Goal: Information Seeking & Learning: Learn about a topic

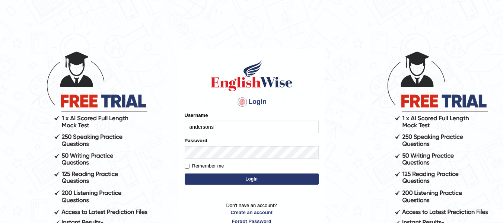
type input "andersons"
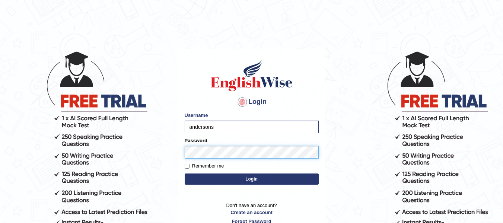
click at [184, 173] on button "Login" at bounding box center [251, 178] width 134 height 11
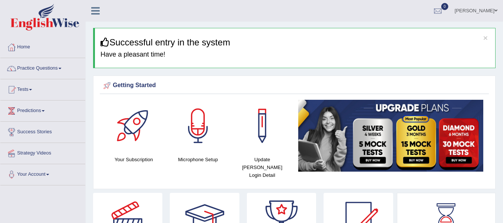
scroll to position [39, 0]
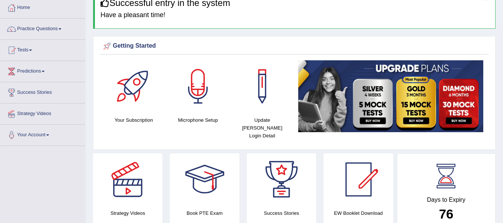
click at [190, 109] on div at bounding box center [198, 86] width 52 height 52
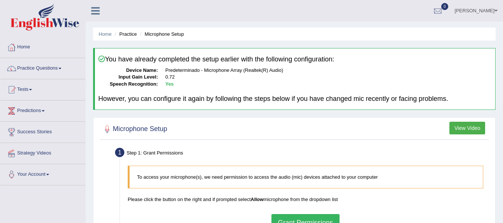
click at [190, 109] on div "You have already completed the setup earlier with the following configuration: …" at bounding box center [294, 79] width 402 height 62
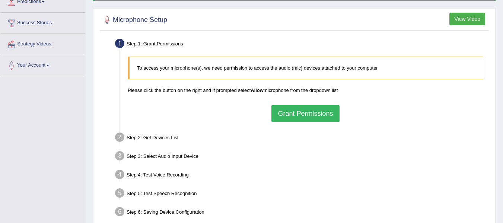
scroll to position [109, 0]
click at [307, 115] on button "Grant Permissions" at bounding box center [305, 113] width 68 height 17
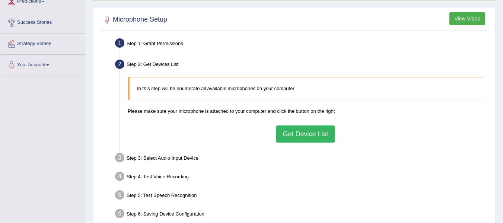
click at [300, 130] on button "Get Device List" at bounding box center [305, 133] width 58 height 17
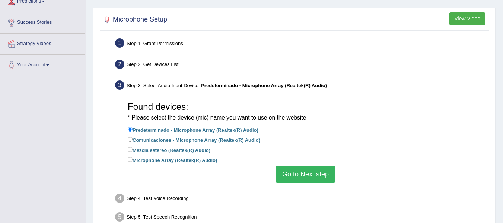
click at [305, 171] on button "Go to Next step" at bounding box center [305, 174] width 59 height 17
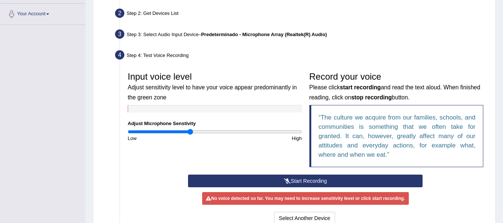
scroll to position [177, 0]
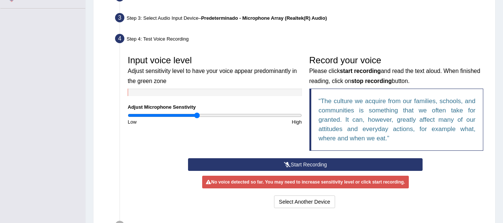
click at [198, 116] on input "range" at bounding box center [215, 115] width 174 height 6
click at [304, 159] on button "Start Recording" at bounding box center [305, 164] width 234 height 13
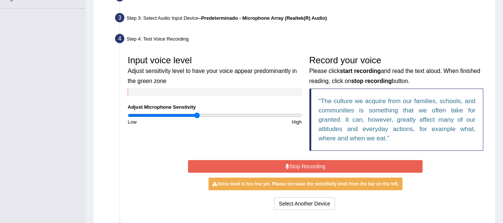
click at [321, 162] on button "Stop Recording" at bounding box center [305, 166] width 234 height 13
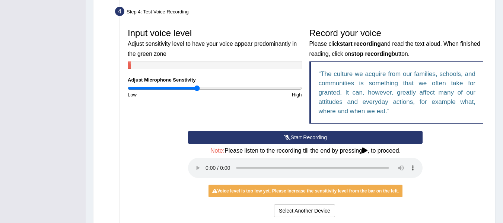
scroll to position [205, 0]
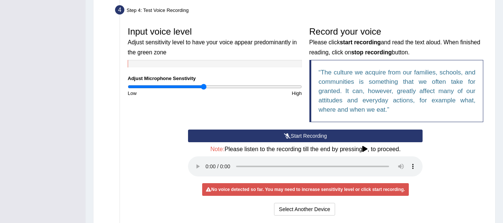
type input "0.88"
click at [203, 86] on input "range" at bounding box center [215, 87] width 174 height 6
click at [301, 209] on button "Select Another Device" at bounding box center [304, 209] width 61 height 13
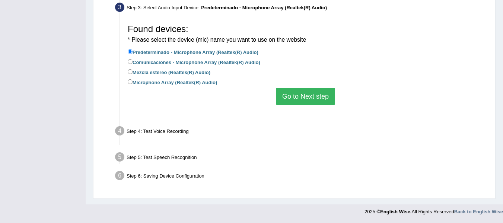
scroll to position [169, 0]
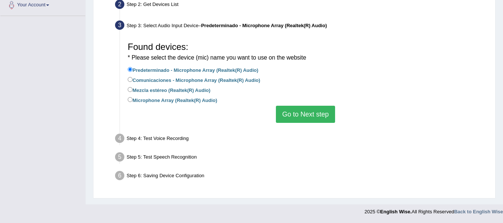
click at [301, 118] on button "Go to Next step" at bounding box center [305, 114] width 59 height 17
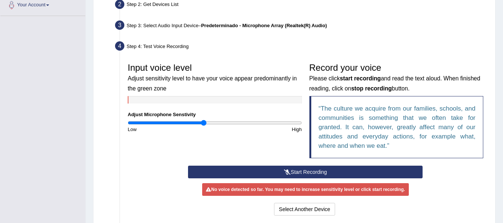
click at [301, 174] on button "Start Recording" at bounding box center [305, 172] width 234 height 13
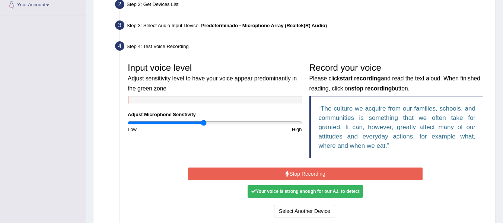
click at [323, 175] on button "Stop Recording" at bounding box center [305, 173] width 234 height 13
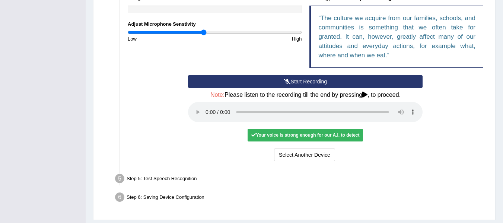
scroll to position [277, 0]
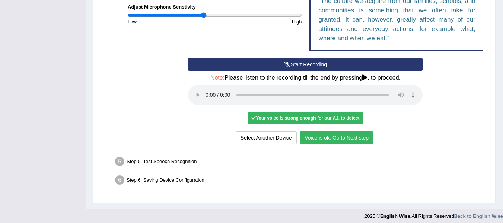
click at [364, 137] on button "Voice is ok. Go to Next step" at bounding box center [336, 137] width 74 height 13
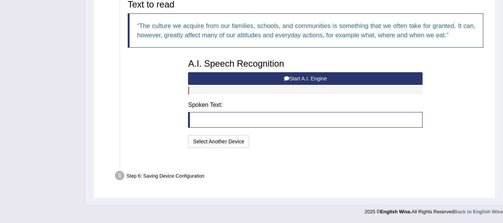
scroll to position [243, 0]
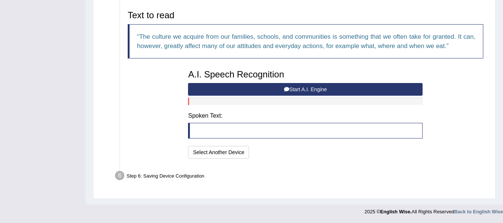
click at [272, 85] on button "Start A.I. Engine" at bounding box center [305, 89] width 234 height 13
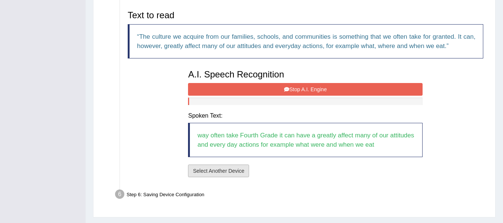
click at [216, 166] on button "Select Another Device" at bounding box center [218, 170] width 61 height 13
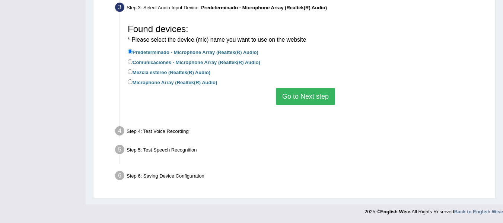
scroll to position [169, 0]
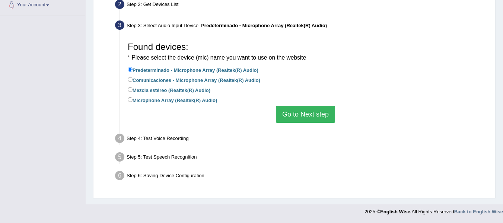
click at [281, 114] on button "Go to Next step" at bounding box center [305, 114] width 59 height 17
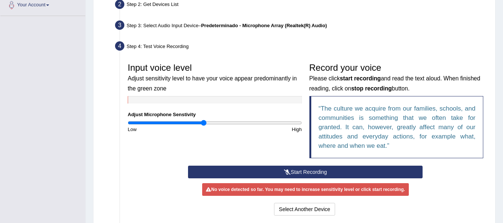
click at [293, 167] on button "Start Recording" at bounding box center [305, 172] width 234 height 13
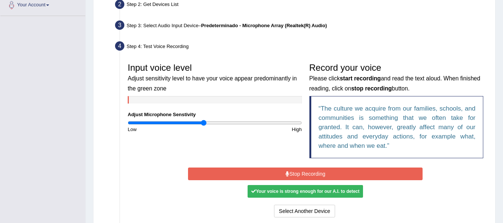
click at [327, 176] on button "Stop Recording" at bounding box center [305, 173] width 234 height 13
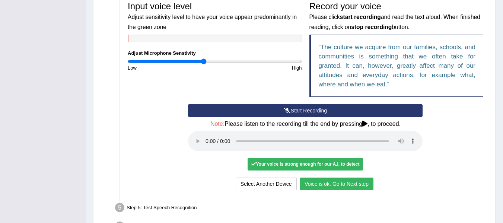
scroll to position [237, 0]
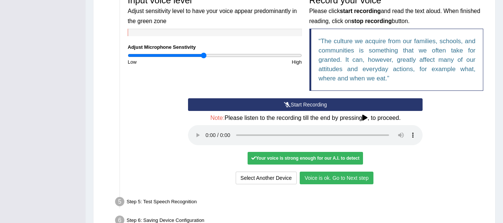
click at [340, 180] on button "Voice is ok. Go to Next step" at bounding box center [336, 177] width 74 height 13
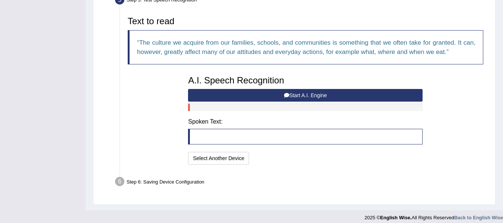
click at [303, 99] on button "Start A.I. Engine" at bounding box center [305, 95] width 234 height 13
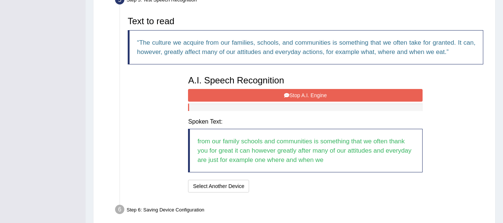
click at [283, 94] on button "Stop A.I. Engine" at bounding box center [305, 95] width 234 height 13
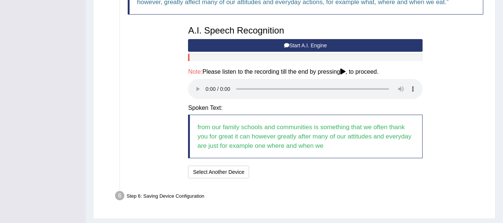
scroll to position [307, 0]
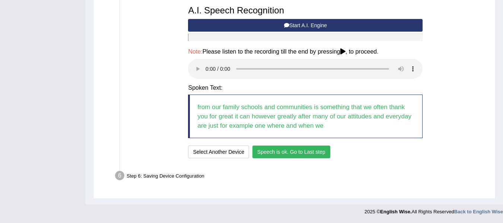
click at [289, 151] on button "Speech is ok. Go to Last step" at bounding box center [291, 151] width 78 height 13
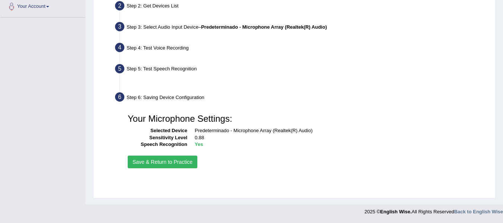
scroll to position [168, 0]
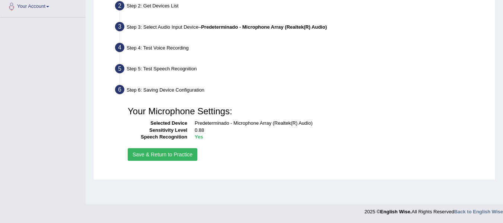
click at [173, 149] on button "Save & Return to Practice" at bounding box center [163, 154] width 70 height 13
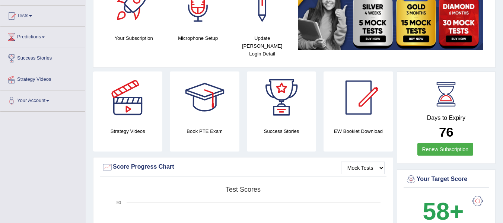
click at [502, 37] on html "Toggle navigation Home Practice Questions Speaking Practice Read Aloud Repeat S…" at bounding box center [251, 37] width 503 height 223
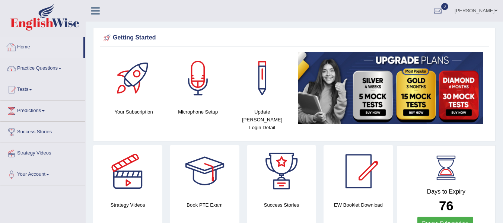
click at [57, 65] on link "Practice Questions" at bounding box center [42, 67] width 85 height 19
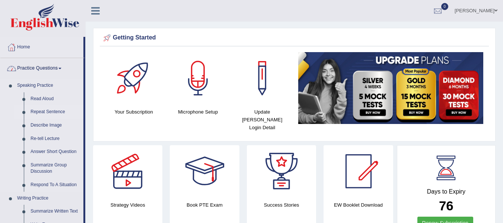
click at [48, 110] on link "Repeat Sentence" at bounding box center [55, 111] width 56 height 13
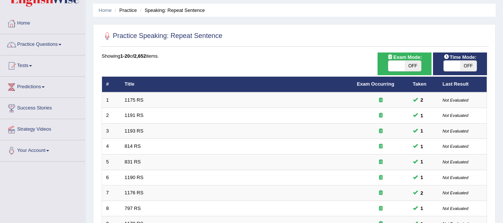
scroll to position [23, 0]
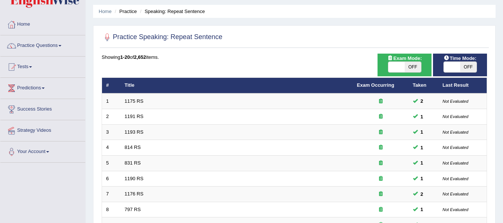
click at [414, 64] on span "OFF" at bounding box center [412, 67] width 16 height 10
checkbox input "true"
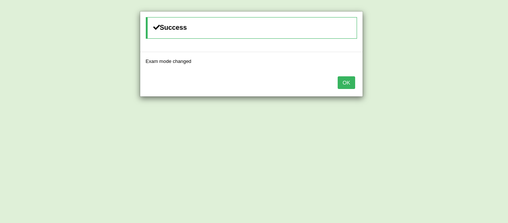
click at [340, 84] on button "OK" at bounding box center [346, 82] width 17 height 13
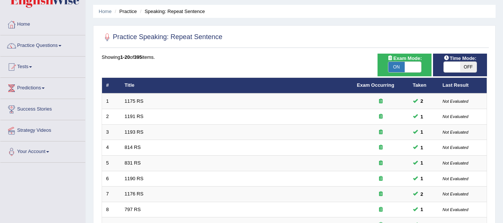
click at [461, 61] on div "ON OFF" at bounding box center [459, 66] width 33 height 11
click at [463, 68] on span "OFF" at bounding box center [468, 67] width 16 height 10
checkbox input "true"
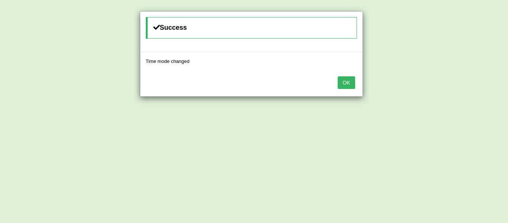
click at [349, 82] on button "OK" at bounding box center [346, 82] width 17 height 13
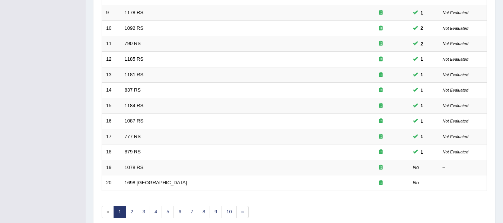
scroll to position [237, 0]
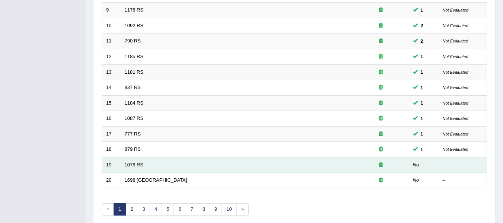
click at [142, 164] on link "1078 RS" at bounding box center [134, 165] width 19 height 6
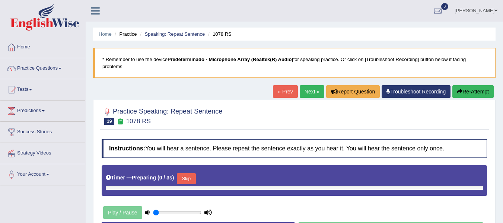
type input "0.85"
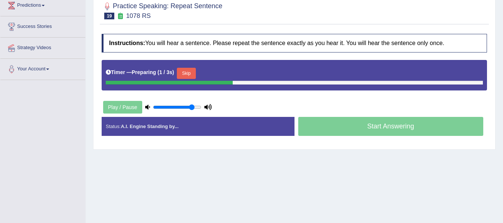
scroll to position [106, 0]
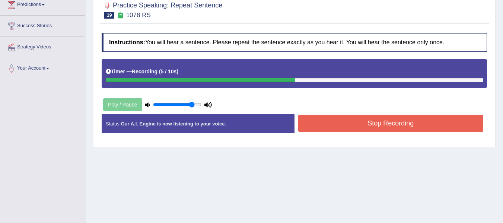
click at [454, 128] on button "Stop Recording" at bounding box center [390, 123] width 185 height 17
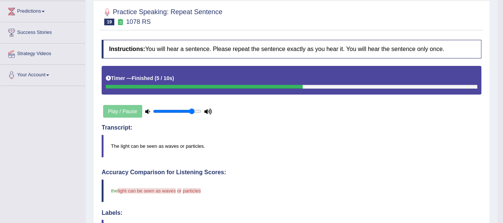
scroll to position [91, 0]
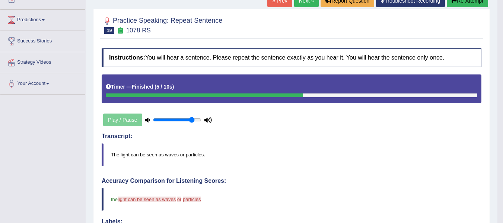
click at [304, 3] on link "Next »" at bounding box center [306, 0] width 25 height 13
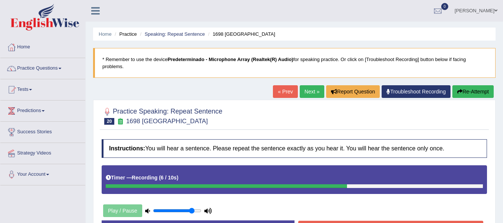
scroll to position [19, 0]
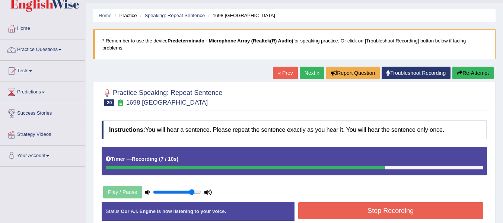
click at [399, 214] on button "Stop Recording" at bounding box center [390, 210] width 185 height 17
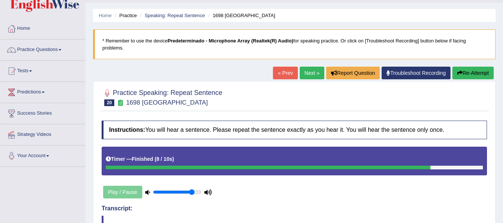
drag, startPoint x: 508, startPoint y: 85, endPoint x: 508, endPoint y: 104, distance: 19.0
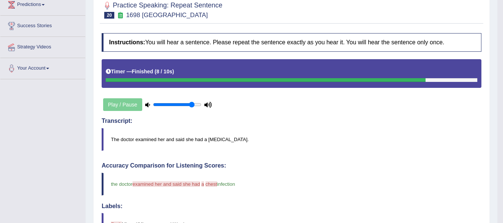
scroll to position [46, 0]
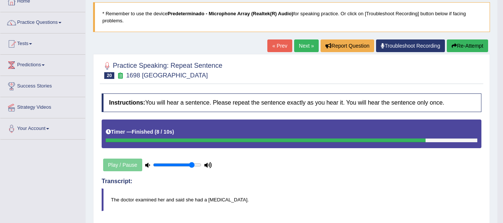
click at [308, 43] on link "Next »" at bounding box center [306, 45] width 25 height 13
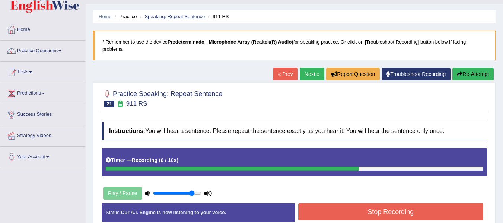
scroll to position [92, 0]
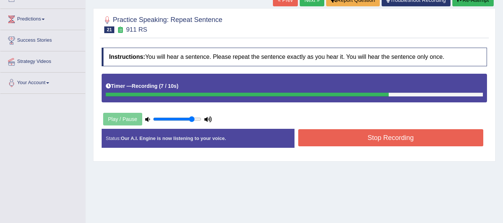
click at [408, 135] on button "Stop Recording" at bounding box center [390, 137] width 185 height 17
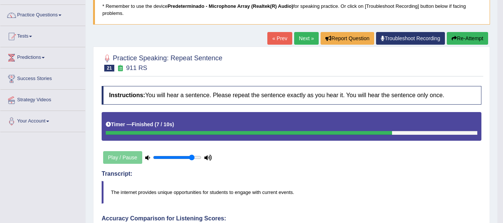
scroll to position [0, 0]
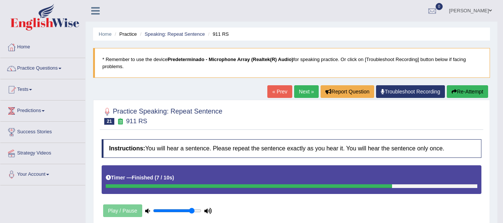
click at [305, 90] on link "Next »" at bounding box center [306, 91] width 25 height 13
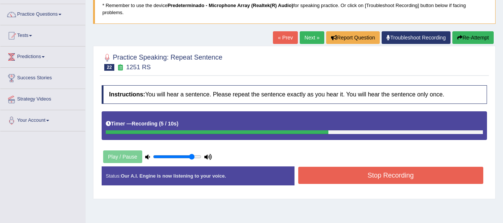
scroll to position [55, 0]
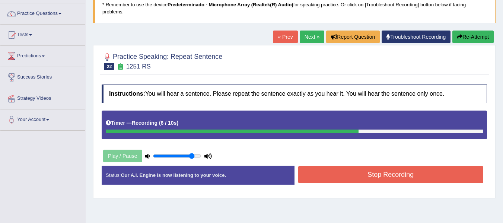
click at [410, 174] on button "Stop Recording" at bounding box center [390, 174] width 185 height 17
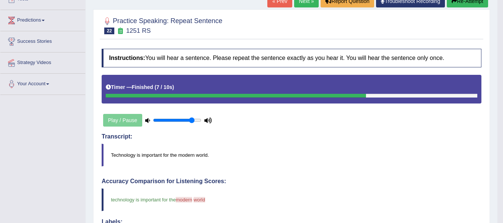
scroll to position [87, 0]
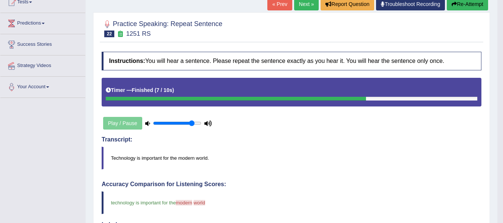
click at [304, 5] on link "Next »" at bounding box center [306, 4] width 25 height 13
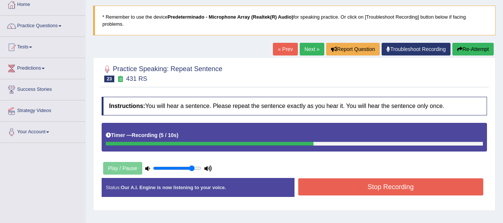
scroll to position [100, 0]
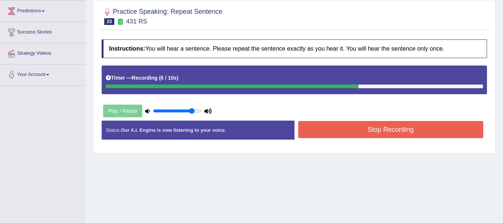
click at [396, 133] on button "Stop Recording" at bounding box center [390, 129] width 185 height 17
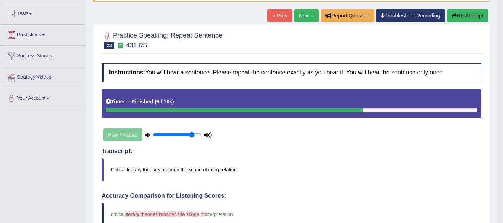
scroll to position [73, 0]
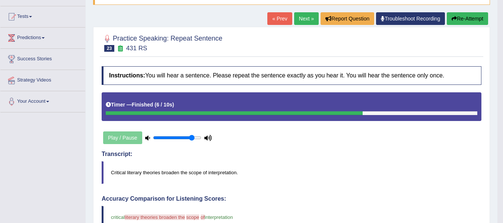
click at [294, 16] on link "Next »" at bounding box center [306, 18] width 25 height 13
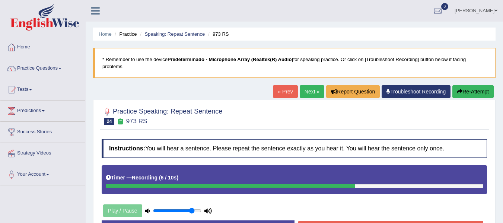
scroll to position [95, 0]
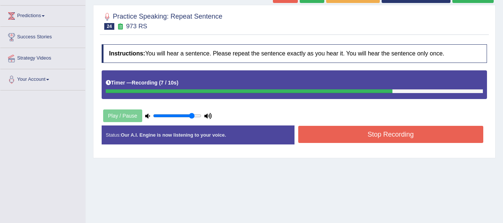
click at [348, 136] on button "Stop Recording" at bounding box center [390, 134] width 185 height 17
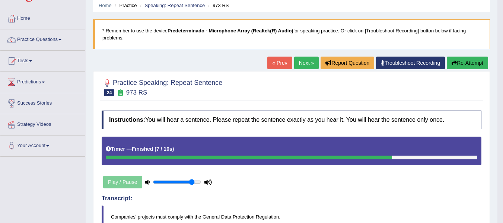
scroll to position [12, 0]
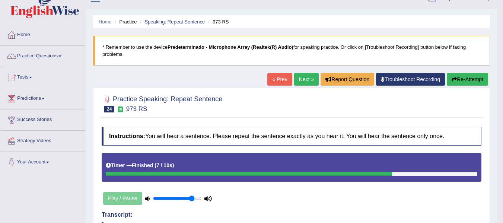
click at [302, 81] on link "Next »" at bounding box center [306, 79] width 25 height 13
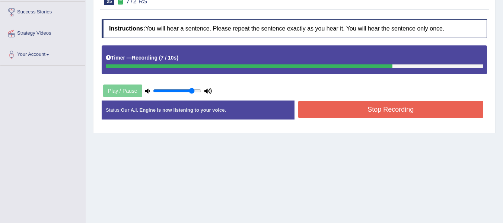
scroll to position [121, 0]
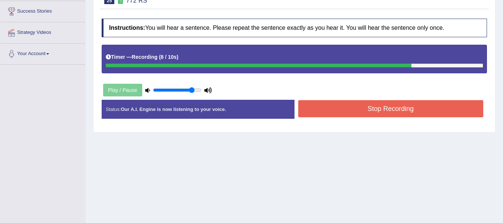
click at [382, 107] on button "Stop Recording" at bounding box center [390, 108] width 185 height 17
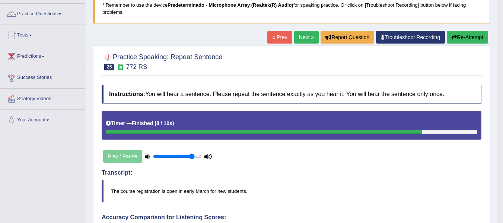
scroll to position [49, 0]
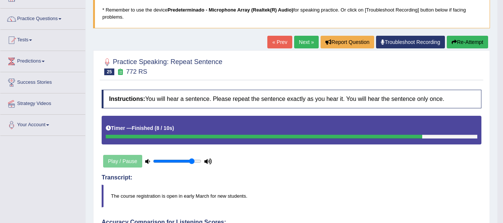
click at [305, 40] on link "Next »" at bounding box center [306, 42] width 25 height 13
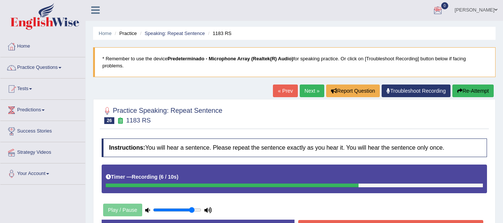
scroll to position [124, 0]
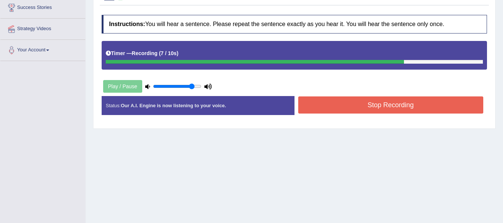
click at [435, 107] on button "Stop Recording" at bounding box center [390, 104] width 185 height 17
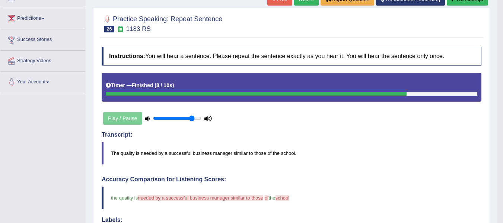
scroll to position [87, 0]
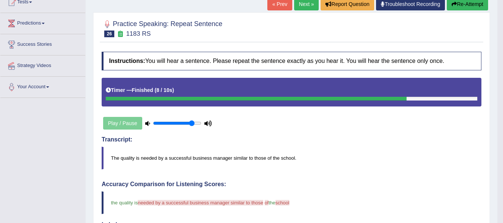
click at [302, 4] on link "Next »" at bounding box center [306, 4] width 25 height 13
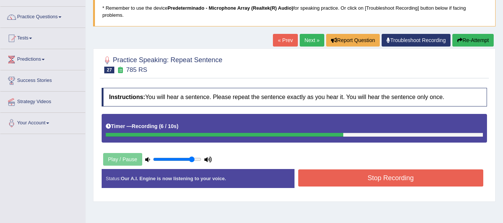
scroll to position [58, 0]
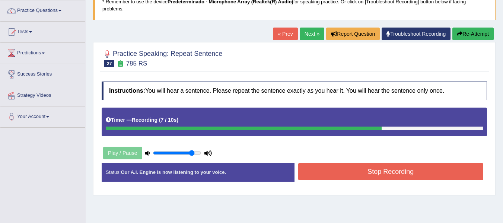
click at [409, 169] on button "Stop Recording" at bounding box center [390, 171] width 185 height 17
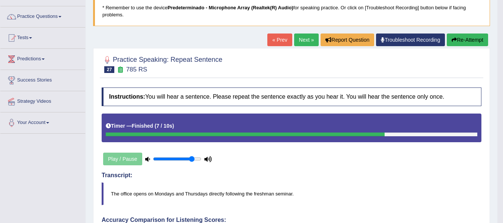
scroll to position [47, 0]
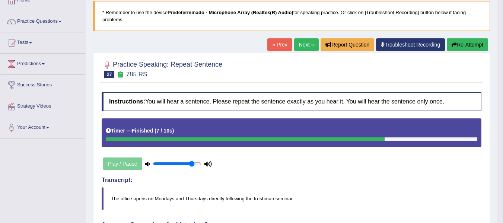
click at [302, 45] on link "Next »" at bounding box center [306, 44] width 25 height 13
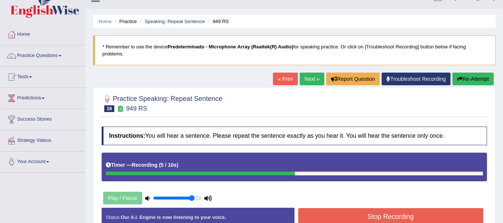
scroll to position [74, 0]
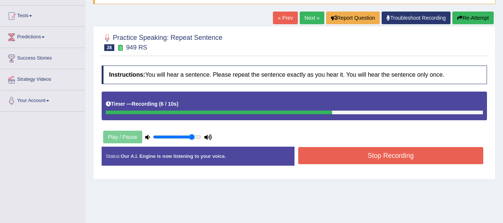
click at [396, 164] on button "Stop Recording" at bounding box center [390, 155] width 185 height 17
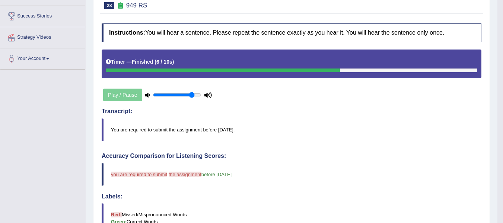
scroll to position [0, 0]
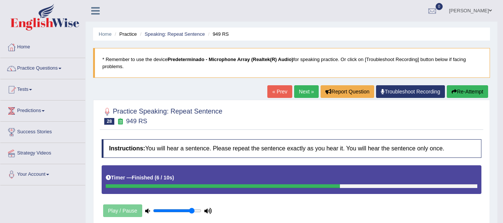
click at [303, 96] on link "Next »" at bounding box center [306, 91] width 25 height 13
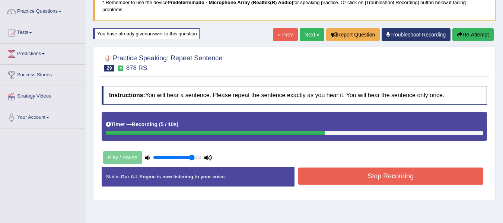
scroll to position [61, 0]
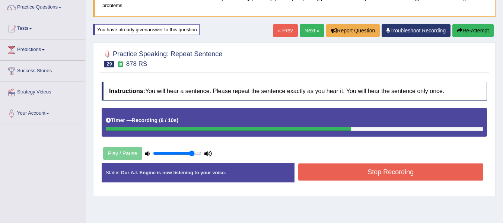
click at [378, 173] on button "Stop Recording" at bounding box center [390, 171] width 185 height 17
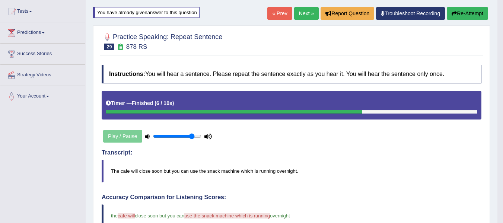
scroll to position [54, 0]
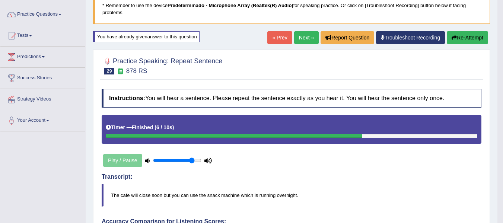
click at [294, 40] on link "Next »" at bounding box center [306, 37] width 25 height 13
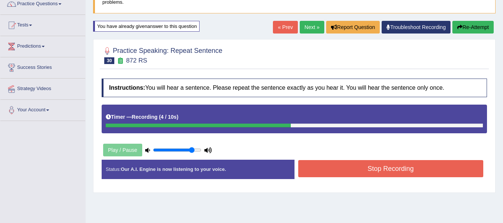
scroll to position [67, 0]
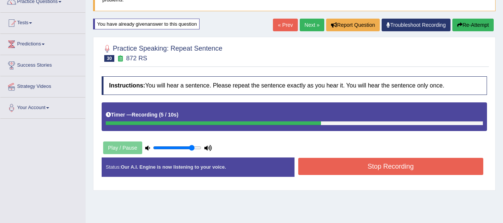
click at [364, 170] on button "Stop Recording" at bounding box center [390, 166] width 185 height 17
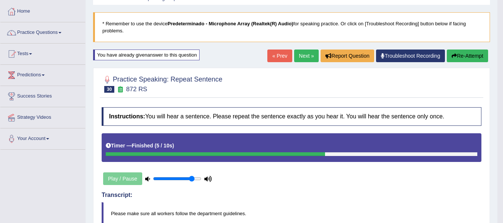
scroll to position [0, 0]
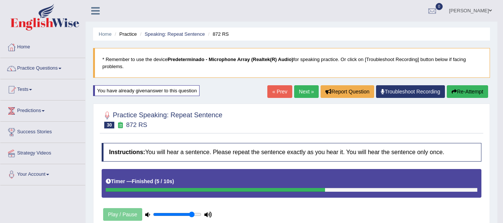
click at [295, 90] on link "Next »" at bounding box center [306, 91] width 25 height 13
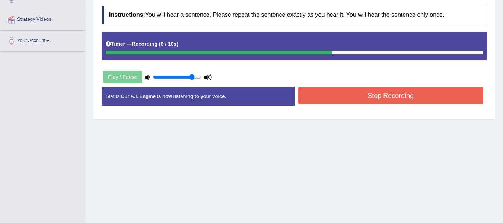
scroll to position [168, 0]
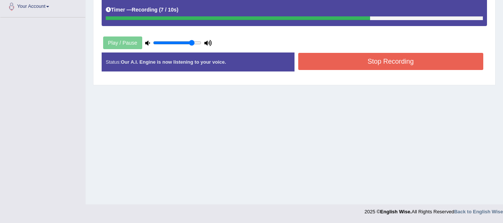
click at [392, 51] on div "Instructions: You will hear a sentence. Please repeat the sentence exactly as y…" at bounding box center [294, 24] width 389 height 113
click at [392, 55] on button "Stop Recording" at bounding box center [390, 61] width 185 height 17
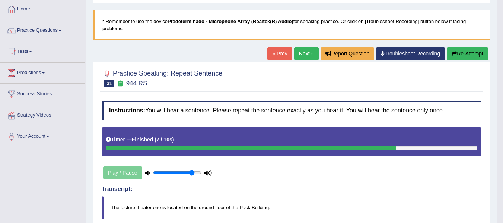
scroll to position [28, 0]
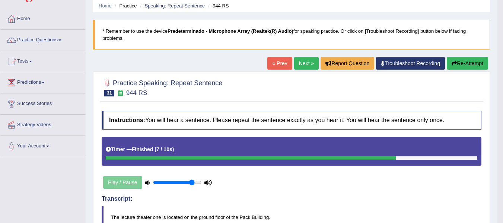
click at [305, 57] on link "Next »" at bounding box center [306, 63] width 25 height 13
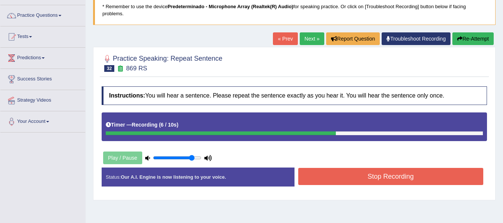
scroll to position [110, 0]
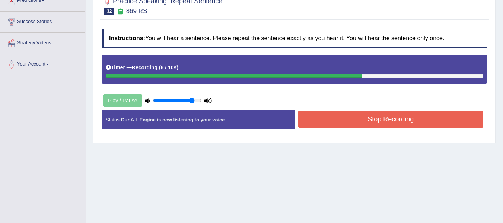
click at [364, 125] on button "Stop Recording" at bounding box center [390, 118] width 185 height 17
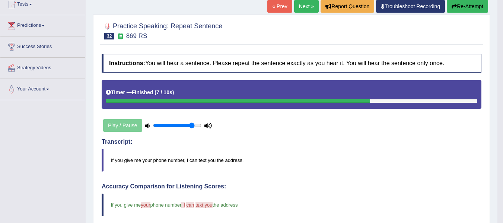
scroll to position [66, 0]
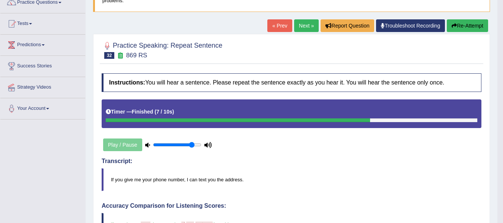
click at [294, 24] on link "Next »" at bounding box center [306, 25] width 25 height 13
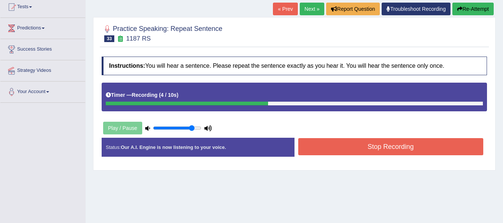
scroll to position [85, 0]
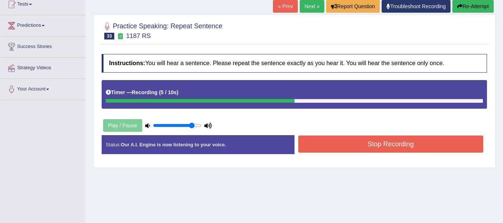
click at [398, 151] on div "Stop Recording" at bounding box center [390, 144] width 193 height 19
click at [398, 148] on button "Stop Recording" at bounding box center [390, 143] width 185 height 17
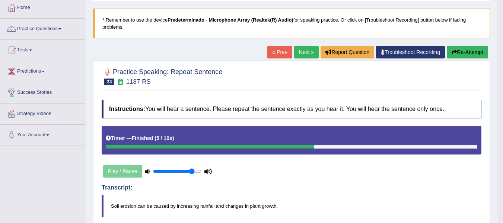
scroll to position [38, 0]
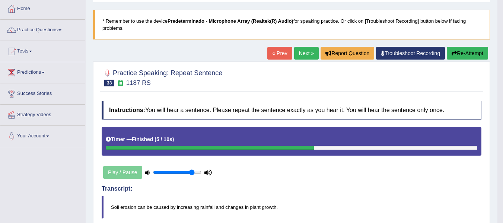
click at [294, 57] on link "Next »" at bounding box center [306, 53] width 25 height 13
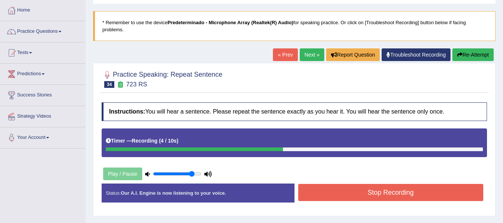
scroll to position [69, 0]
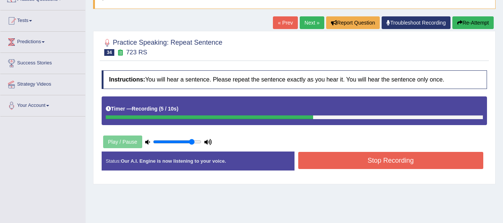
click at [402, 164] on button "Stop Recording" at bounding box center [390, 160] width 185 height 17
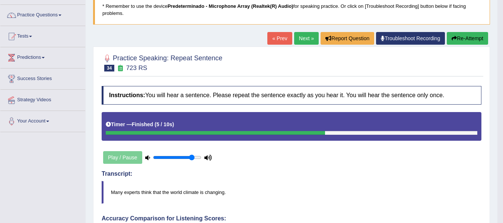
scroll to position [45, 0]
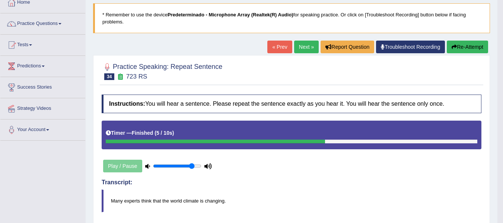
click at [297, 41] on link "Next »" at bounding box center [306, 47] width 25 height 13
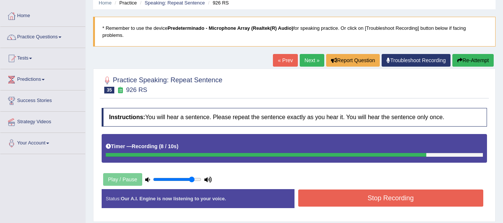
scroll to position [95, 0]
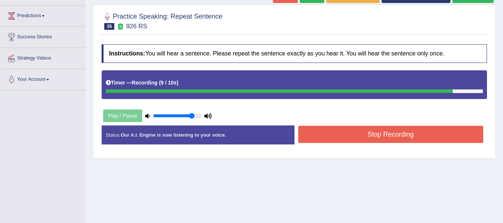
click at [397, 137] on button "Stop Recording" at bounding box center [390, 134] width 185 height 17
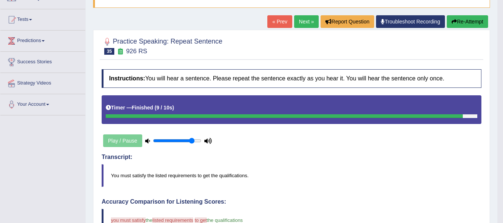
scroll to position [59, 0]
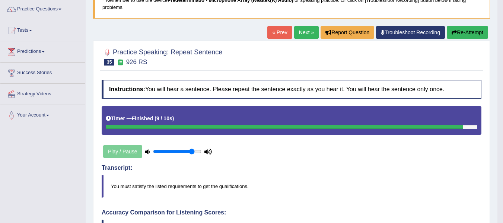
click at [302, 32] on link "Next »" at bounding box center [306, 32] width 25 height 13
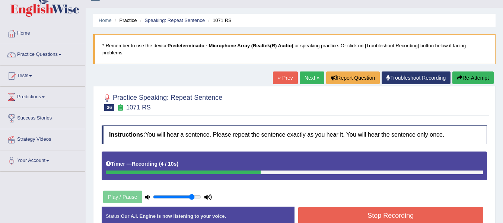
scroll to position [107, 0]
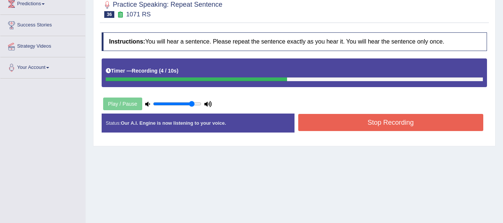
click at [379, 128] on button "Stop Recording" at bounding box center [390, 122] width 185 height 17
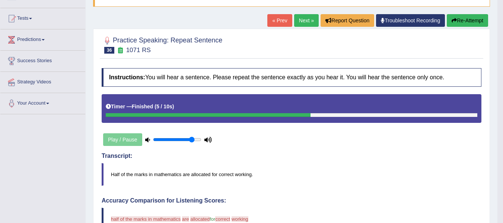
scroll to position [49, 0]
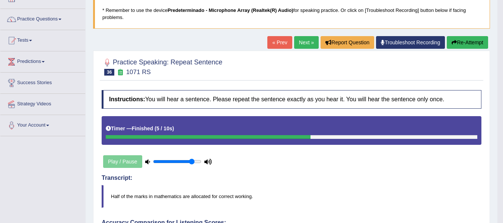
click at [281, 39] on link "« Prev" at bounding box center [279, 42] width 25 height 13
click at [304, 42] on link "Next »" at bounding box center [306, 42] width 25 height 13
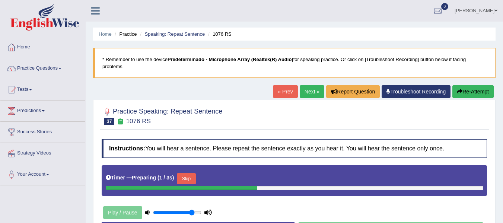
click at [457, 92] on icon "button" at bounding box center [459, 91] width 5 height 5
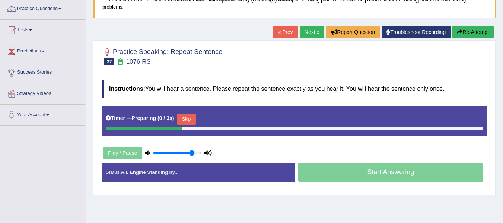
scroll to position [74, 0]
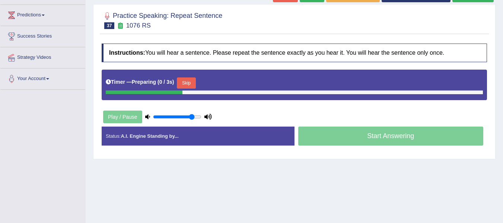
click at [502, 127] on html "Toggle navigation Home Practice Questions Speaking Practice Read Aloud Repeat S…" at bounding box center [251, 15] width 503 height 223
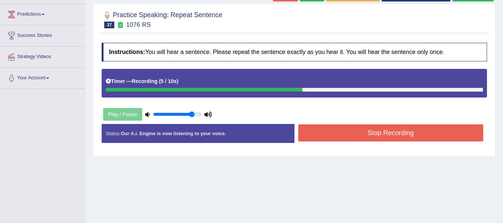
click at [379, 139] on button "Stop Recording" at bounding box center [390, 132] width 185 height 17
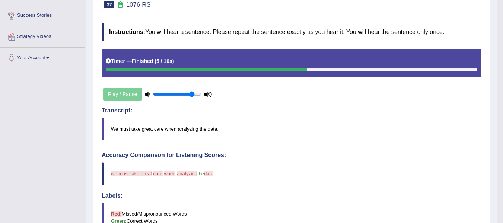
scroll to position [52, 0]
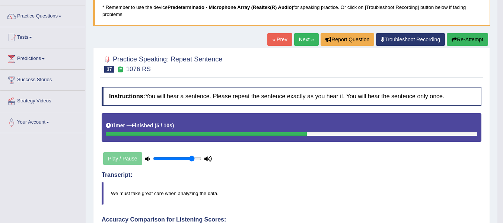
click at [305, 39] on link "Next »" at bounding box center [306, 39] width 25 height 13
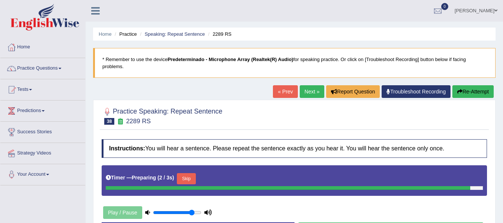
scroll to position [124, 0]
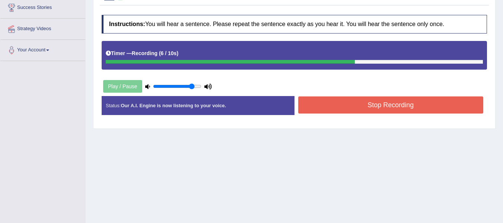
click at [421, 109] on button "Stop Recording" at bounding box center [390, 104] width 185 height 17
click at [421, 109] on div "Status: Our A.I. Engine is now listening to your voice. Start Answering Stop Re…" at bounding box center [294, 109] width 385 height 26
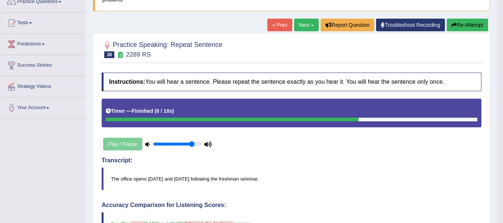
scroll to position [44, 0]
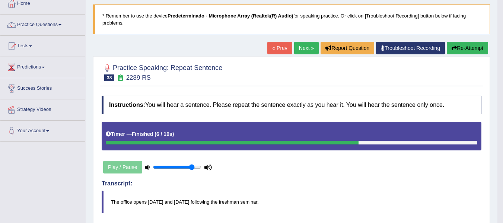
click at [472, 43] on button "Re-Attempt" at bounding box center [466, 48] width 41 height 13
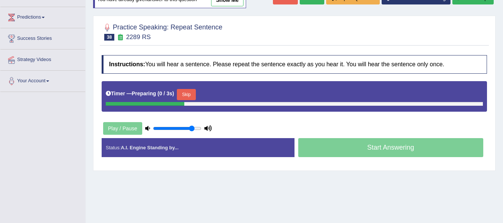
scroll to position [112, 0]
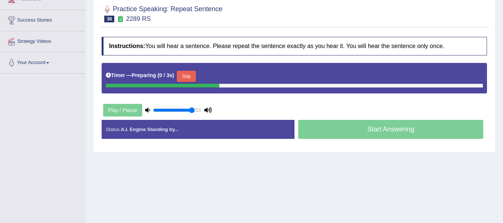
click at [502, 111] on html "Toggle navigation Home Practice Questions Speaking Practice Read Aloud Repeat S…" at bounding box center [251, -1] width 503 height 223
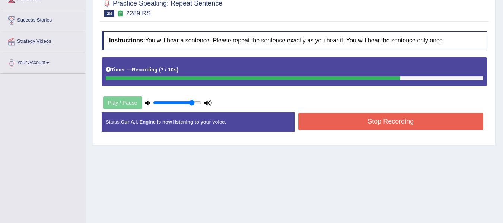
click at [385, 114] on button "Stop Recording" at bounding box center [390, 121] width 185 height 17
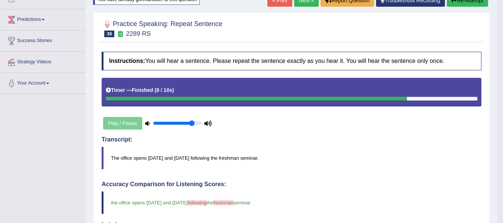
scroll to position [0, 0]
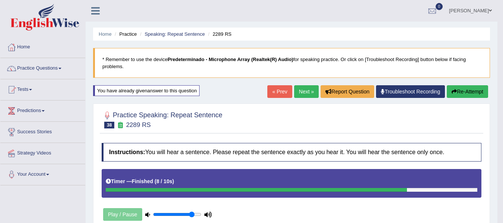
click at [298, 86] on link "Next »" at bounding box center [306, 91] width 25 height 13
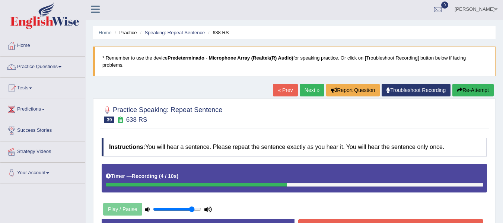
scroll to position [89, 0]
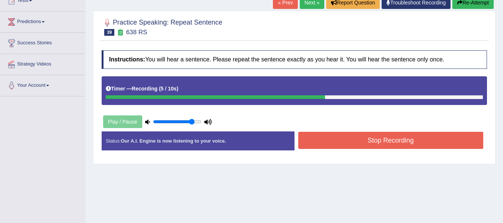
click at [378, 142] on button "Stop Recording" at bounding box center [390, 140] width 185 height 17
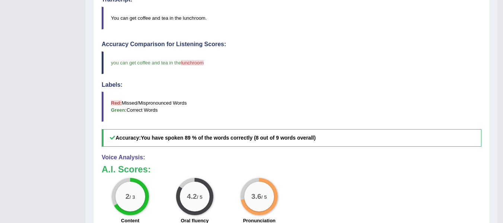
scroll to position [229, 0]
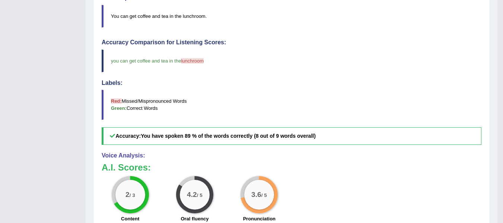
drag, startPoint x: 501, startPoint y: 148, endPoint x: 504, endPoint y: 133, distance: 15.5
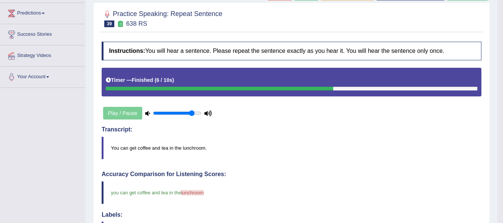
scroll to position [84, 0]
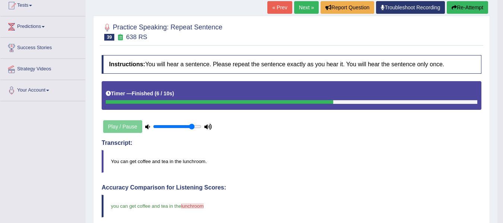
click at [306, 3] on link "Next »" at bounding box center [306, 7] width 25 height 13
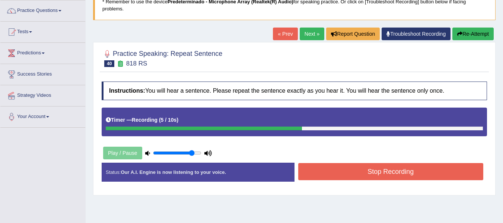
scroll to position [87, 0]
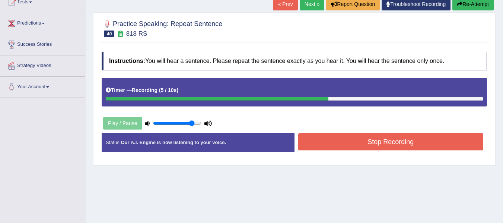
click at [379, 147] on button "Stop Recording" at bounding box center [390, 141] width 185 height 17
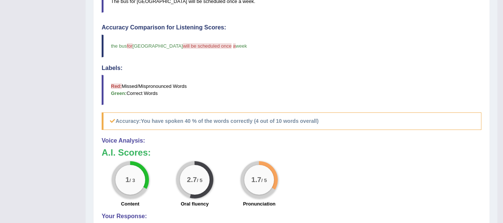
scroll to position [96, 0]
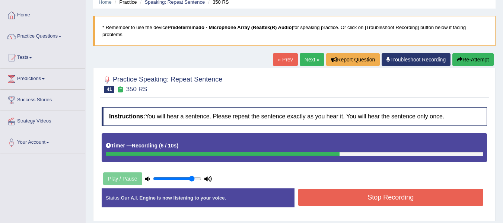
scroll to position [102, 0]
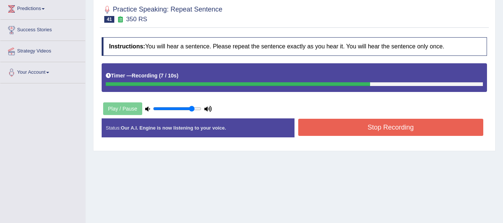
click at [390, 135] on button "Stop Recording" at bounding box center [390, 127] width 185 height 17
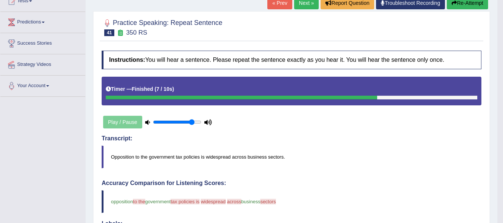
scroll to position [43, 0]
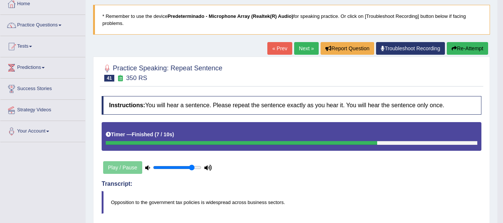
click at [299, 53] on link "Next »" at bounding box center [306, 48] width 25 height 13
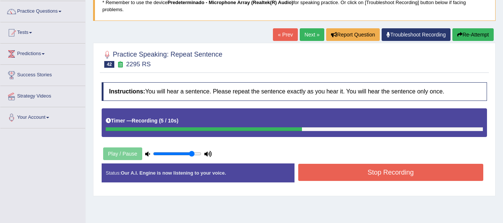
scroll to position [59, 0]
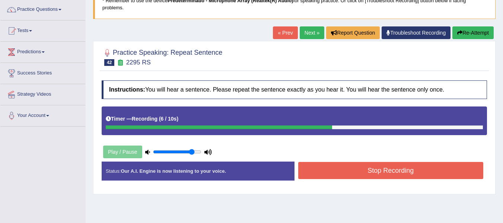
click at [411, 164] on button "Stop Recording" at bounding box center [390, 170] width 185 height 17
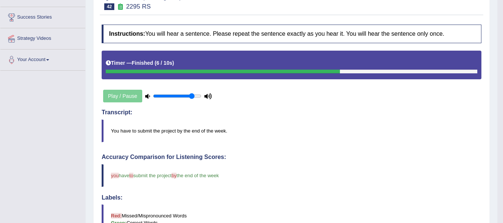
scroll to position [42, 0]
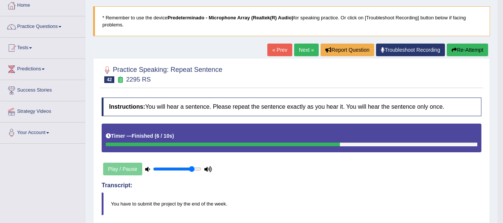
click at [302, 51] on link "Next »" at bounding box center [306, 50] width 25 height 13
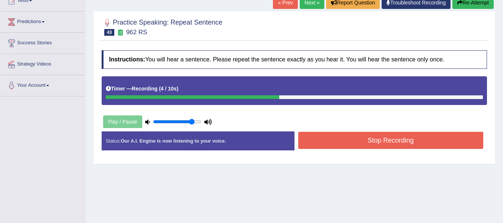
scroll to position [92, 0]
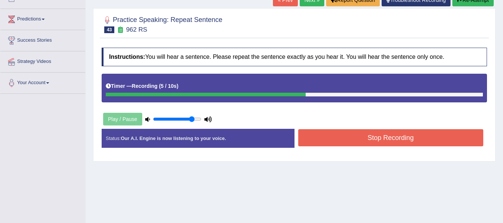
click at [384, 129] on button "Stop Recording" at bounding box center [390, 137] width 185 height 17
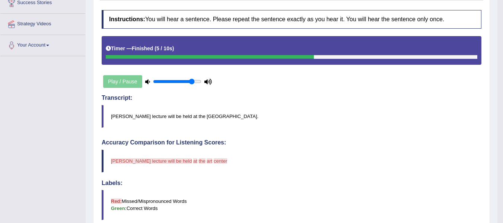
scroll to position [0, 0]
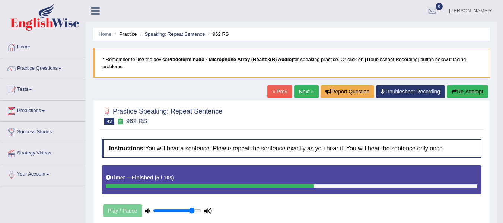
click at [297, 92] on link "Next »" at bounding box center [306, 91] width 25 height 13
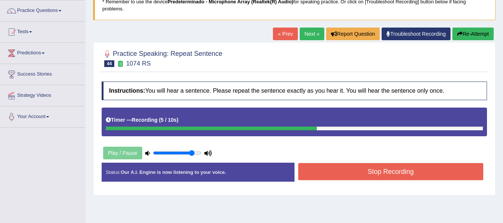
scroll to position [60, 0]
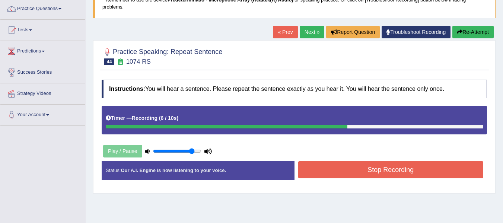
click at [438, 174] on button "Stop Recording" at bounding box center [390, 169] width 185 height 17
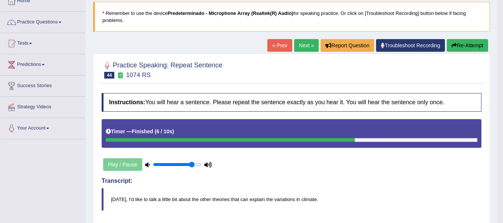
scroll to position [43, 0]
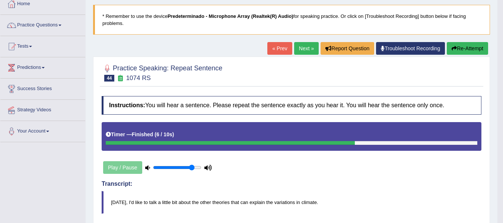
click at [300, 51] on link "Next »" at bounding box center [306, 48] width 25 height 13
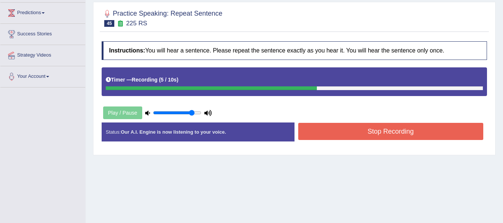
scroll to position [112, 0]
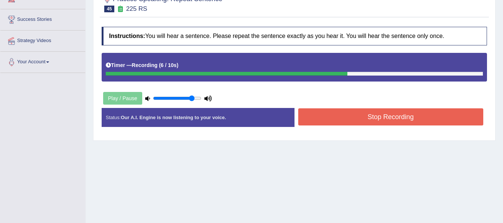
click at [389, 118] on button "Stop Recording" at bounding box center [390, 116] width 185 height 17
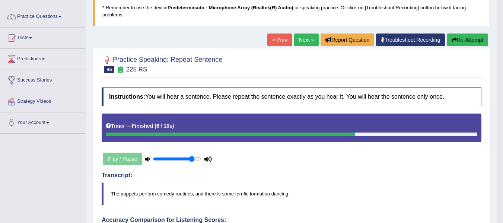
scroll to position [25, 0]
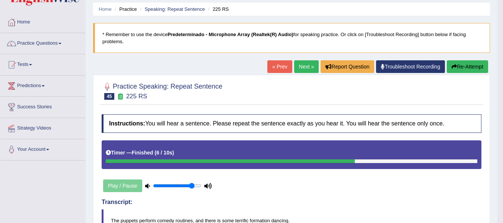
click at [305, 64] on link "Next »" at bounding box center [306, 66] width 25 height 13
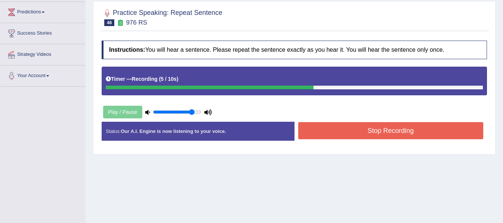
scroll to position [100, 0]
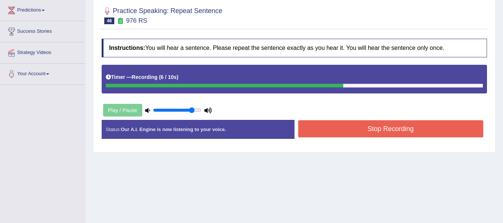
click at [364, 122] on button "Stop Recording" at bounding box center [390, 128] width 185 height 17
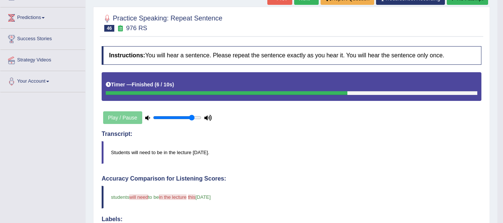
scroll to position [47, 0]
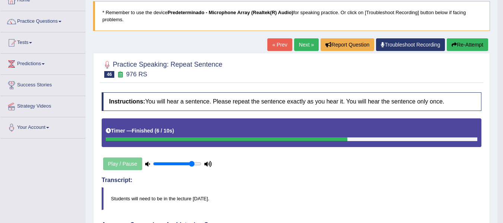
click at [294, 47] on link "Next »" at bounding box center [306, 44] width 25 height 13
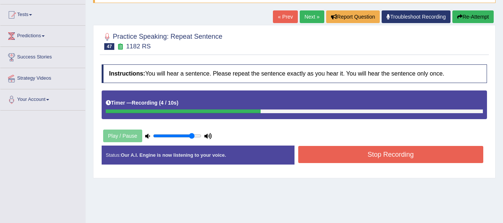
scroll to position [76, 0]
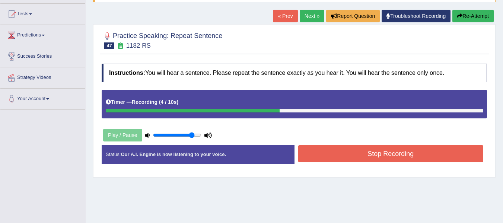
click at [403, 151] on button "Stop Recording" at bounding box center [390, 153] width 185 height 17
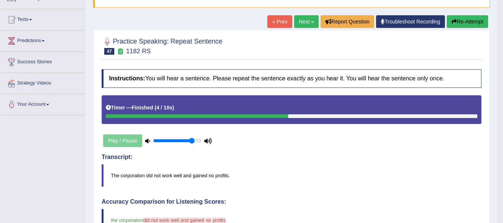
scroll to position [43, 0]
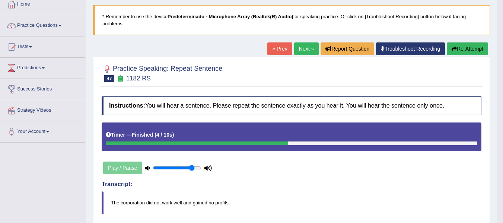
click at [302, 51] on link "Next »" at bounding box center [306, 48] width 25 height 13
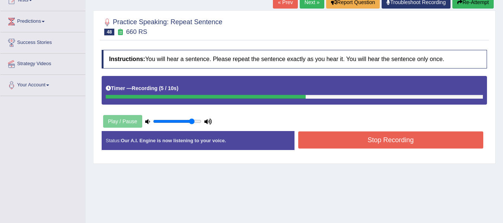
scroll to position [92, 0]
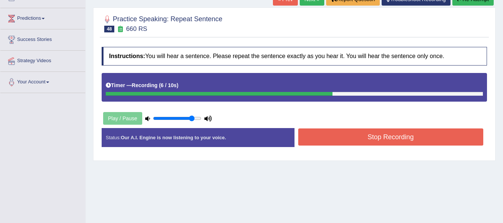
click at [390, 131] on button "Stop Recording" at bounding box center [390, 136] width 185 height 17
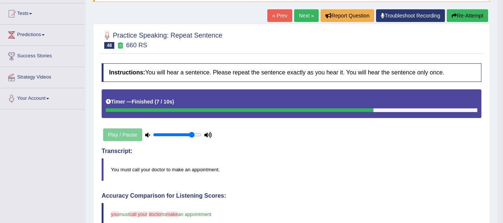
scroll to position [52, 0]
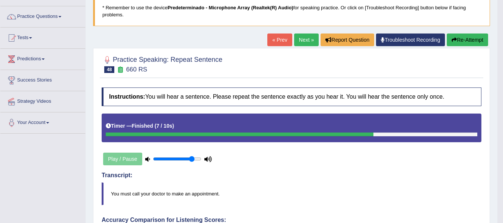
click at [310, 39] on link "Next »" at bounding box center [306, 39] width 25 height 13
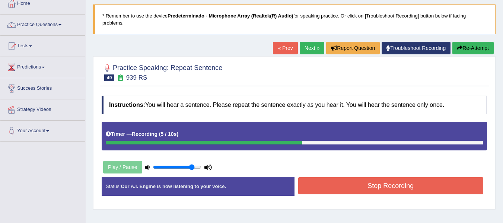
scroll to position [61, 0]
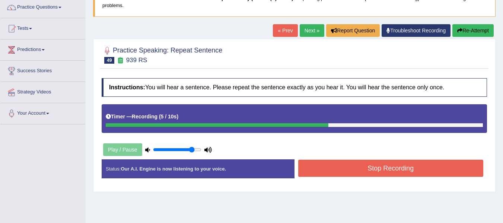
click at [394, 164] on button "Stop Recording" at bounding box center [390, 168] width 185 height 17
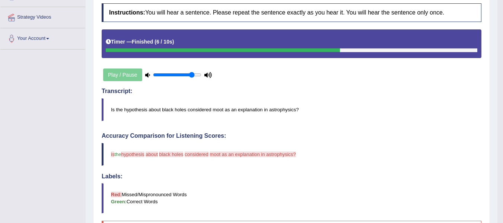
scroll to position [78, 0]
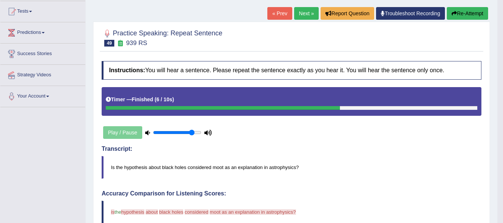
click at [460, 8] on button "Re-Attempt" at bounding box center [466, 13] width 41 height 13
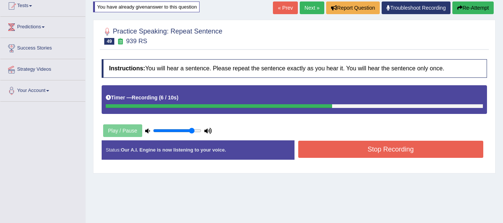
click at [402, 146] on button "Stop Recording" at bounding box center [390, 149] width 185 height 17
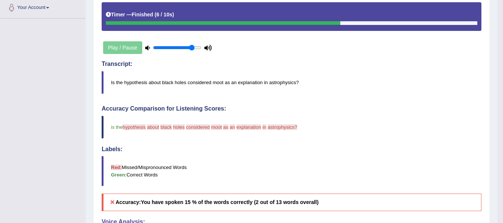
scroll to position [3, 0]
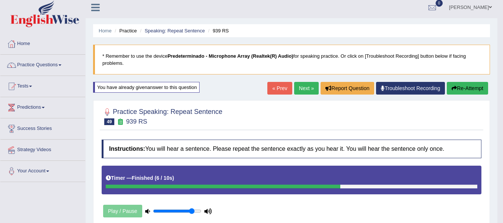
click at [299, 90] on link "Next »" at bounding box center [306, 88] width 25 height 13
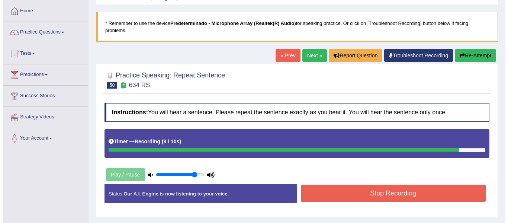
scroll to position [11, 0]
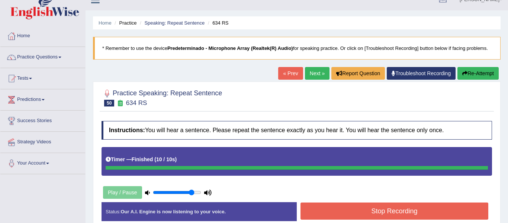
click at [466, 80] on button "Re-Attempt" at bounding box center [478, 73] width 41 height 13
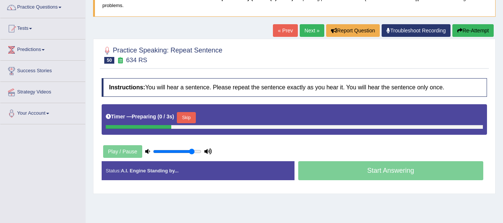
scroll to position [65, 0]
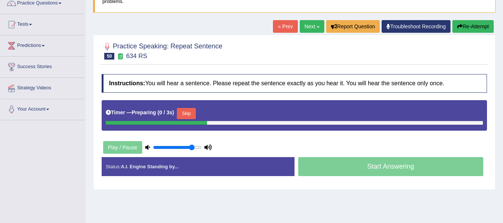
drag, startPoint x: 508, startPoint y: 77, endPoint x: 504, endPoint y: 106, distance: 29.2
click at [502, 106] on html "Toggle navigation Home Practice Questions Speaking Practice Read Aloud Repeat S…" at bounding box center [251, 46] width 503 height 223
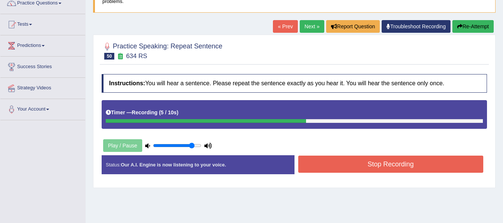
click at [402, 164] on button "Stop Recording" at bounding box center [390, 163] width 185 height 17
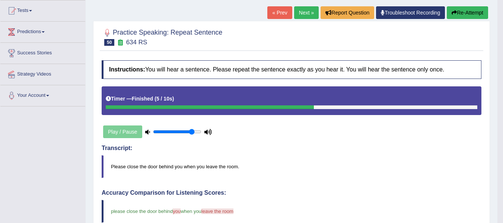
scroll to position [35, 0]
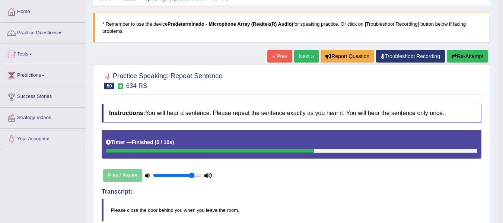
click at [296, 54] on link "Next »" at bounding box center [306, 56] width 25 height 13
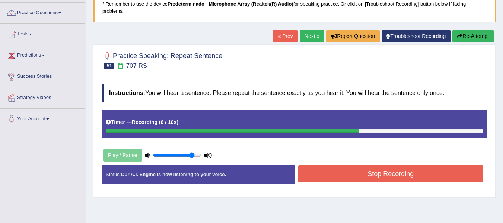
scroll to position [60, 0]
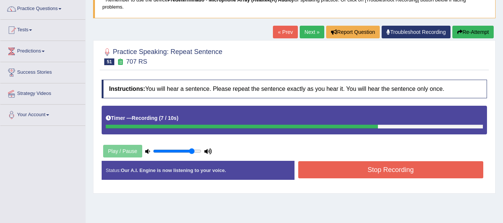
click at [405, 168] on button "Stop Recording" at bounding box center [390, 169] width 185 height 17
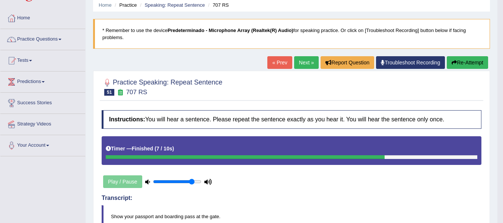
scroll to position [0, 0]
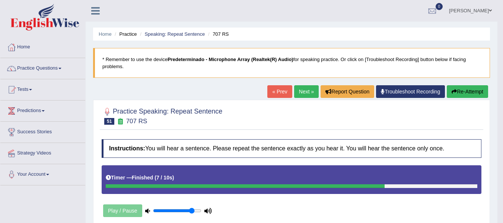
click at [300, 95] on link "Next »" at bounding box center [306, 91] width 25 height 13
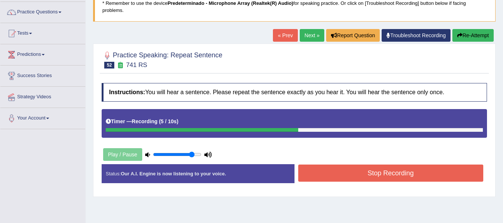
scroll to position [80, 0]
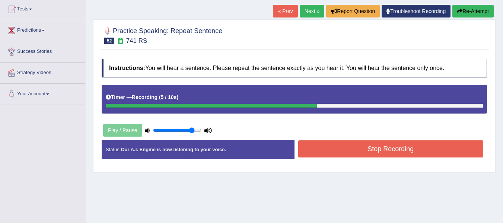
click at [379, 153] on button "Stop Recording" at bounding box center [390, 148] width 185 height 17
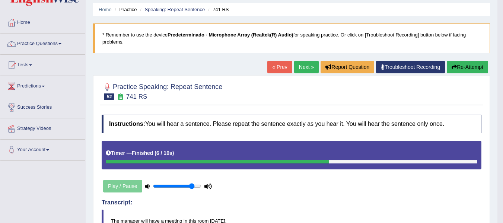
scroll to position [17, 0]
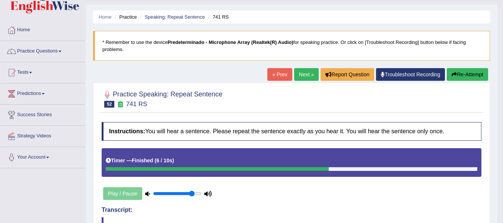
click at [302, 77] on link "Next »" at bounding box center [306, 74] width 25 height 13
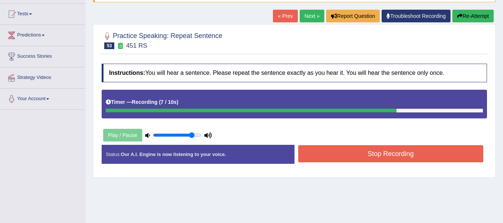
scroll to position [108, 0]
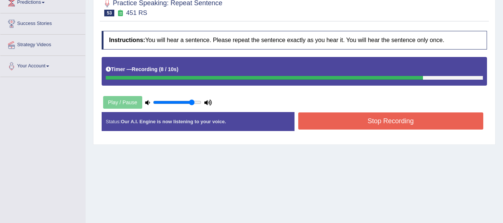
click at [389, 128] on div "Status: Our A.I. Engine is now listening to your voice. Start Answering Stop Re…" at bounding box center [294, 125] width 385 height 26
click at [389, 128] on button "Stop Recording" at bounding box center [390, 120] width 185 height 17
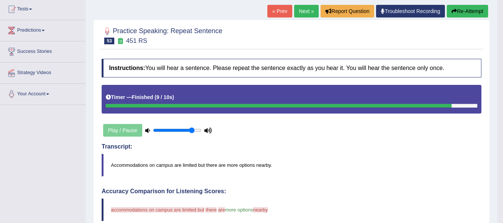
scroll to position [60, 0]
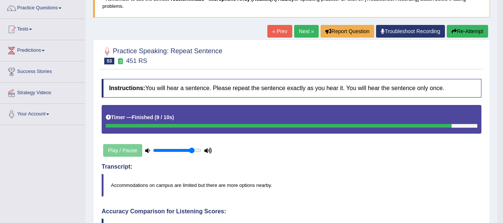
click at [290, 20] on div "Home Practice Speaking: Repeat Sentence 451 RS * Remember to use the device Pre…" at bounding box center [291, 201] width 411 height 522
click at [304, 35] on link "Next »" at bounding box center [306, 31] width 25 height 13
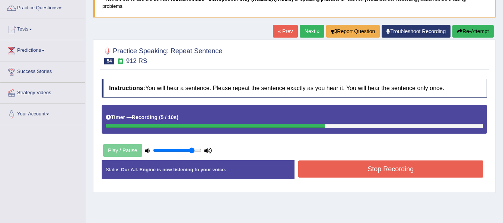
scroll to position [66, 0]
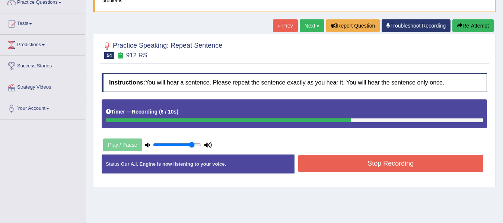
click at [391, 161] on button "Stop Recording" at bounding box center [390, 163] width 185 height 17
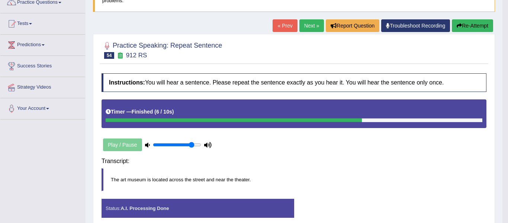
click at [391, 157] on body "Toggle navigation Home Practice Questions Speaking Practice Read Aloud Repeat S…" at bounding box center [254, 45] width 508 height 223
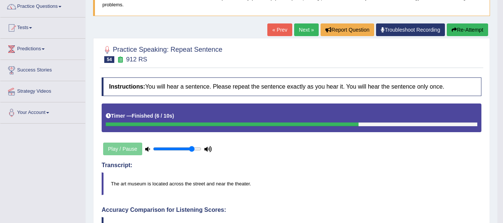
scroll to position [59, 0]
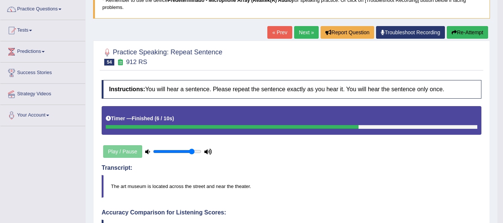
click at [299, 31] on link "Next »" at bounding box center [306, 32] width 25 height 13
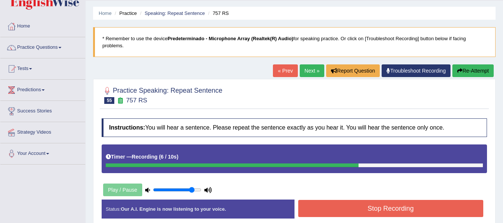
scroll to position [15, 0]
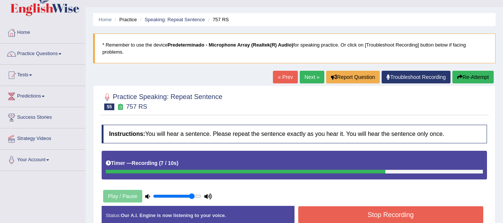
click at [469, 58] on blockquote "* Remember to use the device Predeterminado - Microphone Array (Realtek(R) Audi…" at bounding box center [294, 48] width 402 height 30
click at [471, 87] on div "Practice Speaking: Repeat Sentence 55 757 RS Instructions: You will hear a sent…" at bounding box center [294, 161] width 402 height 153
click at [474, 78] on button "Re-Attempt" at bounding box center [472, 77] width 41 height 13
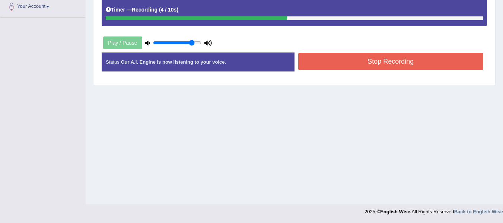
click at [389, 57] on button "Stop Recording" at bounding box center [390, 61] width 185 height 17
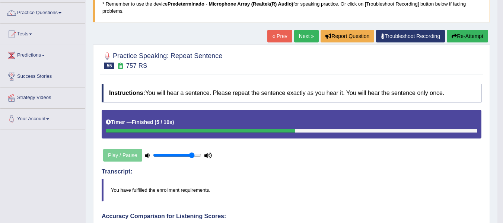
scroll to position [1, 0]
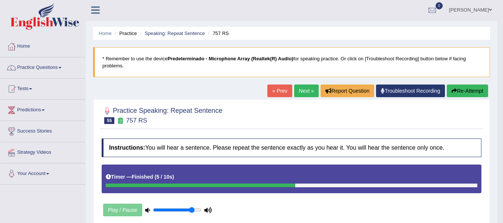
click at [300, 89] on link "Next »" at bounding box center [306, 90] width 25 height 13
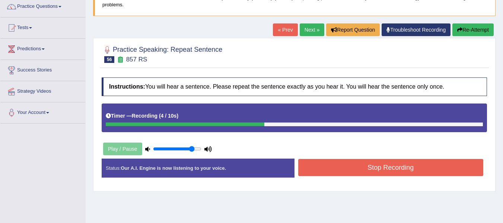
scroll to position [67, 0]
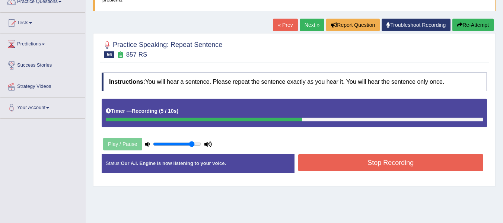
click at [358, 161] on button "Stop Recording" at bounding box center [390, 162] width 185 height 17
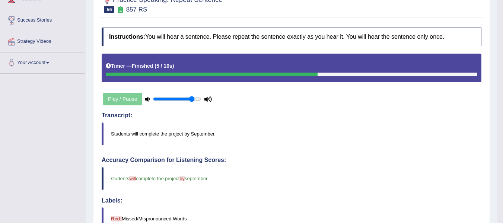
scroll to position [70, 0]
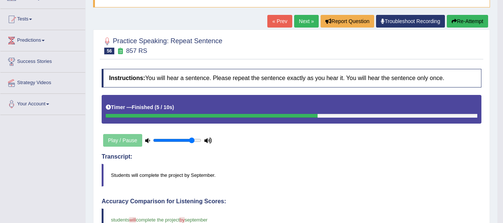
click at [295, 23] on link "Next »" at bounding box center [306, 21] width 25 height 13
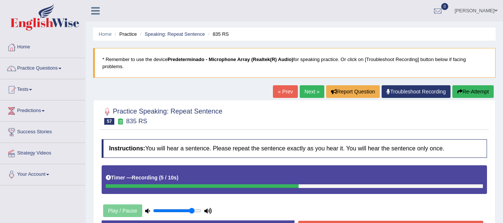
scroll to position [92, 0]
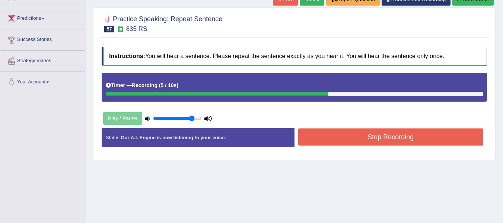
click at [403, 131] on button "Stop Recording" at bounding box center [390, 136] width 185 height 17
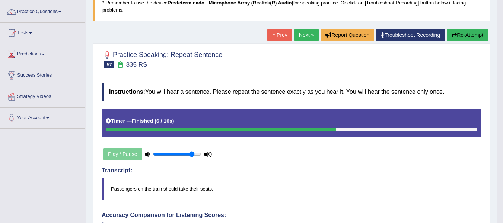
scroll to position [56, 0]
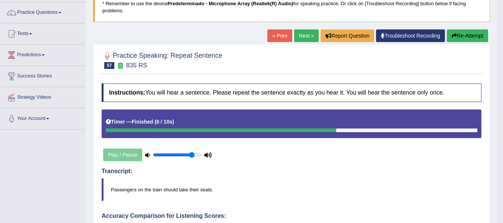
click at [472, 37] on button "Re-Attempt" at bounding box center [466, 35] width 41 height 13
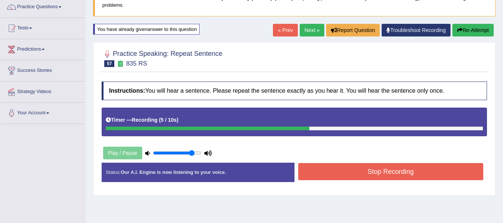
click at [334, 182] on div "Stop Recording" at bounding box center [390, 172] width 193 height 19
click at [335, 177] on button "Stop Recording" at bounding box center [390, 171] width 185 height 17
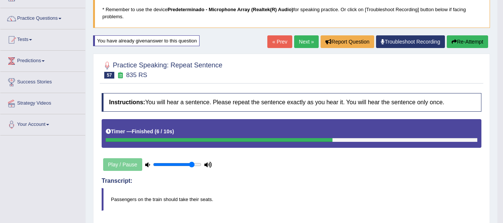
scroll to position [47, 0]
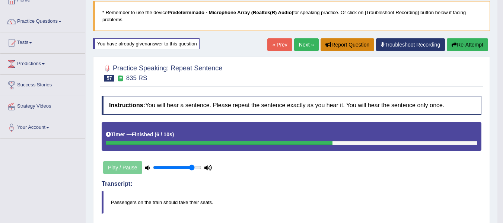
click at [341, 43] on button "Report Question" at bounding box center [347, 44] width 54 height 13
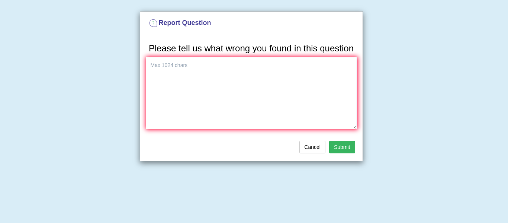
click at [219, 68] on textarea at bounding box center [251, 93] width 211 height 72
type textarea "t"
type textarea "The audio is not the same to the answer"
click at [345, 151] on button "Submit" at bounding box center [342, 147] width 26 height 13
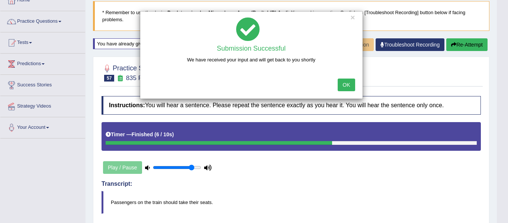
click at [353, 83] on button "OK" at bounding box center [346, 84] width 17 height 13
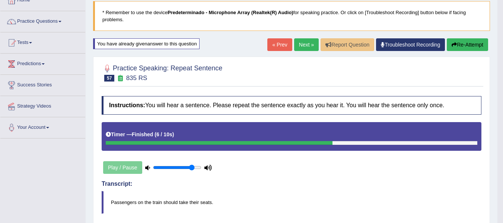
click at [308, 45] on link "Next »" at bounding box center [306, 44] width 25 height 13
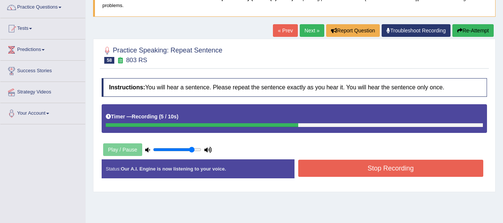
scroll to position [65, 0]
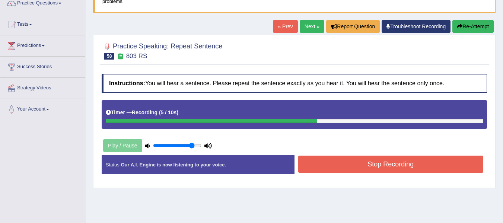
click at [375, 166] on button "Stop Recording" at bounding box center [390, 163] width 185 height 17
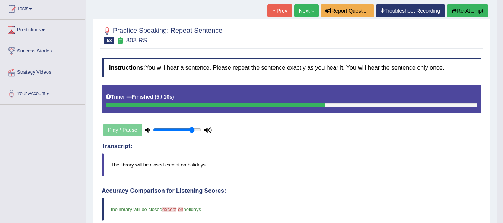
scroll to position [60, 0]
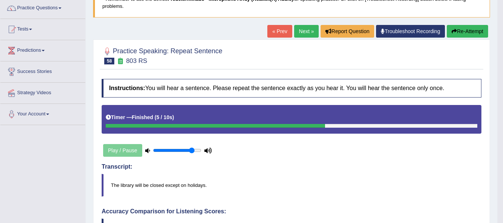
click at [304, 29] on link "Next »" at bounding box center [306, 31] width 25 height 13
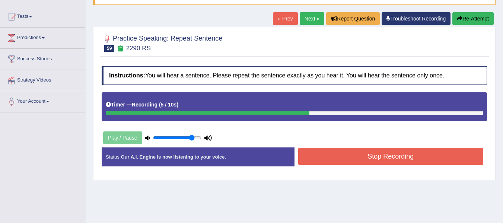
scroll to position [84, 0]
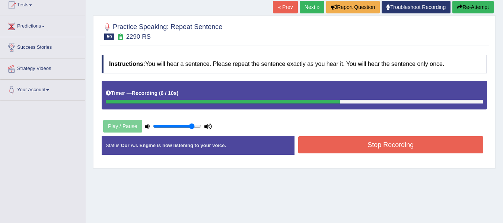
click at [395, 137] on button "Stop Recording" at bounding box center [390, 144] width 185 height 17
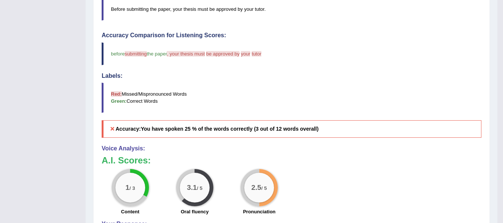
scroll to position [0, 0]
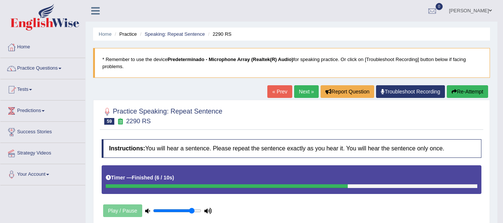
click at [296, 90] on link "Next »" at bounding box center [306, 91] width 25 height 13
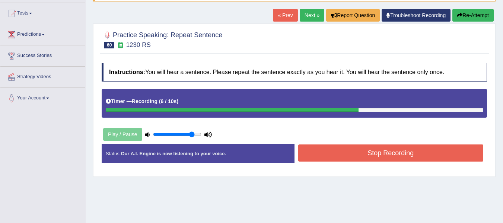
scroll to position [109, 0]
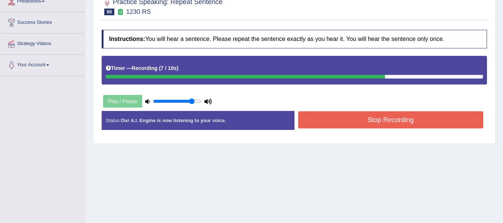
click at [407, 122] on button "Stop Recording" at bounding box center [390, 119] width 185 height 17
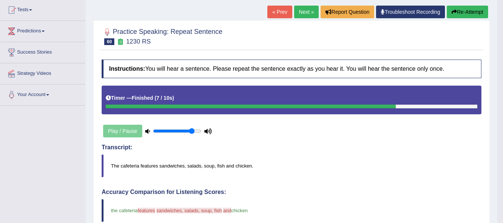
scroll to position [47, 0]
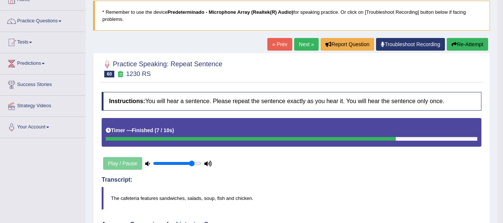
click at [296, 48] on link "Next »" at bounding box center [306, 44] width 25 height 13
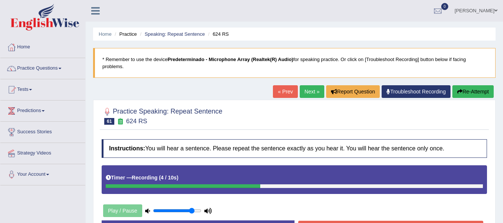
scroll to position [82, 0]
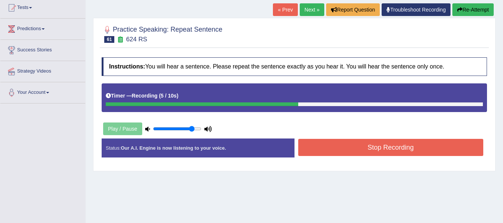
click at [389, 150] on button "Stop Recording" at bounding box center [390, 147] width 185 height 17
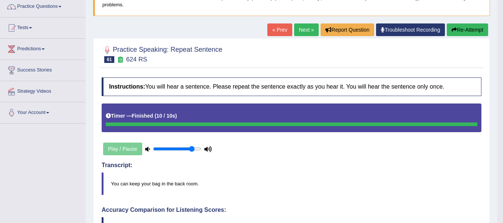
scroll to position [44, 0]
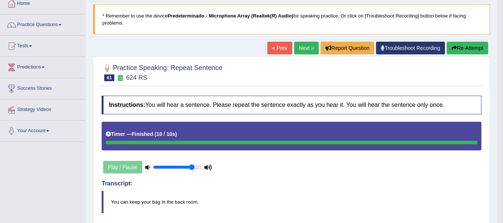
click at [300, 47] on link "Next »" at bounding box center [306, 48] width 25 height 13
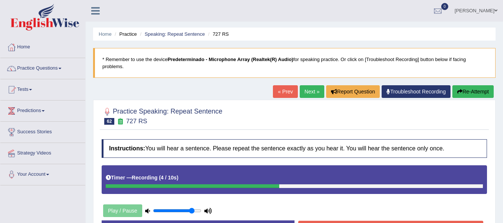
click at [471, 87] on button "Re-Attempt" at bounding box center [472, 91] width 41 height 13
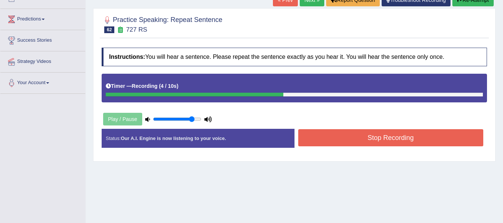
scroll to position [93, 0]
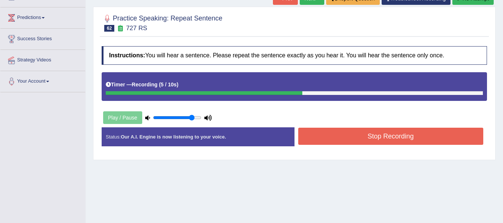
click at [401, 133] on button "Stop Recording" at bounding box center [390, 136] width 185 height 17
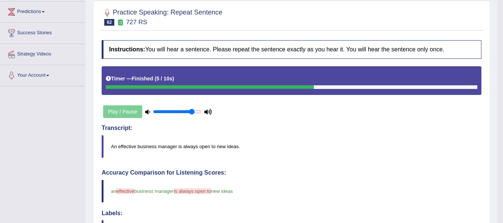
scroll to position [72, 0]
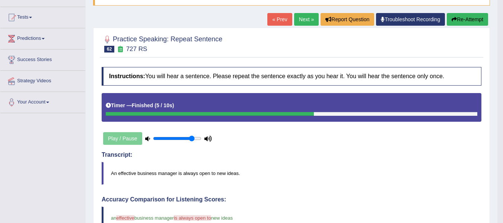
click at [304, 22] on link "Next »" at bounding box center [306, 19] width 25 height 13
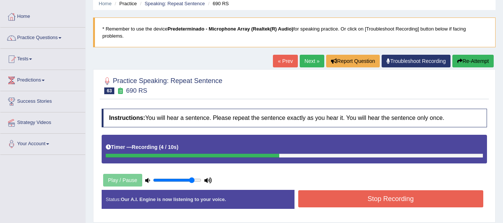
scroll to position [82, 0]
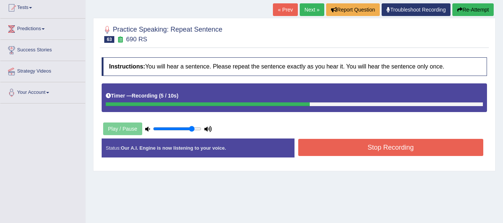
click at [399, 141] on button "Stop Recording" at bounding box center [390, 147] width 185 height 17
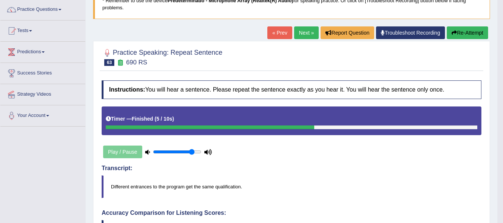
scroll to position [57, 0]
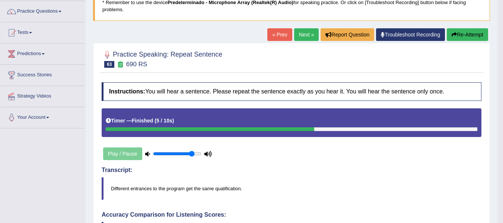
click at [302, 36] on link "Next »" at bounding box center [306, 34] width 25 height 13
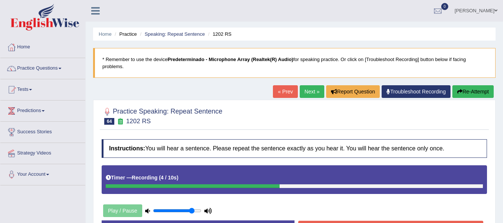
scroll to position [87, 0]
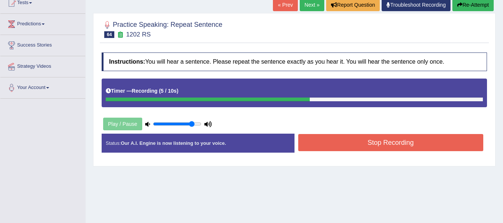
click at [345, 144] on button "Stop Recording" at bounding box center [390, 142] width 185 height 17
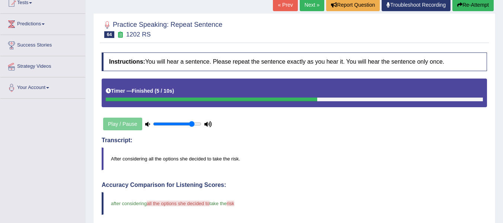
drag, startPoint x: 508, startPoint y: 86, endPoint x: 508, endPoint y: 131, distance: 45.8
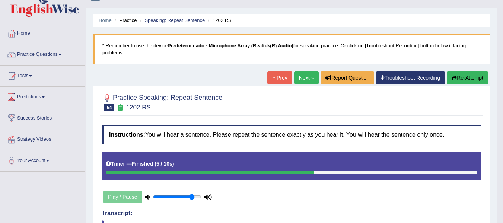
scroll to position [11, 0]
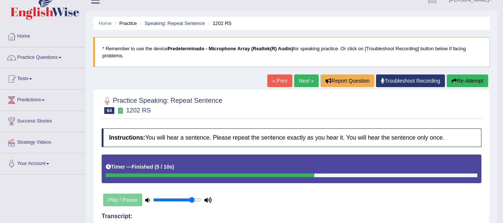
click at [307, 79] on link "Next »" at bounding box center [306, 80] width 25 height 13
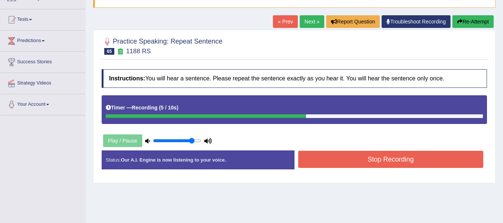
scroll to position [75, 0]
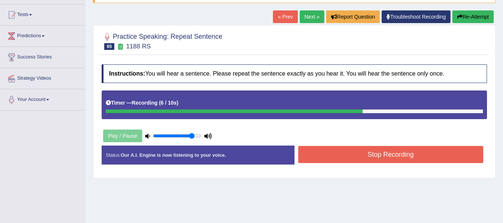
click at [401, 150] on button "Stop Recording" at bounding box center [390, 154] width 185 height 17
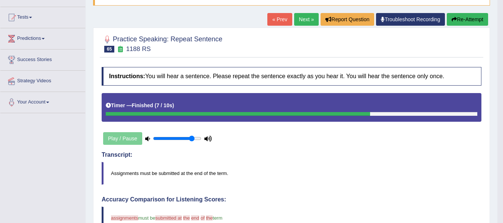
scroll to position [65, 0]
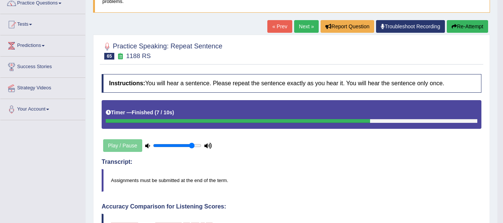
click at [311, 29] on link "Next »" at bounding box center [306, 26] width 25 height 13
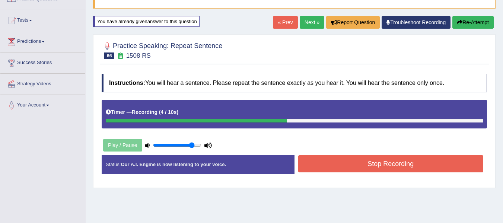
scroll to position [86, 0]
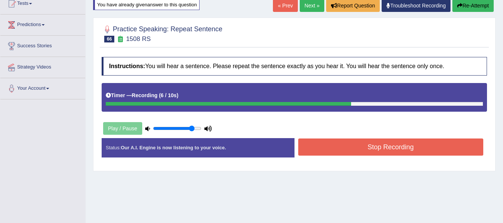
click at [471, 15] on div "Home Practice Speaking: Repeat Sentence 1508 RS * Remember to use the device Pr…" at bounding box center [294, 100] width 417 height 372
click at [471, 4] on button "Re-Attempt" at bounding box center [472, 5] width 41 height 13
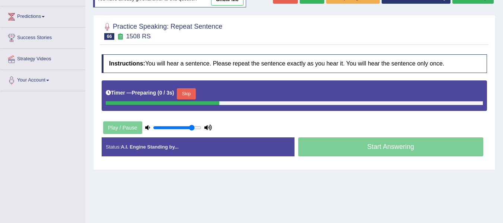
scroll to position [86, 0]
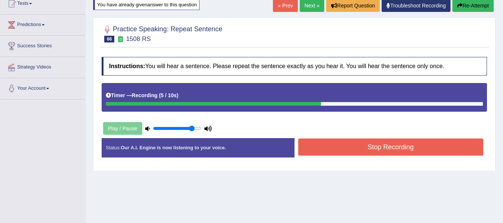
click at [380, 151] on button "Stop Recording" at bounding box center [390, 146] width 185 height 17
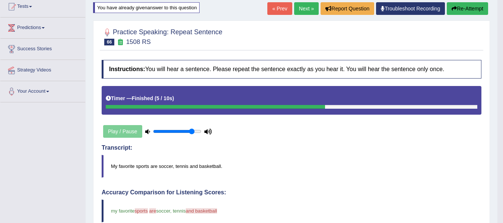
scroll to position [71, 0]
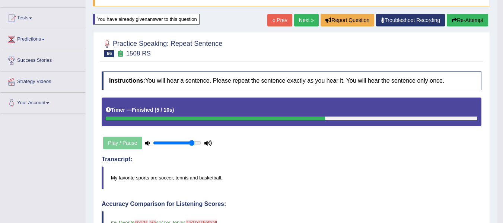
click at [302, 22] on link "Next »" at bounding box center [306, 20] width 25 height 13
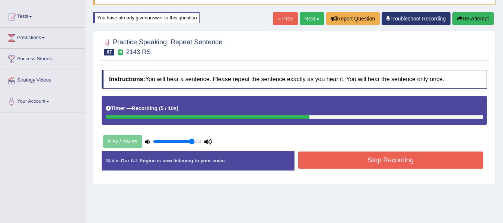
scroll to position [77, 0]
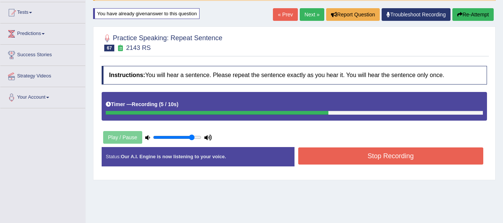
click at [413, 149] on button "Stop Recording" at bounding box center [390, 155] width 185 height 17
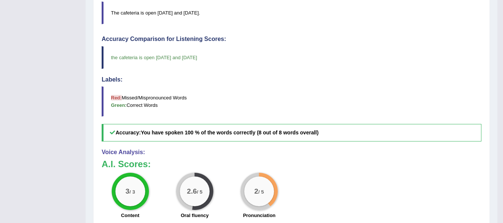
scroll to position [70, 0]
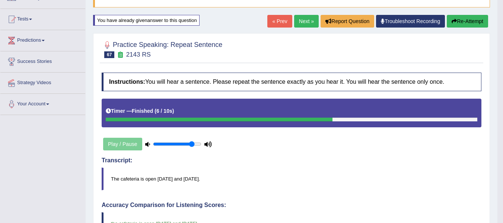
click at [304, 19] on link "Next »" at bounding box center [306, 21] width 25 height 13
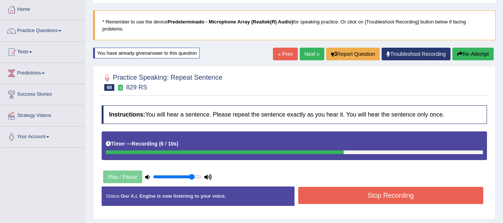
scroll to position [42, 0]
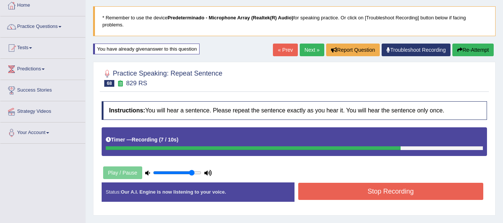
click at [475, 48] on button "Re-Attempt" at bounding box center [472, 50] width 41 height 13
click at [336, 187] on button "Stop Recording" at bounding box center [390, 191] width 185 height 17
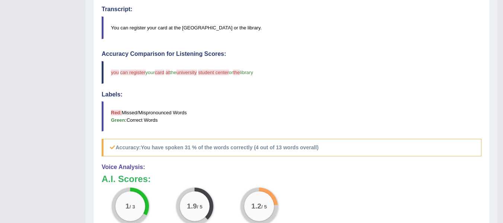
scroll to position [19, 0]
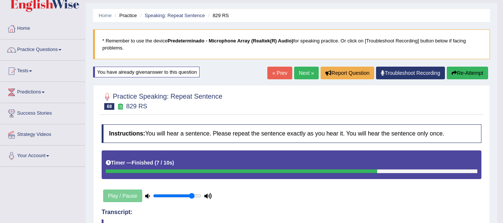
click at [302, 75] on link "Next »" at bounding box center [306, 73] width 25 height 13
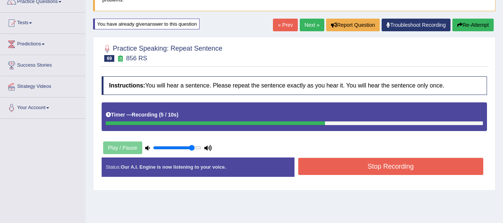
scroll to position [71, 0]
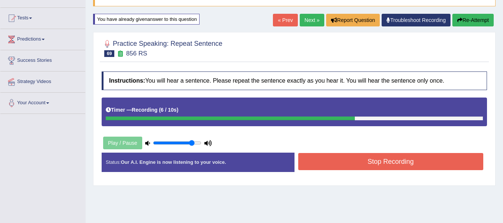
click at [417, 155] on button "Stop Recording" at bounding box center [390, 161] width 185 height 17
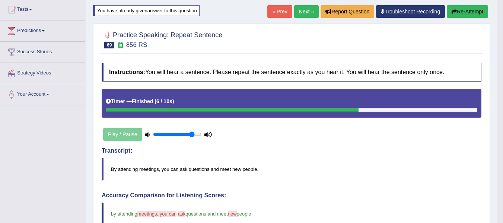
scroll to position [78, 0]
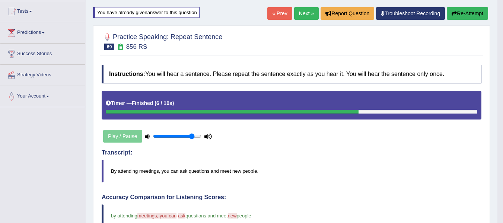
click at [300, 7] on link "Next »" at bounding box center [306, 13] width 25 height 13
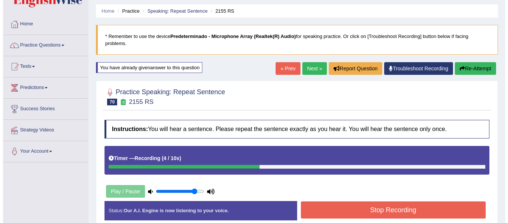
scroll to position [74, 0]
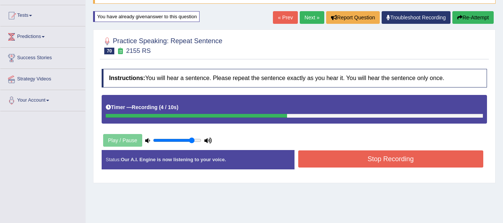
click at [397, 157] on button "Stop Recording" at bounding box center [390, 158] width 185 height 17
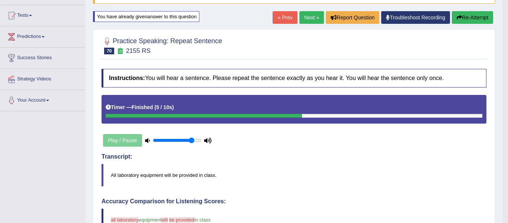
drag, startPoint x: 397, startPoint y: 157, endPoint x: 458, endPoint y: 139, distance: 63.2
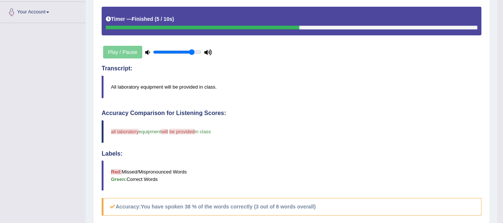
scroll to position [33, 0]
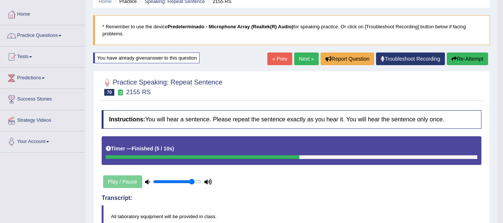
click at [301, 59] on link "Next »" at bounding box center [306, 58] width 25 height 13
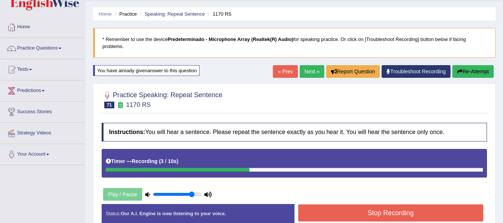
scroll to position [69, 0]
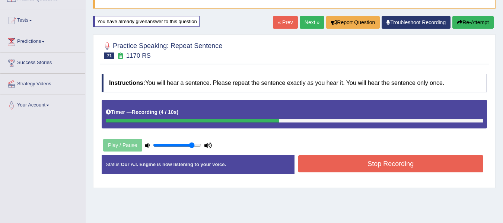
click at [371, 167] on button "Stop Recording" at bounding box center [390, 163] width 185 height 17
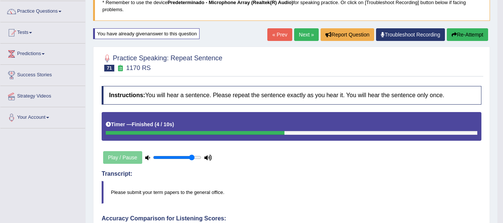
scroll to position [16, 0]
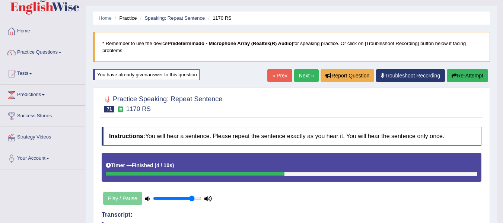
click at [294, 73] on link "Next »" at bounding box center [306, 75] width 25 height 13
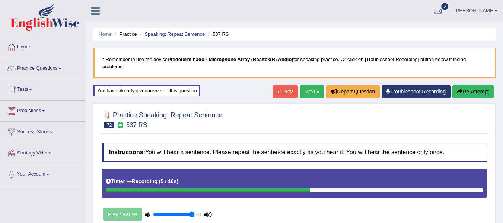
scroll to position [116, 0]
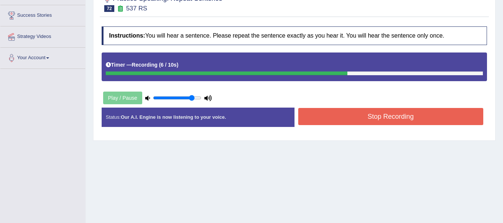
click at [388, 125] on button "Stop Recording" at bounding box center [390, 116] width 185 height 17
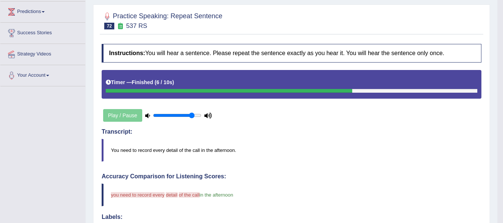
scroll to position [3, 0]
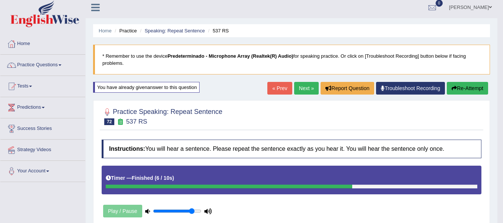
click at [302, 89] on link "Next »" at bounding box center [306, 88] width 25 height 13
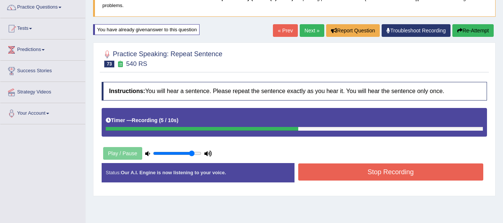
scroll to position [72, 0]
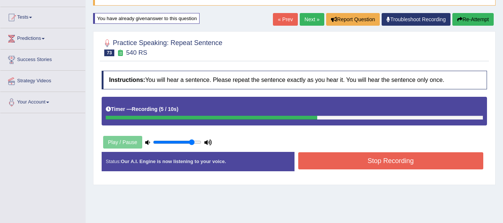
click at [401, 158] on button "Stop Recording" at bounding box center [390, 160] width 185 height 17
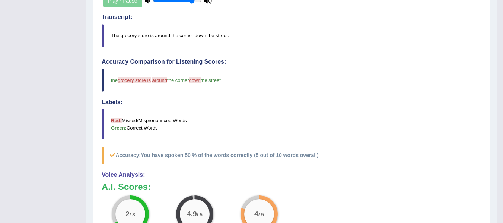
scroll to position [74, 0]
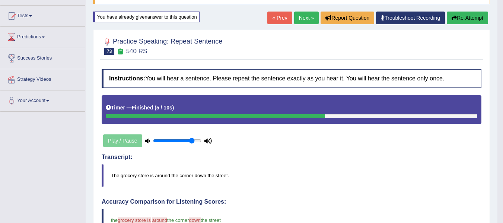
click at [306, 20] on link "Next »" at bounding box center [306, 18] width 25 height 13
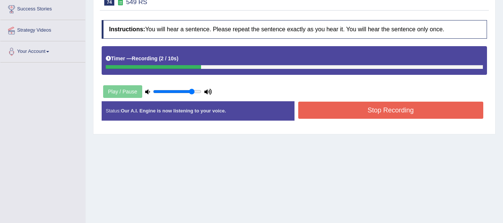
scroll to position [141, 0]
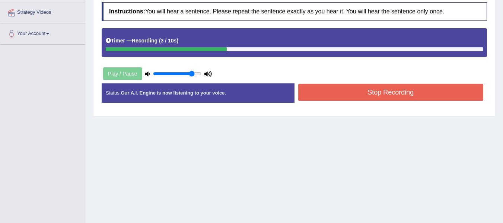
click at [402, 93] on button "Stop Recording" at bounding box center [390, 92] width 185 height 17
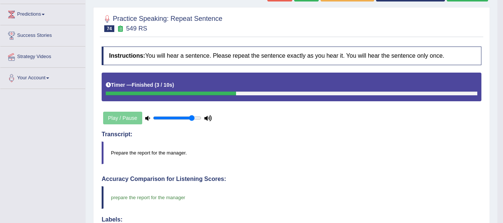
scroll to position [26, 0]
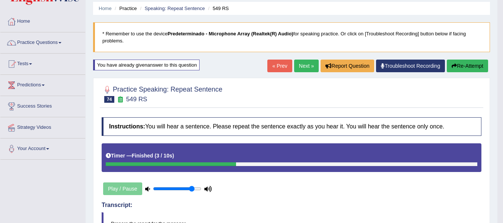
click at [301, 62] on link "Next »" at bounding box center [306, 66] width 25 height 13
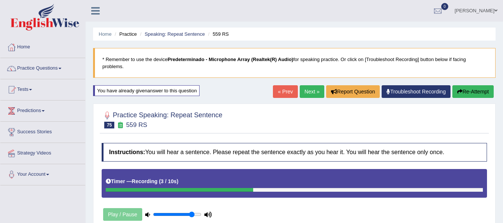
scroll to position [76, 0]
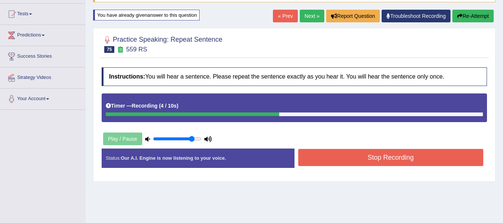
click at [384, 158] on button "Stop Recording" at bounding box center [390, 157] width 185 height 17
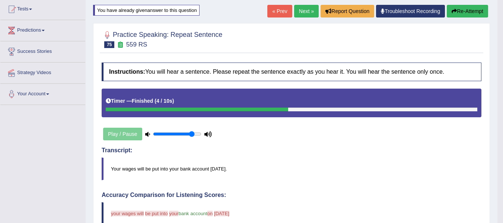
scroll to position [49, 0]
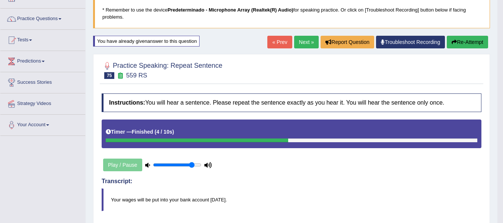
click at [297, 42] on link "Next »" at bounding box center [306, 42] width 25 height 13
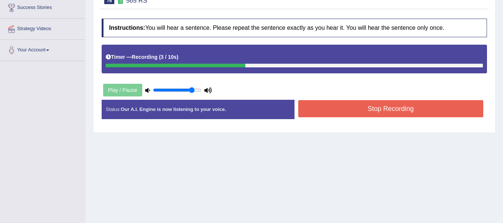
scroll to position [127, 0]
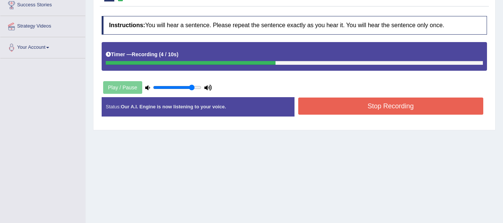
click at [360, 110] on button "Stop Recording" at bounding box center [390, 105] width 185 height 17
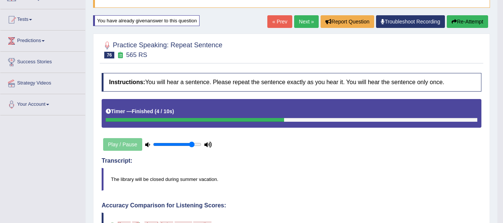
scroll to position [58, 0]
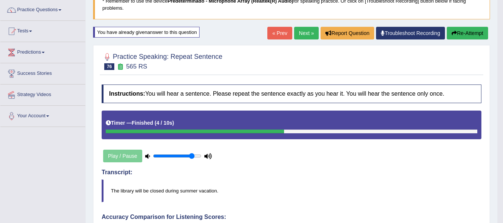
click at [289, 36] on div "« Prev Next » Report Question Troubleshoot Recording Re-Attempt" at bounding box center [378, 34] width 222 height 15
click at [294, 35] on link "Next »" at bounding box center [306, 33] width 25 height 13
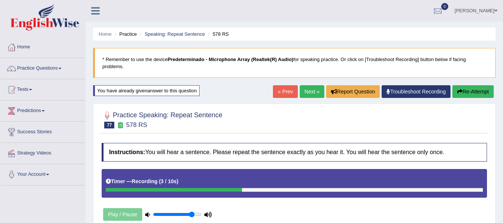
scroll to position [46, 0]
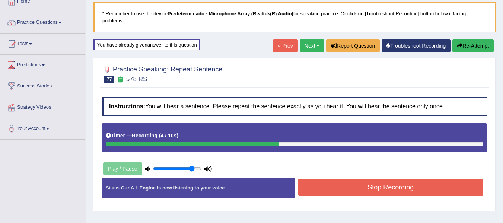
click at [379, 186] on button "Stop Recording" at bounding box center [390, 187] width 185 height 17
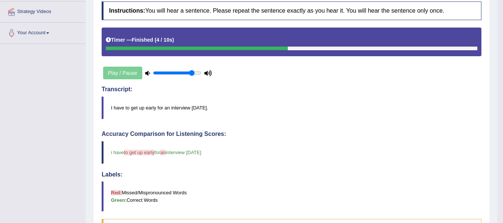
scroll to position [32, 0]
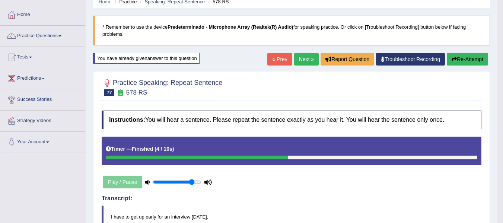
click at [303, 55] on link "Next »" at bounding box center [306, 59] width 25 height 13
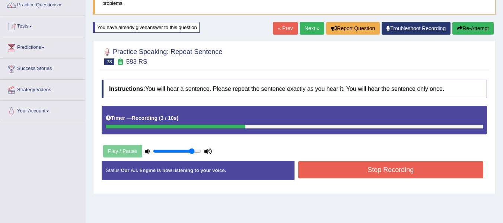
scroll to position [124, 0]
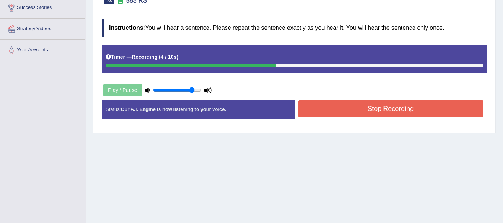
click at [432, 100] on button "Stop Recording" at bounding box center [390, 108] width 185 height 17
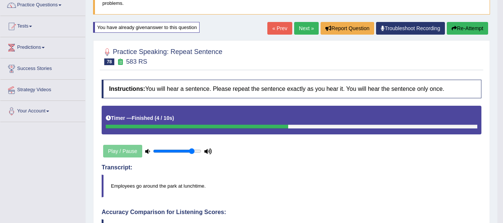
scroll to position [60, 0]
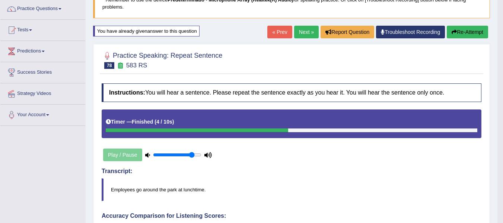
click at [302, 30] on link "Next »" at bounding box center [306, 32] width 25 height 13
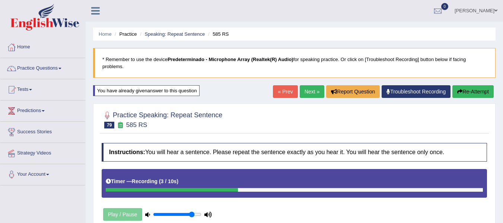
scroll to position [38, 0]
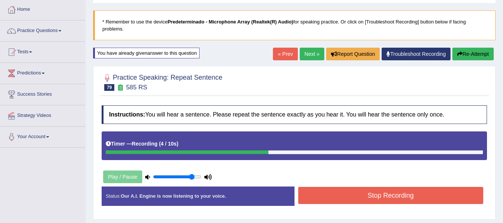
click at [398, 189] on button "Stop Recording" at bounding box center [390, 195] width 185 height 17
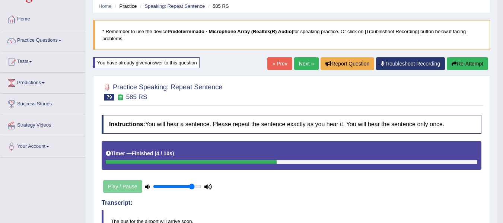
scroll to position [2, 0]
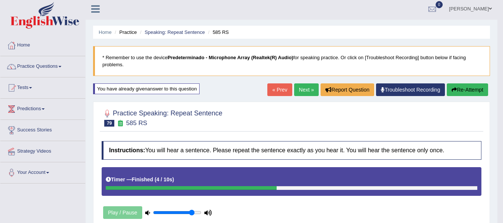
click at [302, 94] on link "Next »" at bounding box center [306, 89] width 25 height 13
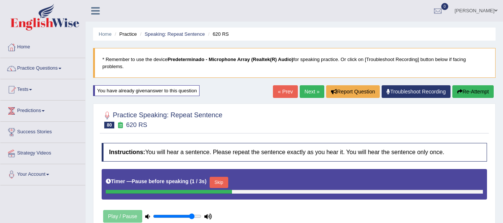
click at [467, 92] on button "Re-Attempt" at bounding box center [472, 91] width 41 height 13
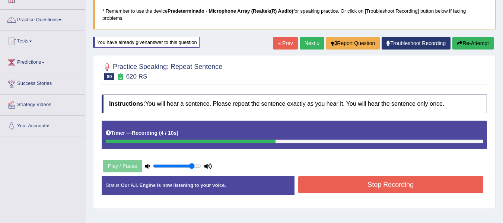
scroll to position [102, 0]
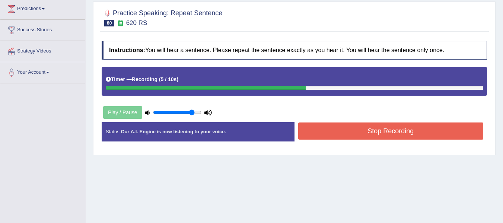
click at [406, 135] on button "Stop Recording" at bounding box center [390, 130] width 185 height 17
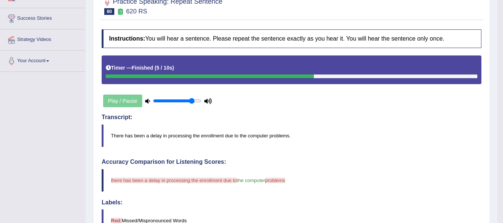
scroll to position [87, 0]
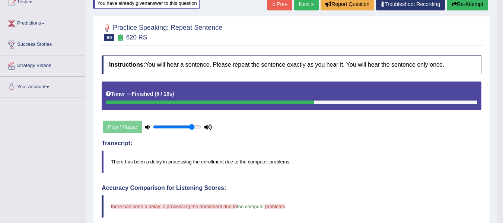
click at [296, 0] on link "Next »" at bounding box center [306, 4] width 25 height 13
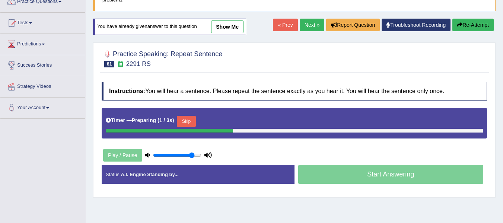
scroll to position [70, 0]
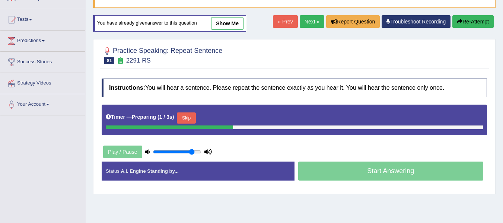
drag, startPoint x: 508, startPoint y: 102, endPoint x: 508, endPoint y: 116, distance: 13.4
click at [502, 116] on html "Toggle navigation Home Practice Questions Speaking Practice Read Aloud Repeat S…" at bounding box center [251, 41] width 503 height 223
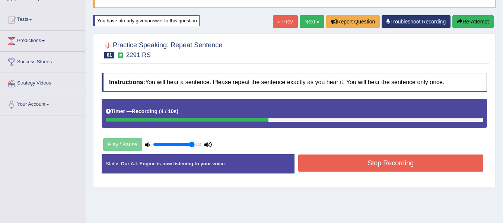
click at [442, 155] on button "Stop Recording" at bounding box center [390, 162] width 185 height 17
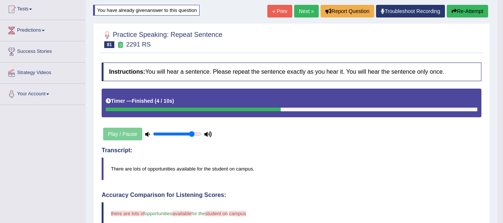
scroll to position [29, 0]
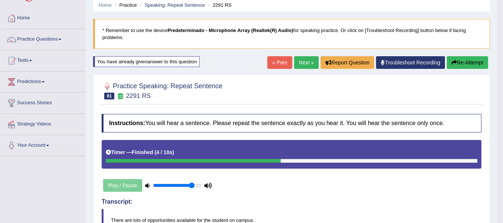
click at [303, 60] on link "Next »" at bounding box center [306, 62] width 25 height 13
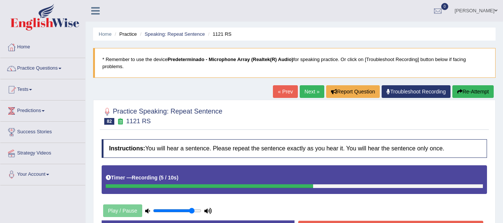
scroll to position [101, 0]
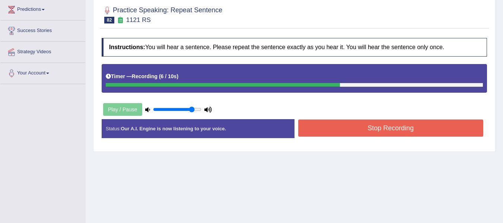
click at [411, 124] on button "Stop Recording" at bounding box center [390, 127] width 185 height 17
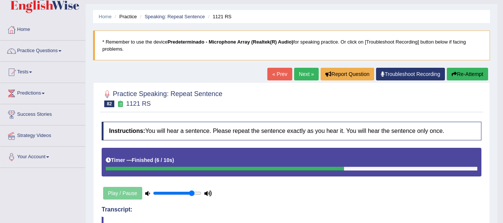
scroll to position [17, 0]
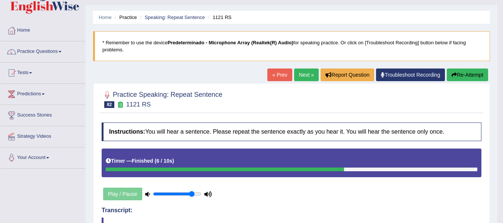
click at [297, 77] on link "Next »" at bounding box center [306, 74] width 25 height 13
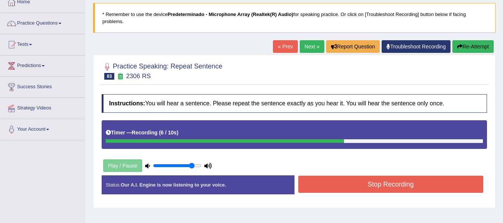
scroll to position [116, 0]
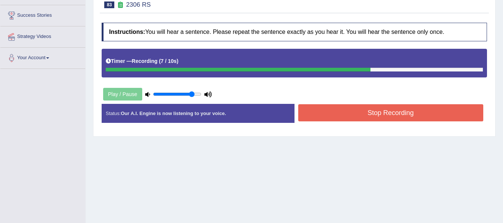
click at [381, 99] on div "Instructions: You will hear a sentence. Please repeat the sentence exactly as y…" at bounding box center [294, 75] width 389 height 113
click at [380, 114] on button "Stop Recording" at bounding box center [390, 112] width 185 height 17
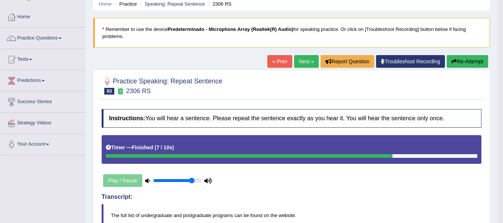
scroll to position [26, 0]
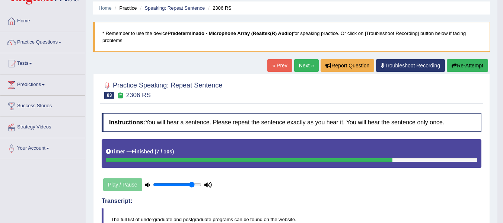
click at [299, 69] on div "« Prev Next » Report Question Troubleshoot Recording Re-Attempt" at bounding box center [378, 66] width 222 height 15
click at [299, 69] on link "Next »" at bounding box center [306, 65] width 25 height 13
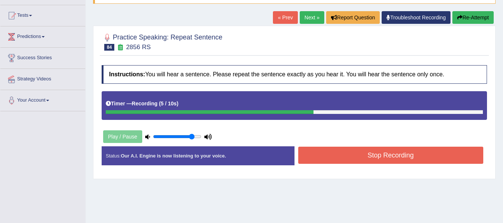
scroll to position [76, 0]
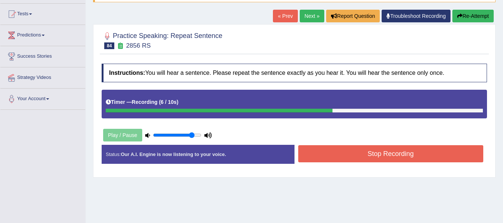
click at [385, 158] on button "Stop Recording" at bounding box center [390, 153] width 185 height 17
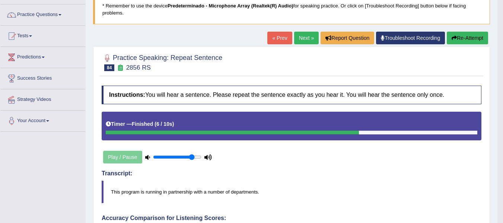
scroll to position [25, 0]
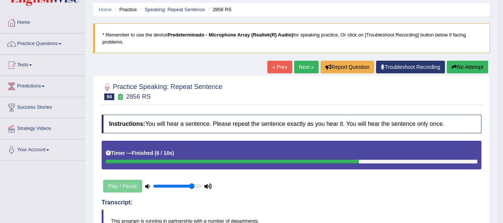
click at [296, 68] on link "Next »" at bounding box center [306, 67] width 25 height 13
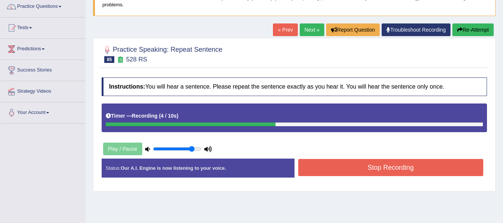
scroll to position [72, 0]
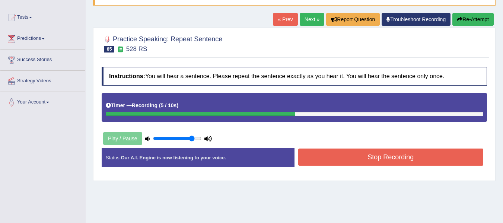
click at [397, 156] on button "Stop Recording" at bounding box center [390, 156] width 185 height 17
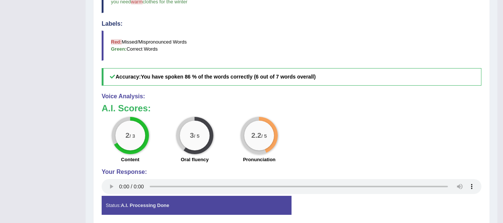
scroll to position [0, 0]
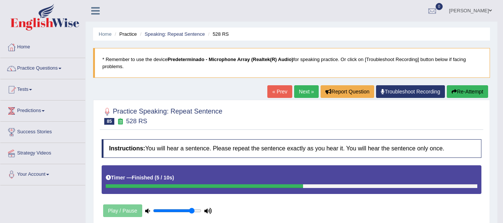
click at [300, 90] on link "Next »" at bounding box center [306, 91] width 25 height 13
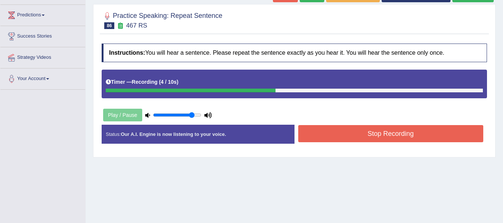
scroll to position [109, 0]
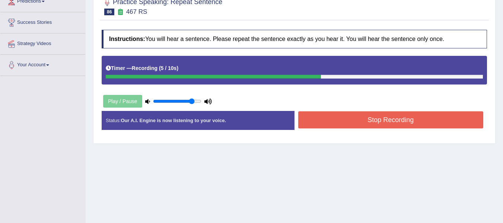
click at [382, 117] on button "Stop Recording" at bounding box center [390, 119] width 185 height 17
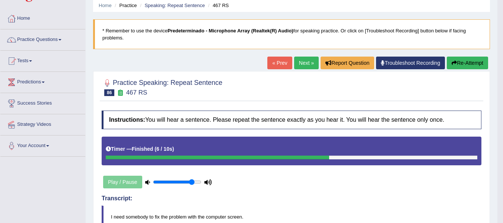
scroll to position [0, 0]
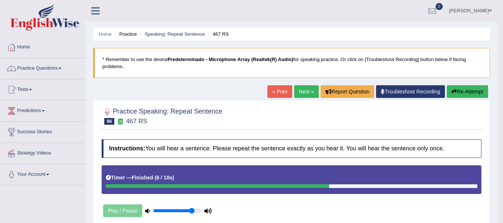
click at [301, 86] on link "Next »" at bounding box center [306, 91] width 25 height 13
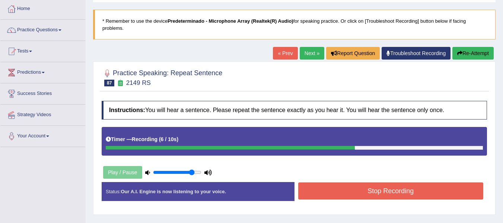
scroll to position [119, 0]
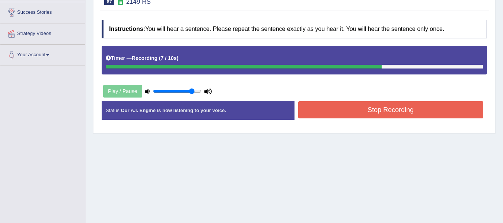
click at [363, 109] on button "Stop Recording" at bounding box center [390, 109] width 185 height 17
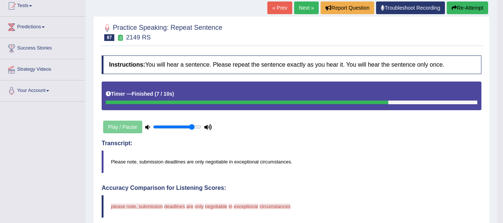
scroll to position [64, 0]
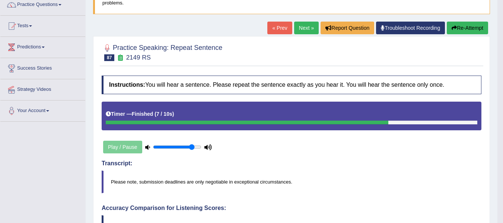
click at [305, 27] on link "Next »" at bounding box center [306, 28] width 25 height 13
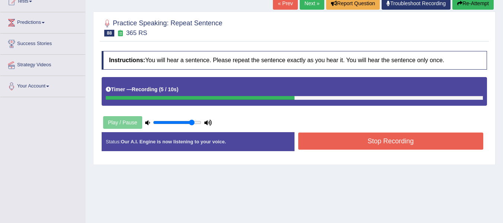
scroll to position [89, 0]
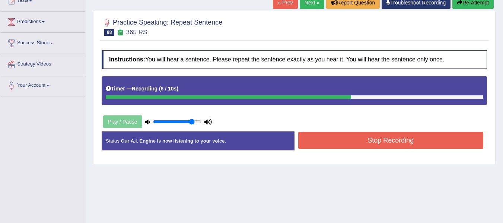
click at [420, 136] on button "Stop Recording" at bounding box center [390, 140] width 185 height 17
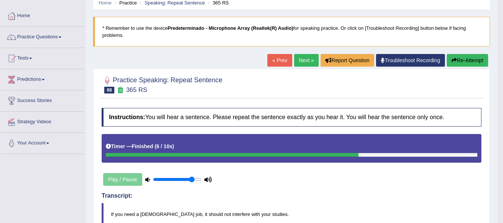
scroll to position [19, 0]
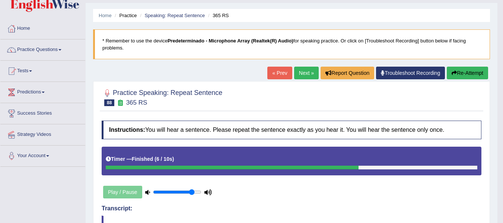
click at [300, 71] on link "Next »" at bounding box center [306, 73] width 25 height 13
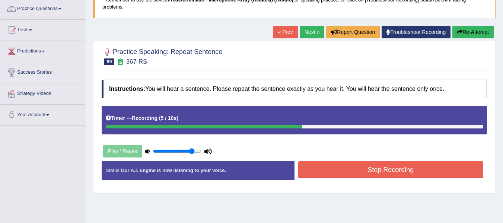
scroll to position [102, 0]
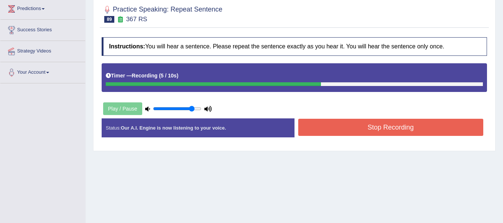
click at [378, 124] on button "Stop Recording" at bounding box center [390, 127] width 185 height 17
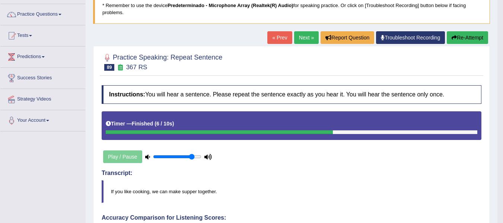
scroll to position [29, 0]
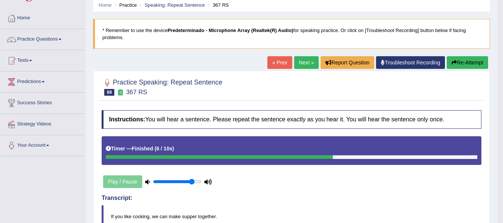
click at [298, 63] on link "Next »" at bounding box center [306, 62] width 25 height 13
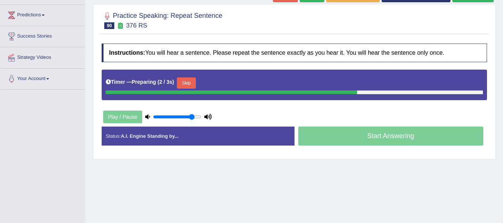
scroll to position [95, 0]
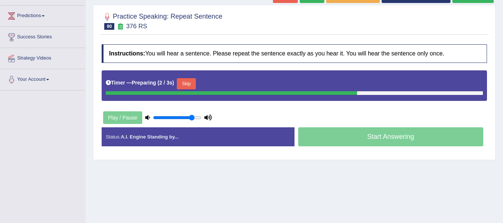
click at [502, 125] on html "Toggle navigation Home Practice Questions Speaking Practice Read Aloud Repeat S…" at bounding box center [251, 16] width 503 height 223
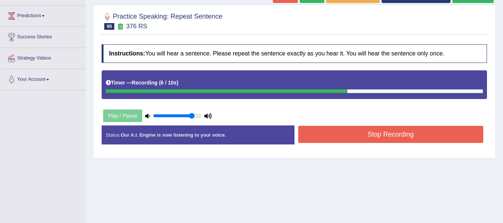
click at [379, 129] on button "Stop Recording" at bounding box center [390, 134] width 185 height 17
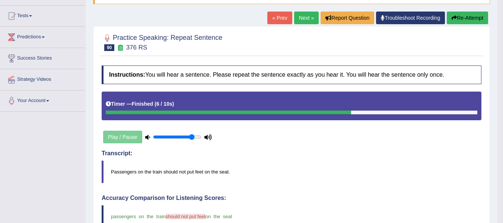
scroll to position [71, 0]
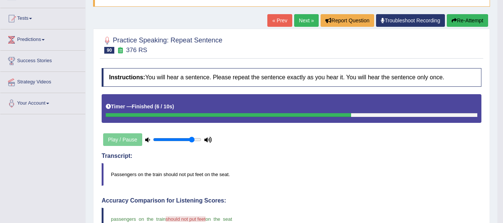
click at [301, 21] on link "Next »" at bounding box center [306, 20] width 25 height 13
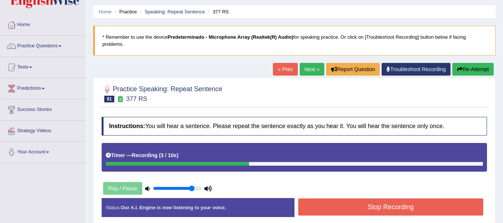
scroll to position [76, 0]
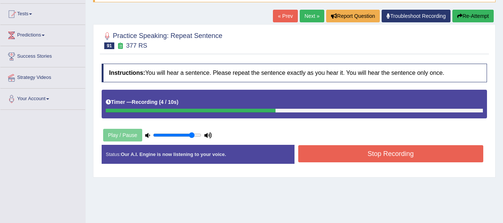
click at [382, 138] on div "Instructions: You will hear a sentence. Please repeat the sentence exactly as y…" at bounding box center [294, 116] width 389 height 113
click at [380, 164] on div "Status: Our A.I. Engine is now listening to your voice. Start Answering Stop Re…" at bounding box center [294, 158] width 385 height 26
click at [380, 159] on button "Stop Recording" at bounding box center [390, 153] width 185 height 17
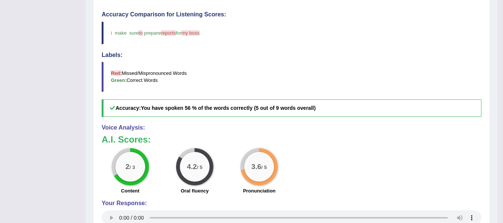
scroll to position [28, 0]
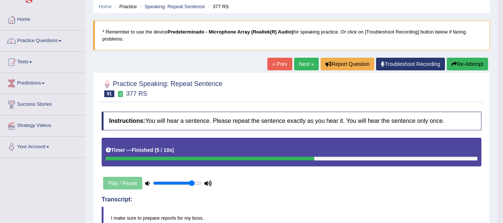
click at [302, 67] on link "Next »" at bounding box center [306, 64] width 25 height 13
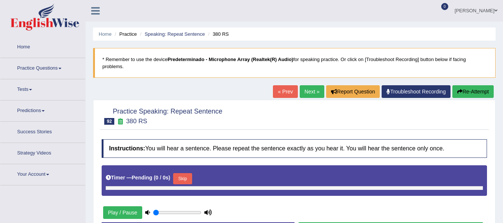
type input "0.85"
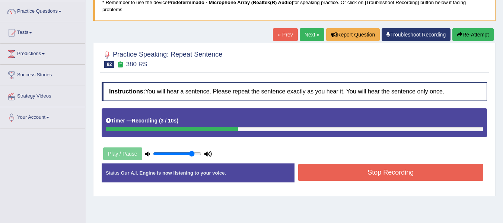
scroll to position [62, 0]
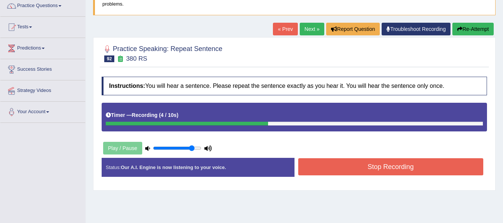
click at [368, 178] on div "Status: Our A.I. Engine is now listening to your voice. Start Answering Stop Re…" at bounding box center [294, 171] width 385 height 26
click at [368, 173] on button "Stop Recording" at bounding box center [390, 166] width 185 height 17
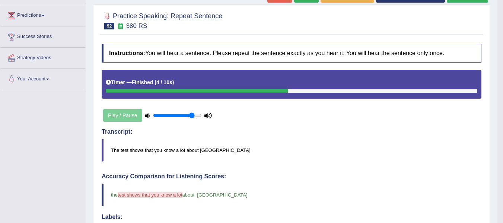
scroll to position [56, 0]
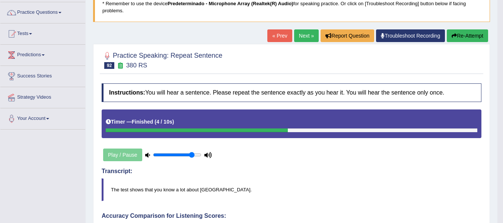
click at [298, 37] on link "Next »" at bounding box center [306, 35] width 25 height 13
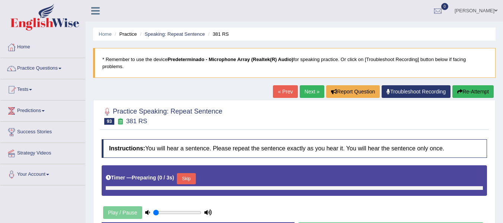
type input "0.85"
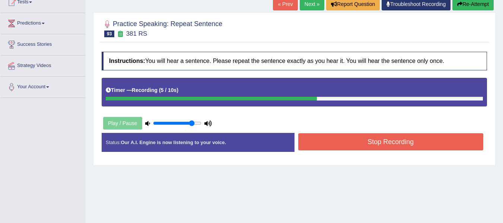
scroll to position [110, 0]
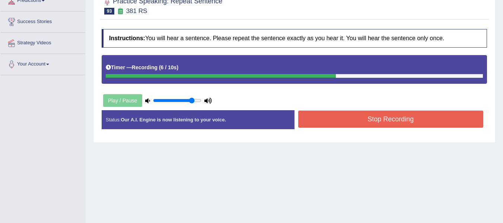
click at [394, 124] on button "Stop Recording" at bounding box center [390, 118] width 185 height 17
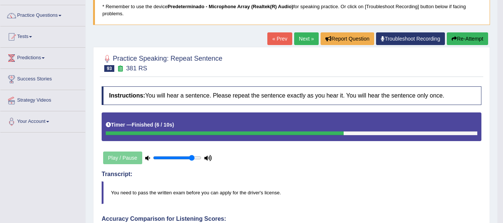
scroll to position [0, 0]
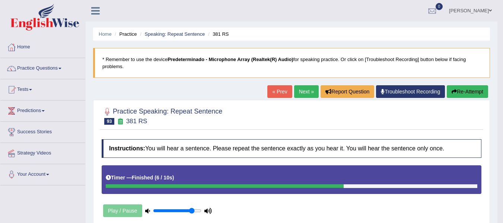
click at [303, 90] on link "Next »" at bounding box center [306, 91] width 25 height 13
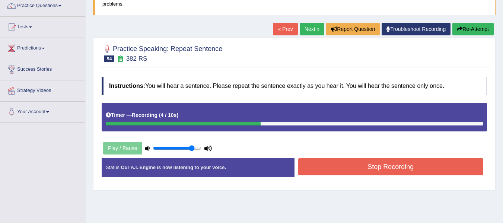
scroll to position [76, 0]
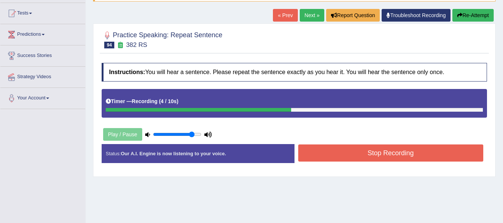
click at [371, 157] on button "Stop Recording" at bounding box center [390, 152] width 185 height 17
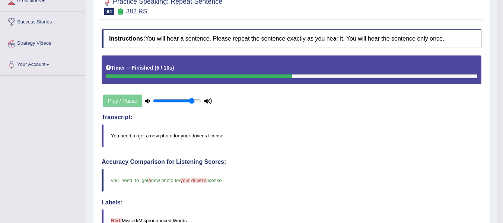
scroll to position [84, 0]
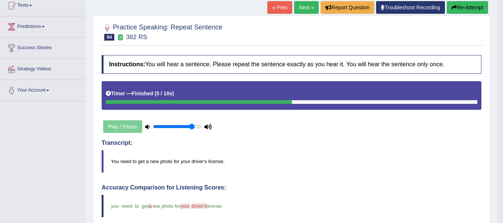
click at [300, 9] on link "Next »" at bounding box center [306, 7] width 25 height 13
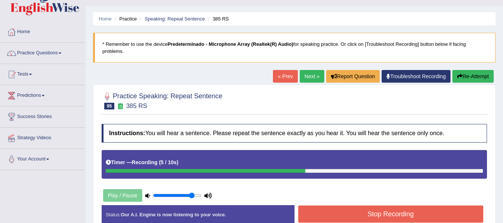
scroll to position [17, 0]
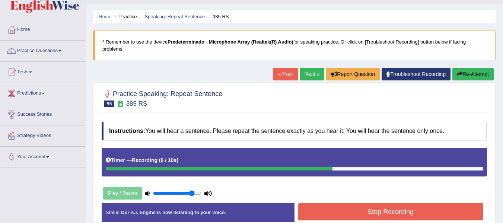
click at [378, 203] on div "Start Answering" at bounding box center [390, 203] width 193 height 0
click at [378, 208] on button "Stop Recording" at bounding box center [390, 211] width 185 height 17
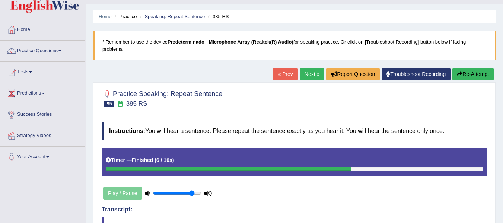
drag, startPoint x: 507, startPoint y: 52, endPoint x: 504, endPoint y: 85, distance: 33.2
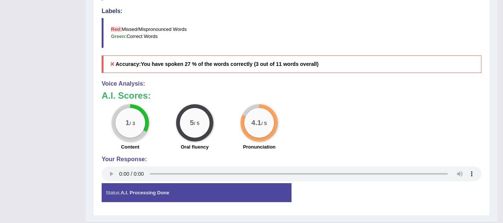
scroll to position [0, 0]
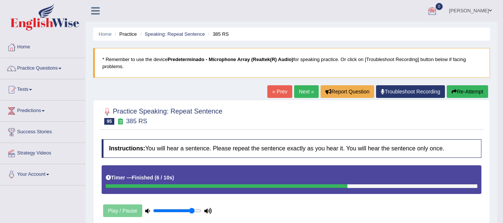
click at [303, 90] on link "Next »" at bounding box center [306, 91] width 25 height 13
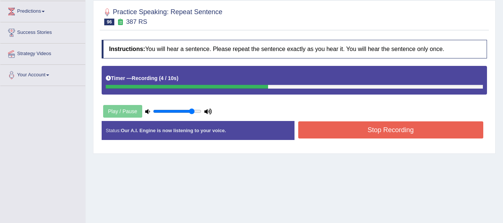
scroll to position [110, 0]
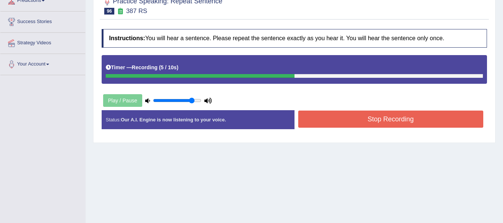
click at [390, 125] on div "Stop Recording" at bounding box center [390, 119] width 193 height 19
click at [390, 122] on button "Stop Recording" at bounding box center [390, 118] width 185 height 17
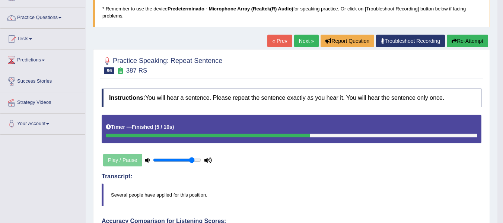
scroll to position [17, 0]
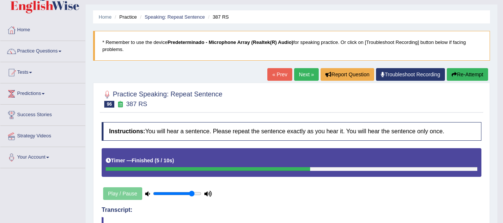
click at [294, 77] on link "Next »" at bounding box center [306, 74] width 25 height 13
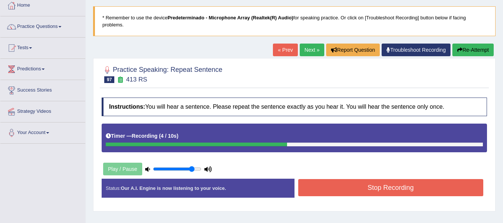
scroll to position [58, 0]
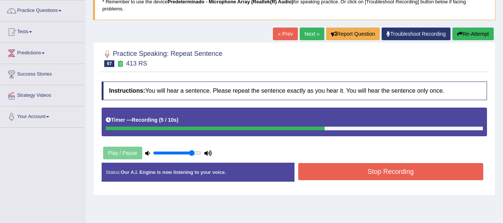
click at [395, 171] on button "Stop Recording" at bounding box center [390, 171] width 185 height 17
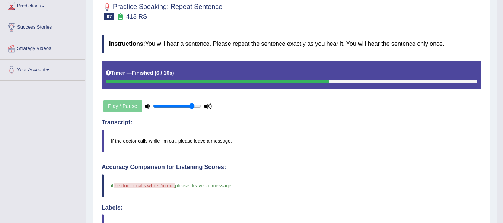
scroll to position [89, 0]
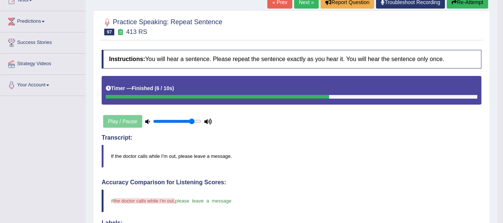
click at [298, 3] on link "Next »" at bounding box center [306, 2] width 25 height 13
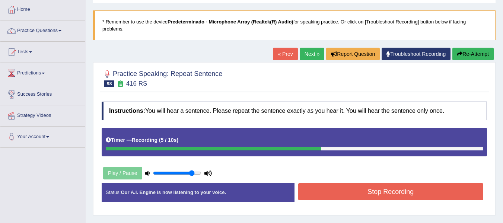
scroll to position [116, 0]
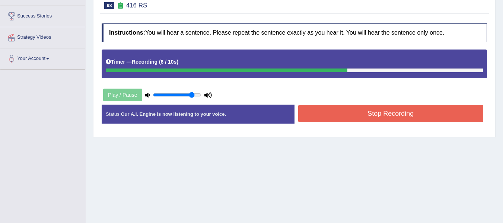
click at [397, 115] on button "Stop Recording" at bounding box center [390, 113] width 185 height 17
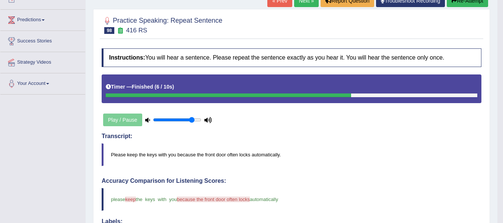
scroll to position [51, 0]
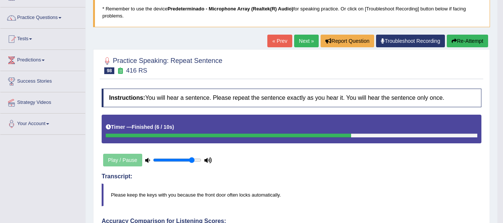
click at [305, 44] on link "Next »" at bounding box center [306, 41] width 25 height 13
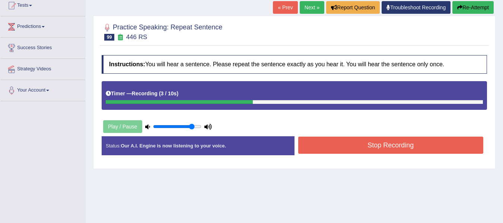
scroll to position [139, 0]
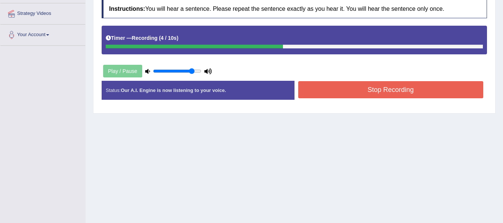
click at [413, 96] on div "Stop Recording" at bounding box center [390, 90] width 193 height 19
click at [413, 96] on button "Stop Recording" at bounding box center [390, 89] width 185 height 17
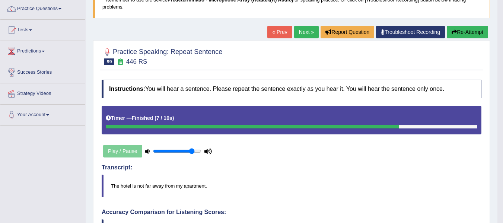
scroll to position [59, 0]
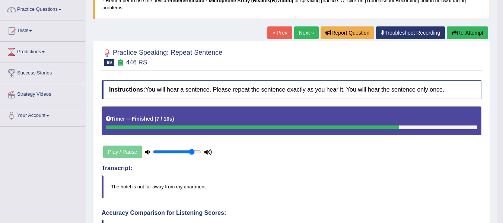
click at [302, 35] on link "Next »" at bounding box center [306, 32] width 25 height 13
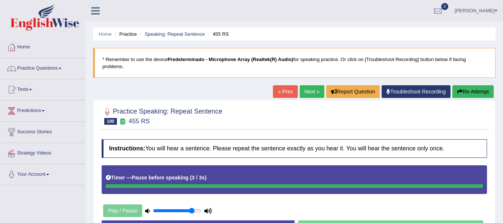
click at [474, 93] on button "Re-Attempt" at bounding box center [472, 91] width 41 height 13
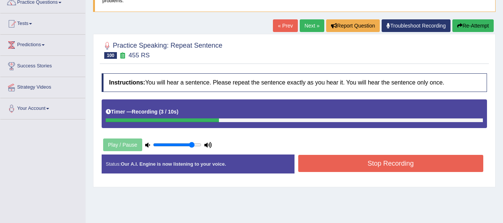
scroll to position [67, 0]
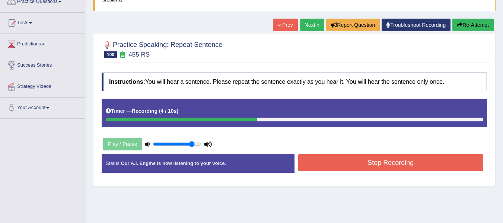
click at [410, 161] on button "Stop Recording" at bounding box center [390, 162] width 185 height 17
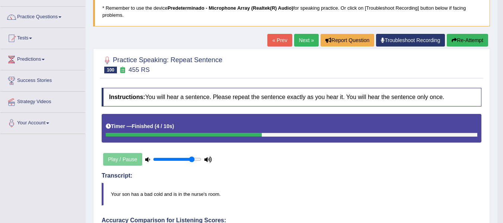
scroll to position [45, 0]
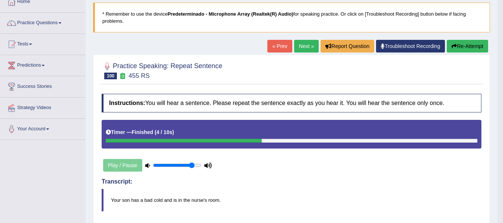
click at [301, 44] on link "Next »" at bounding box center [306, 46] width 25 height 13
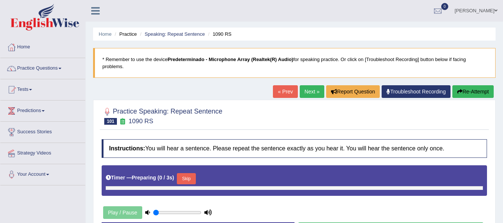
type input "0.85"
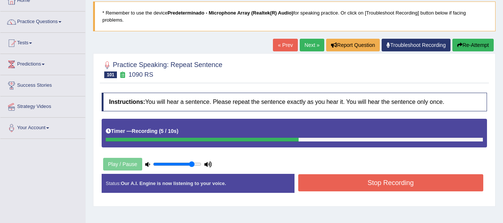
scroll to position [54, 0]
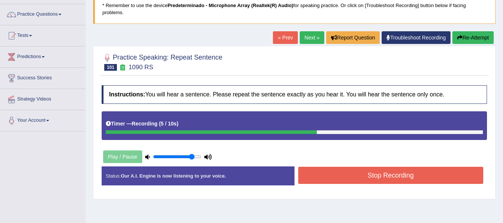
click at [429, 170] on button "Stop Recording" at bounding box center [390, 175] width 185 height 17
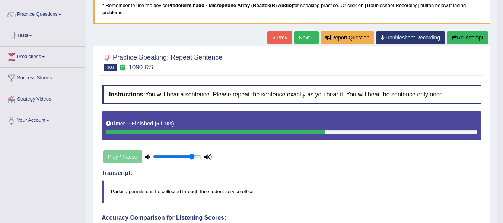
drag, startPoint x: 508, startPoint y: 85, endPoint x: 508, endPoint y: 135, distance: 49.8
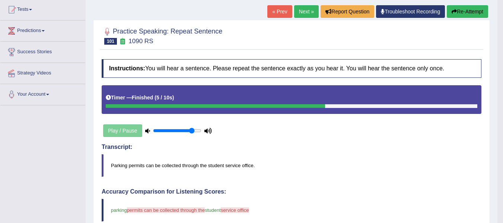
scroll to position [74, 0]
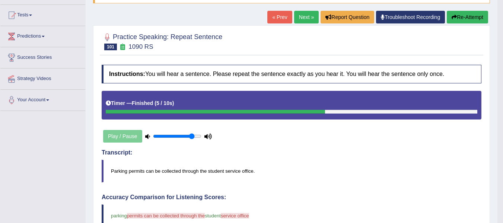
click at [307, 12] on link "Next »" at bounding box center [306, 17] width 25 height 13
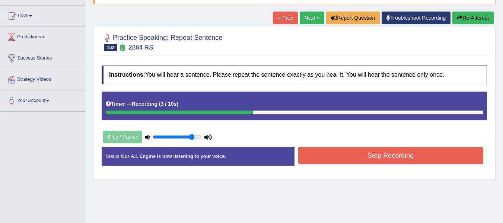
scroll to position [81, 0]
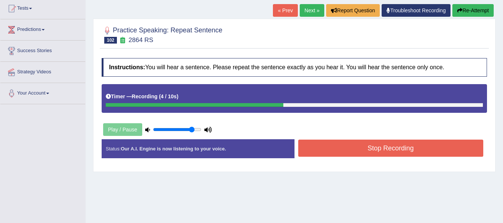
click at [410, 143] on button "Stop Recording" at bounding box center [390, 147] width 185 height 17
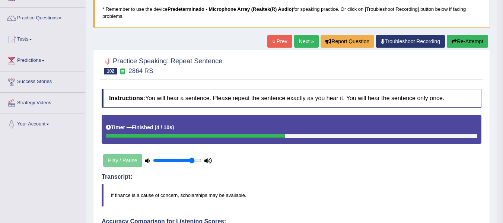
scroll to position [48, 0]
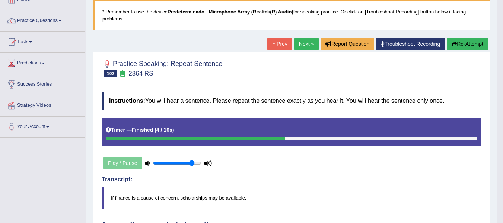
click at [298, 47] on link "Next »" at bounding box center [306, 44] width 25 height 13
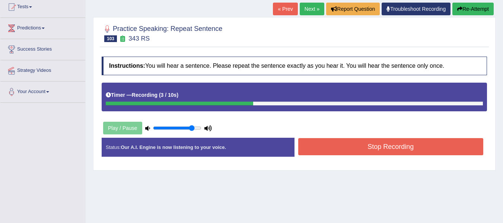
scroll to position [84, 0]
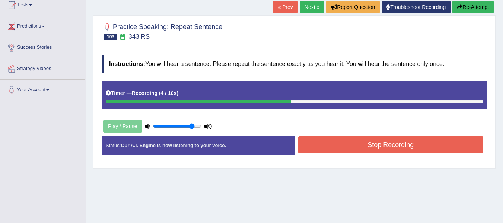
click at [428, 144] on button "Stop Recording" at bounding box center [390, 144] width 185 height 17
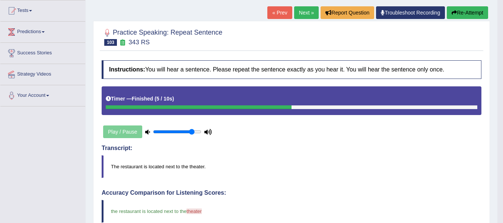
scroll to position [64, 0]
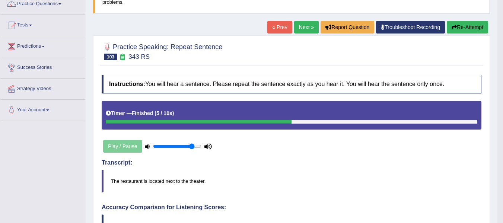
click at [307, 30] on link "Next »" at bounding box center [306, 27] width 25 height 13
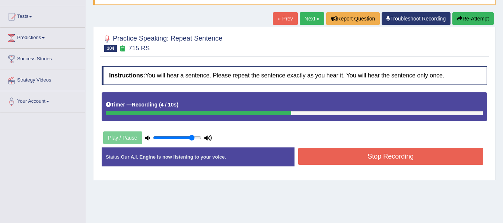
scroll to position [74, 0]
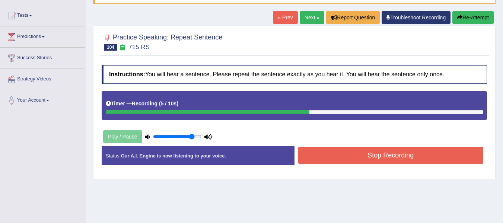
click at [424, 159] on button "Stop Recording" at bounding box center [390, 155] width 185 height 17
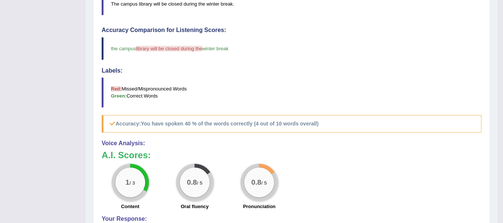
scroll to position [61, 0]
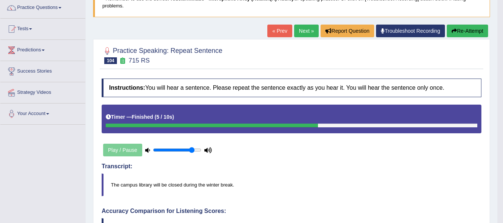
click at [301, 28] on link "Next »" at bounding box center [306, 31] width 25 height 13
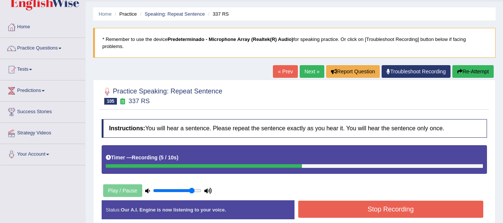
scroll to position [91, 0]
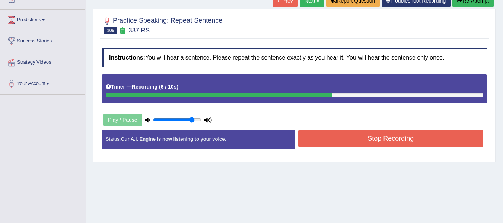
click at [373, 147] on div "Stop Recording" at bounding box center [390, 139] width 193 height 19
click at [376, 143] on button "Stop Recording" at bounding box center [390, 138] width 185 height 17
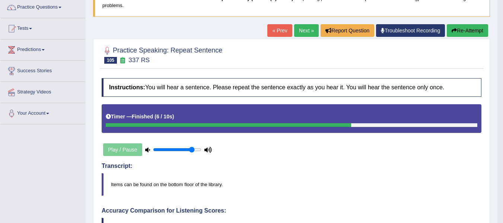
scroll to position [59, 0]
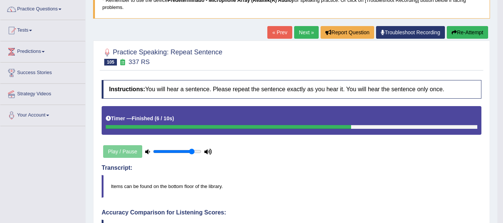
click at [305, 25] on div "Home Practice Speaking: Repeat Sentence 337 RS * Remember to use the device Pre…" at bounding box center [291, 202] width 411 height 522
click at [304, 32] on link "Next »" at bounding box center [306, 32] width 25 height 13
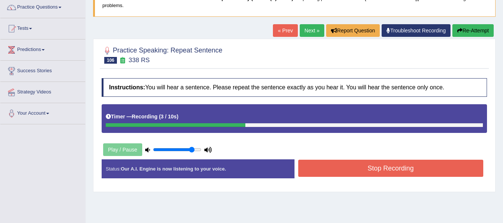
scroll to position [85, 0]
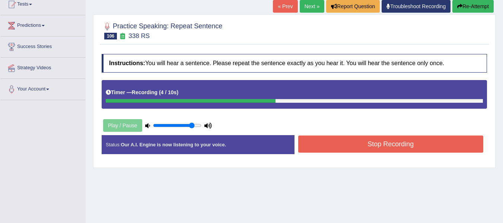
click at [378, 144] on button "Stop Recording" at bounding box center [390, 143] width 185 height 17
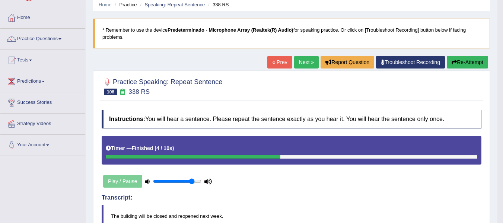
scroll to position [0, 0]
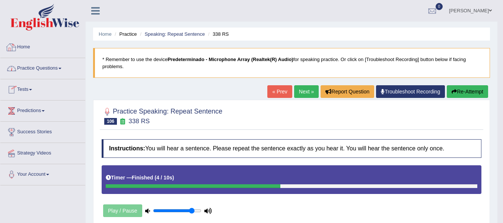
click at [28, 49] on link "Home" at bounding box center [42, 46] width 85 height 19
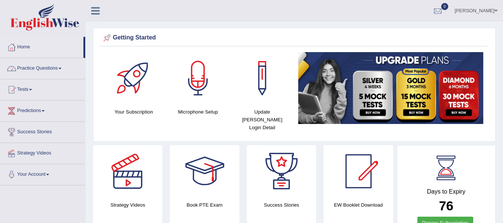
click at [39, 68] on link "Practice Questions" at bounding box center [42, 67] width 85 height 19
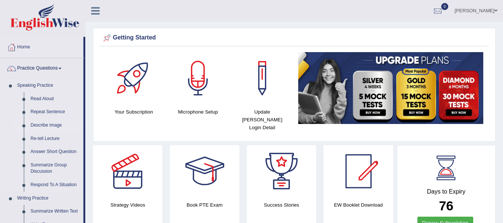
click at [52, 123] on link "Describe Image" at bounding box center [55, 125] width 56 height 13
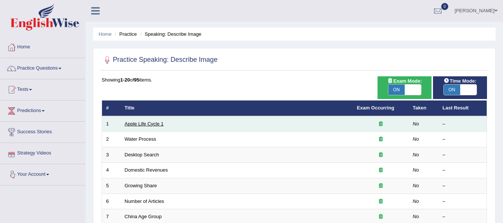
click at [143, 125] on link "Apple Life Cycle 1" at bounding box center [144, 124] width 39 height 6
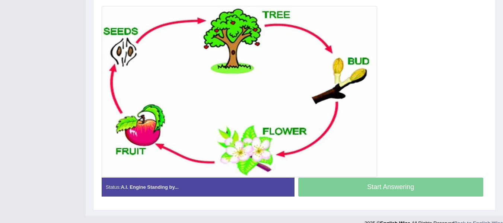
scroll to position [178, 0]
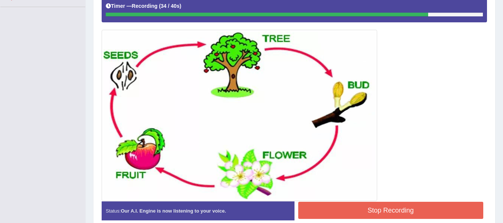
click at [405, 213] on button "Stop Recording" at bounding box center [390, 210] width 185 height 17
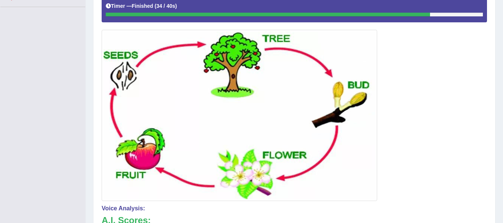
drag, startPoint x: 508, startPoint y: 182, endPoint x: 508, endPoint y: 154, distance: 27.9
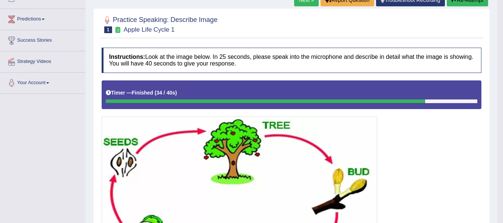
scroll to position [27, 0]
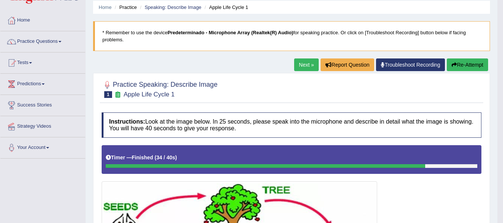
click at [302, 66] on link "Next »" at bounding box center [306, 64] width 25 height 13
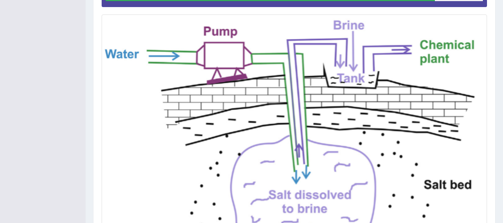
scroll to position [188, 0]
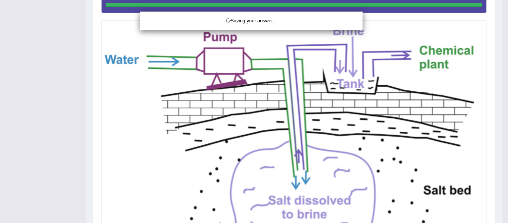
drag, startPoint x: 508, startPoint y: 116, endPoint x: 508, endPoint y: 121, distance: 5.2
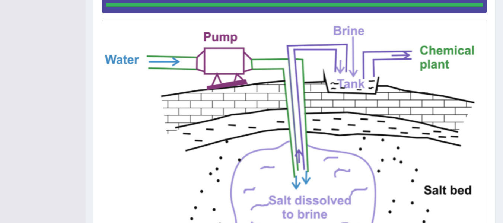
drag, startPoint x: 508, startPoint y: 121, endPoint x: 507, endPoint y: 146, distance: 25.3
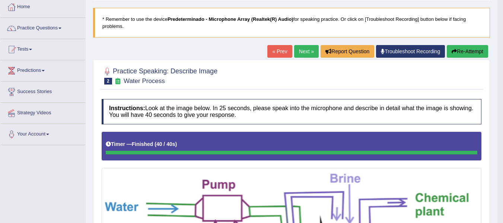
scroll to position [36, 0]
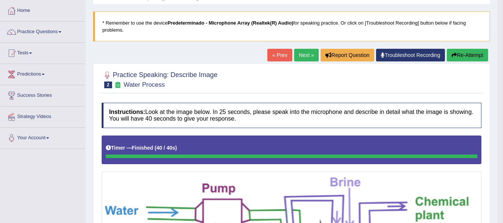
click at [294, 61] on link "Next »" at bounding box center [306, 55] width 25 height 13
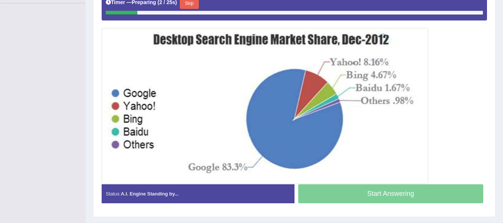
scroll to position [183, 0]
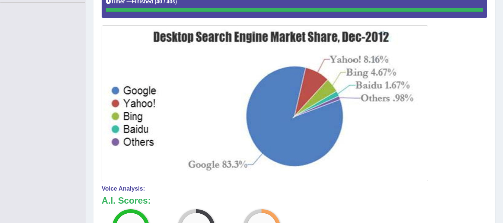
drag, startPoint x: 508, startPoint y: 108, endPoint x: 506, endPoint y: 147, distance: 38.7
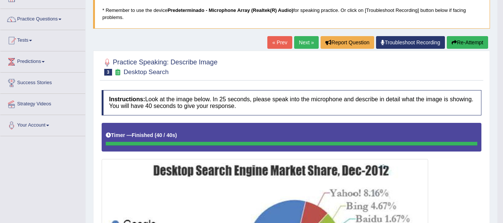
scroll to position [17, 0]
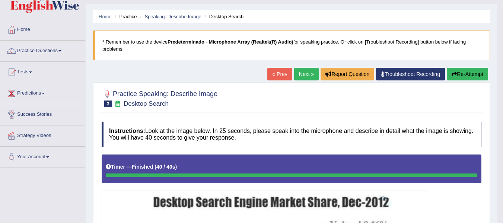
click at [307, 73] on link "Next »" at bounding box center [306, 74] width 25 height 13
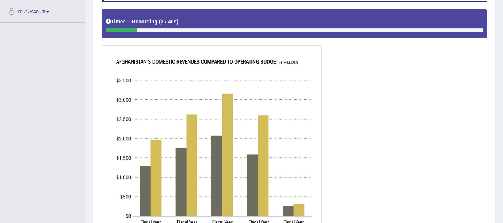
scroll to position [167, 0]
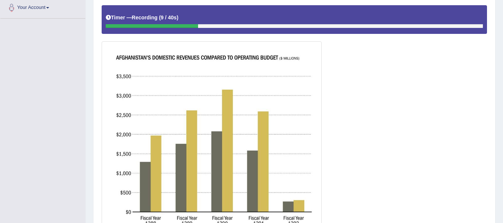
drag, startPoint x: 481, startPoint y: 90, endPoint x: 508, endPoint y: 100, distance: 28.4
click at [485, 90] on div at bounding box center [294, 124] width 385 height 239
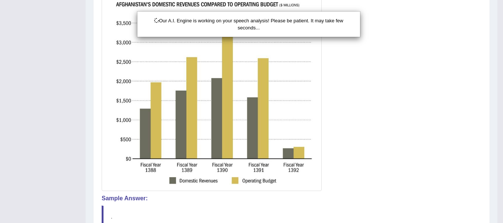
scroll to position [25, 0]
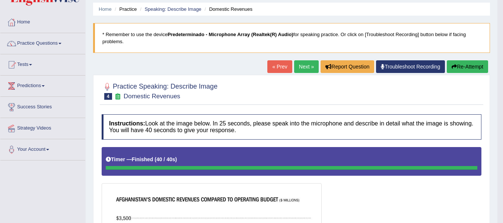
drag, startPoint x: 508, startPoint y: 104, endPoint x: 508, endPoint y: 156, distance: 52.1
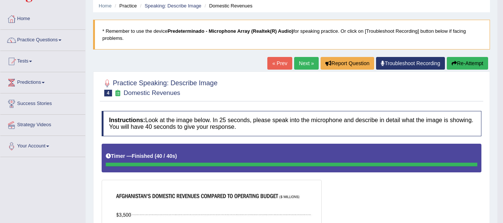
scroll to position [0, 0]
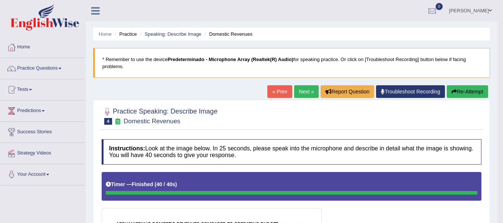
click at [294, 96] on link "Next »" at bounding box center [306, 91] width 25 height 13
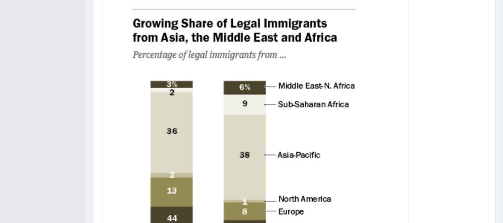
scroll to position [203, 0]
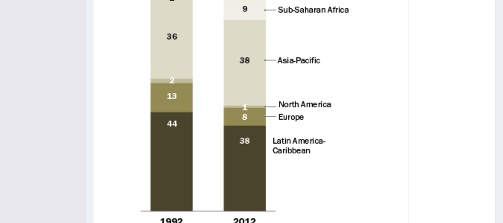
scroll to position [310, 0]
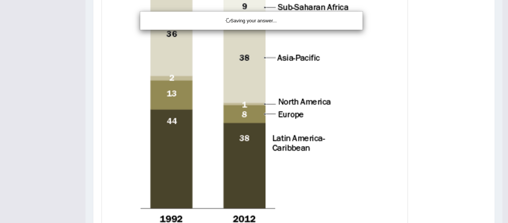
drag, startPoint x: 508, startPoint y: 141, endPoint x: 508, endPoint y: 118, distance: 23.4
click at [502, 118] on div "Saving your answer..." at bounding box center [254, 111] width 508 height 223
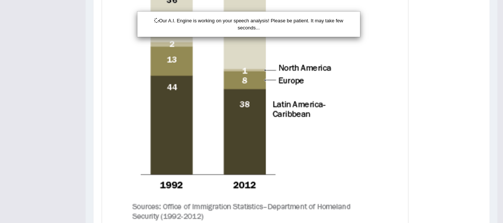
scroll to position [350, 0]
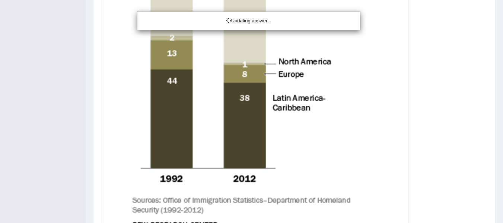
drag, startPoint x: 508, startPoint y: 118, endPoint x: 508, endPoint y: 153, distance: 35.0
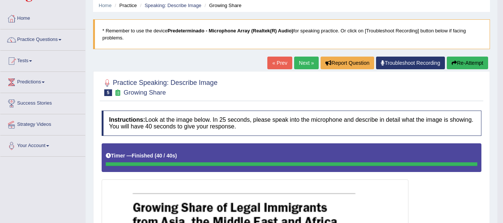
scroll to position [18, 0]
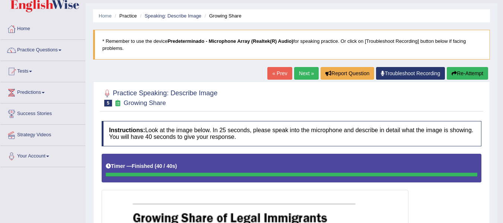
click at [307, 71] on link "Next »" at bounding box center [306, 73] width 25 height 13
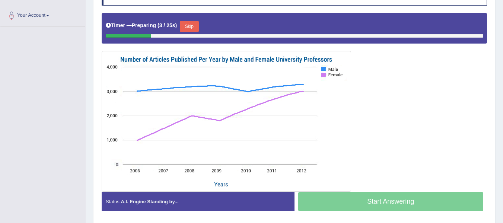
scroll to position [162, 0]
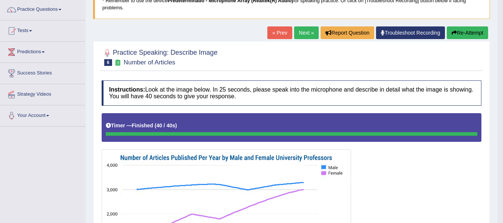
scroll to position [58, 0]
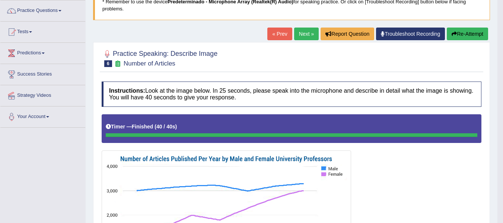
click at [300, 31] on link "Next »" at bounding box center [306, 34] width 25 height 13
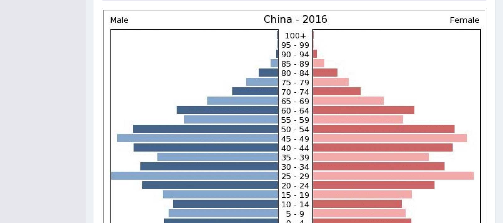
scroll to position [201, 0]
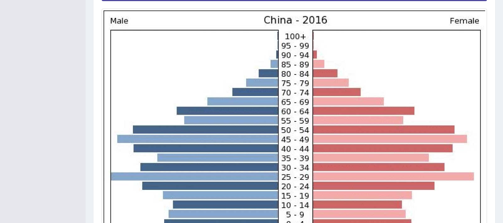
drag, startPoint x: 508, startPoint y: 65, endPoint x: 504, endPoint y: 144, distance: 78.6
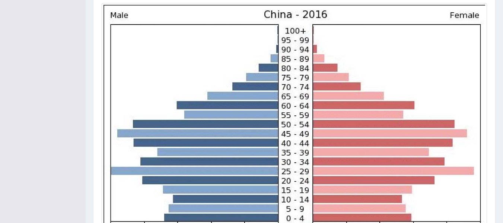
scroll to position [312, 0]
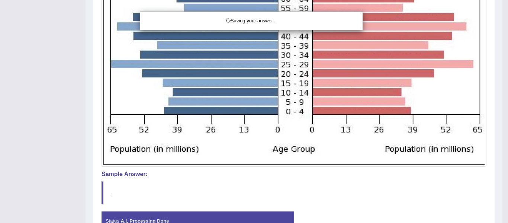
click at [421, 177] on div "Saving your answer..." at bounding box center [254, 111] width 508 height 223
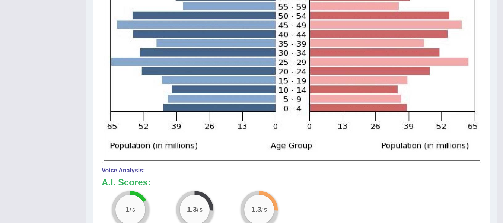
drag, startPoint x: 508, startPoint y: 136, endPoint x: 508, endPoint y: 147, distance: 10.4
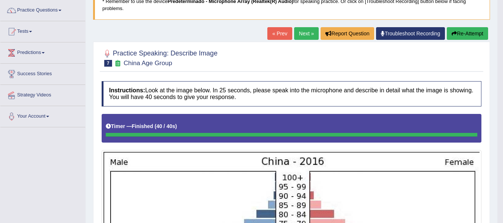
scroll to position [45, 0]
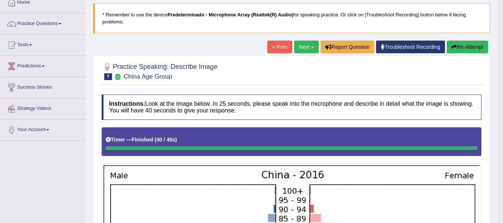
click at [308, 52] on div "« Prev Next » Report Question Troubleshoot Recording Re-Attempt" at bounding box center [378, 48] width 222 height 15
click at [308, 52] on link "Next »" at bounding box center [306, 47] width 25 height 13
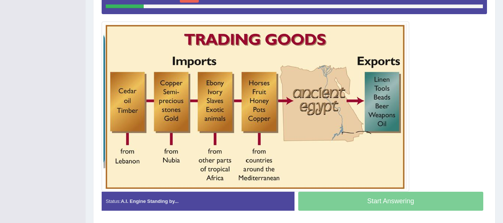
scroll to position [187, 0]
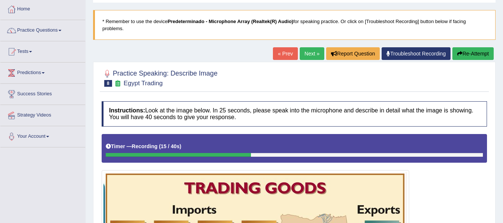
scroll to position [36, 0]
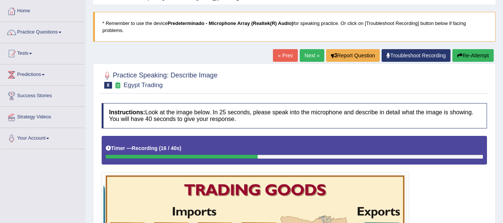
click at [471, 57] on button "Re-Attempt" at bounding box center [472, 55] width 41 height 13
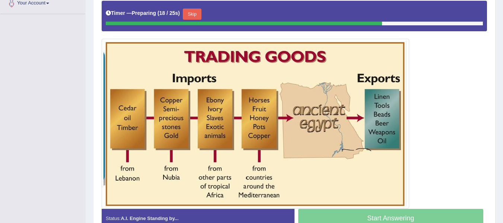
scroll to position [172, 0]
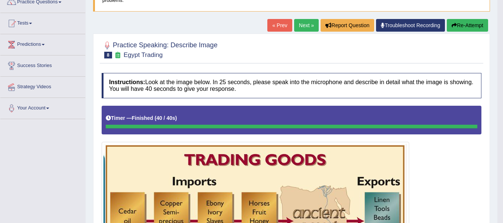
drag, startPoint x: 508, startPoint y: 90, endPoint x: 496, endPoint y: 67, distance: 25.8
click at [502, 70] on html "Toggle navigation Home Practice Questions Speaking Practice Read Aloud Repeat S…" at bounding box center [251, 45] width 503 height 223
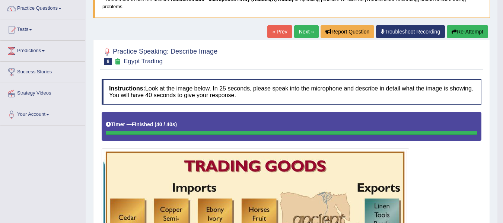
click at [306, 37] on link "Next »" at bounding box center [306, 31] width 25 height 13
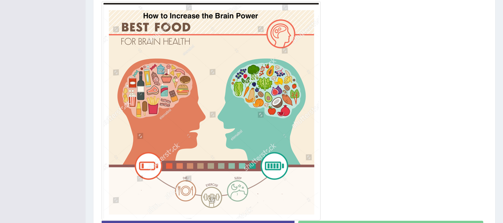
scroll to position [215, 0]
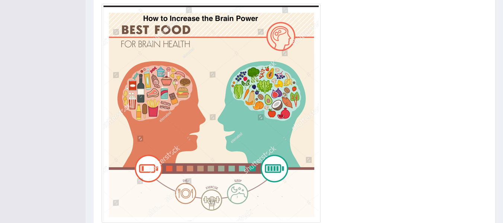
drag, startPoint x: 501, startPoint y: 189, endPoint x: 503, endPoint y: 182, distance: 6.6
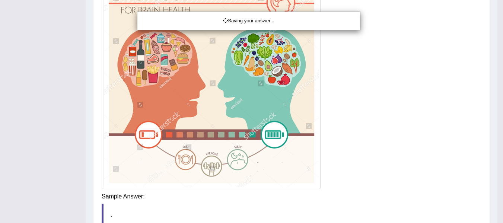
scroll to position [246, 0]
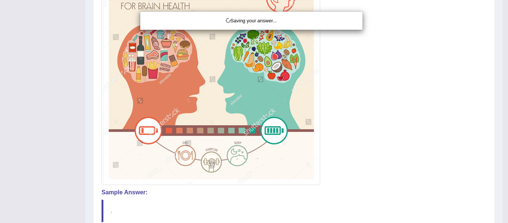
drag, startPoint x: 508, startPoint y: 122, endPoint x: 508, endPoint y: 87, distance: 35.7
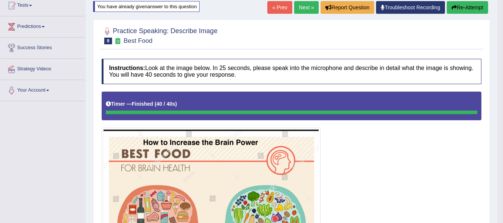
scroll to position [83, 0]
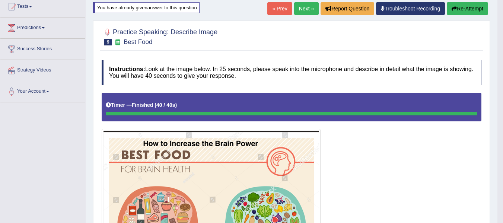
click at [309, 8] on link "Next »" at bounding box center [306, 8] width 25 height 13
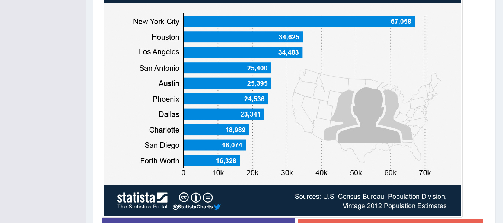
scroll to position [297, 0]
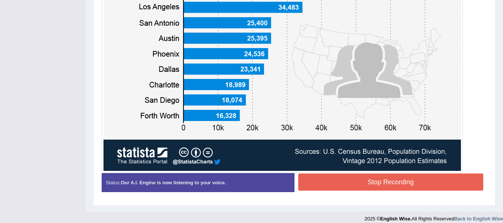
click at [420, 179] on button "Stop Recording" at bounding box center [390, 181] width 185 height 17
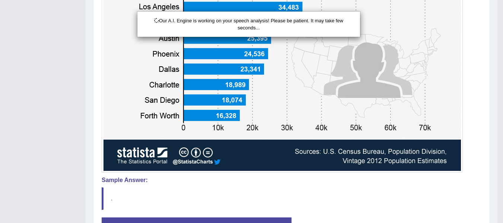
scroll to position [337, 0]
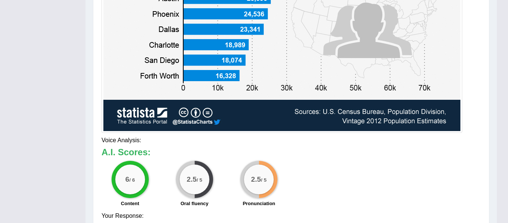
drag, startPoint x: 508, startPoint y: 153, endPoint x: 508, endPoint y: 181, distance: 28.3
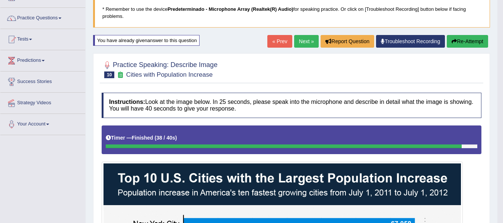
scroll to position [48, 0]
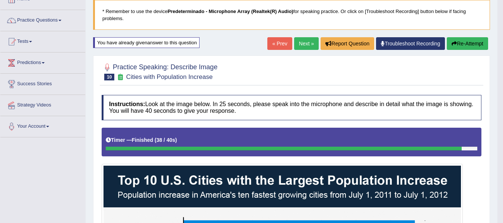
click at [302, 45] on link "Next »" at bounding box center [306, 43] width 25 height 13
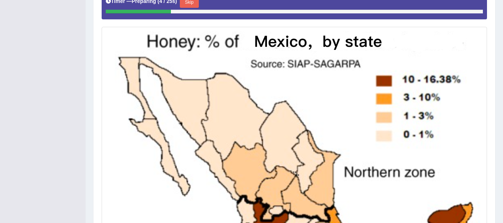
scroll to position [192, 0]
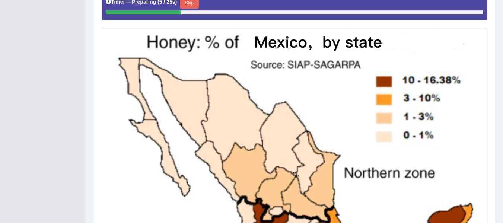
drag, startPoint x: 508, startPoint y: 62, endPoint x: 508, endPoint y: 144, distance: 82.2
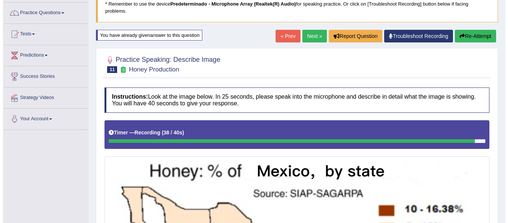
scroll to position [43, 0]
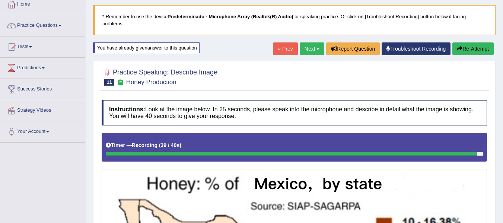
click at [471, 46] on button "Re-Attempt" at bounding box center [472, 48] width 41 height 13
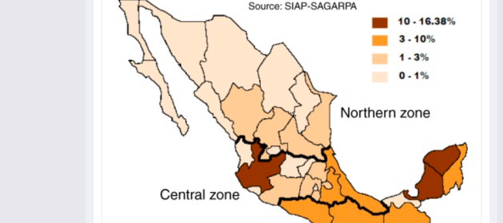
scroll to position [272, 0]
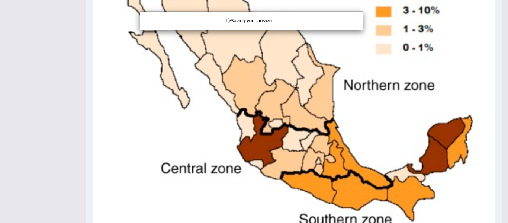
drag, startPoint x: 508, startPoint y: 99, endPoint x: 508, endPoint y: 158, distance: 59.1
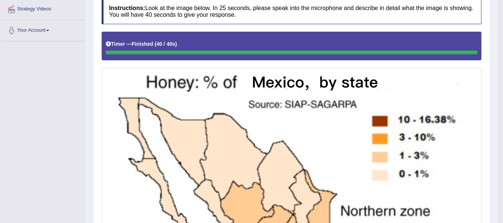
scroll to position [51, 0]
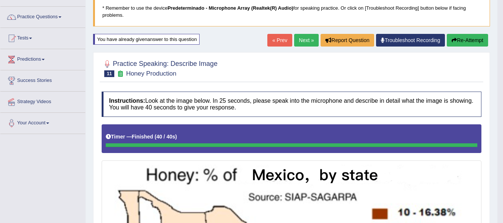
click at [301, 39] on link "Next »" at bounding box center [306, 40] width 25 height 13
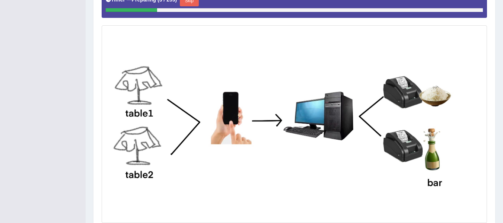
scroll to position [195, 0]
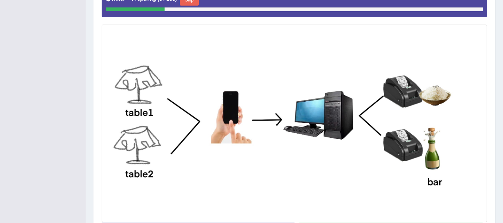
drag, startPoint x: 508, startPoint y: 57, endPoint x: 504, endPoint y: 143, distance: 86.0
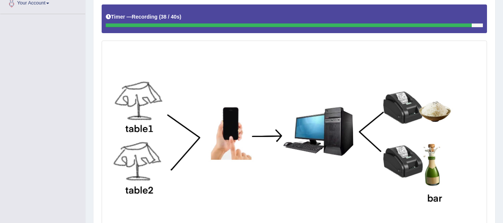
scroll to position [178, 0]
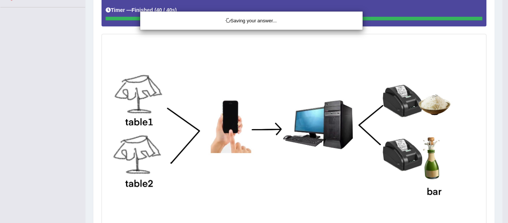
drag, startPoint x: 506, startPoint y: 139, endPoint x: 508, endPoint y: 119, distance: 20.9
click at [502, 119] on div "Saving your answer..." at bounding box center [254, 111] width 508 height 223
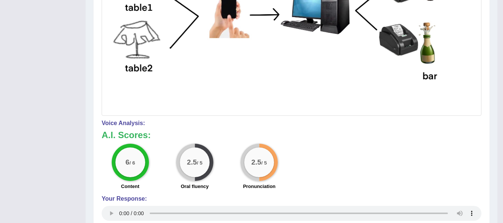
scroll to position [292, 0]
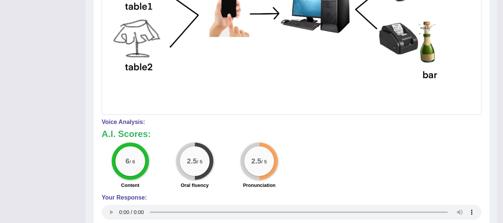
drag, startPoint x: 508, startPoint y: 98, endPoint x: 503, endPoint y: 161, distance: 63.4
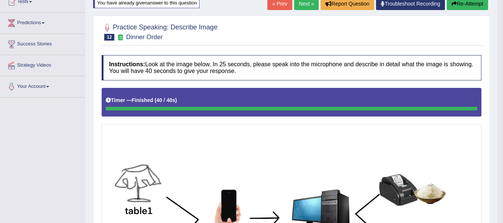
scroll to position [7, 0]
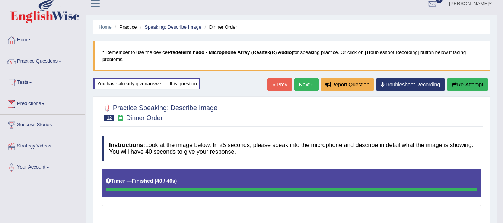
click at [303, 84] on link "Next »" at bounding box center [306, 84] width 25 height 13
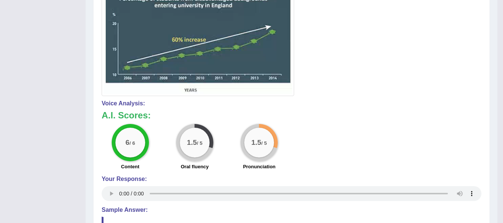
scroll to position [221, 0]
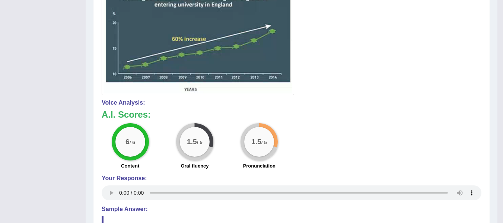
drag, startPoint x: 502, startPoint y: 134, endPoint x: 508, endPoint y: 63, distance: 70.9
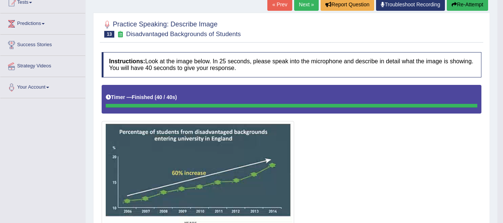
scroll to position [0, 0]
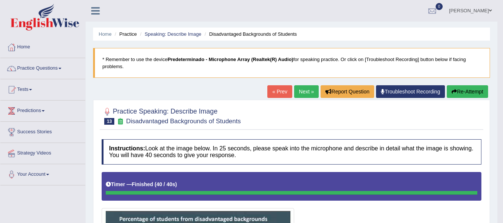
drag, startPoint x: 311, startPoint y: 79, endPoint x: 357, endPoint y: 82, distance: 45.8
click at [298, 92] on link "Next »" at bounding box center [306, 91] width 25 height 13
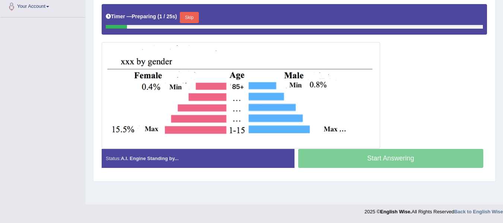
scroll to position [166, 0]
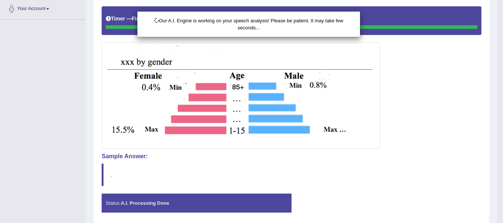
scroll to position [193, 0]
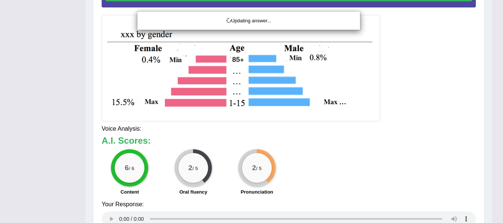
drag, startPoint x: 508, startPoint y: 112, endPoint x: 506, endPoint y: 157, distance: 45.0
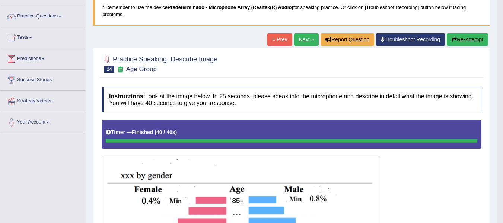
scroll to position [46, 0]
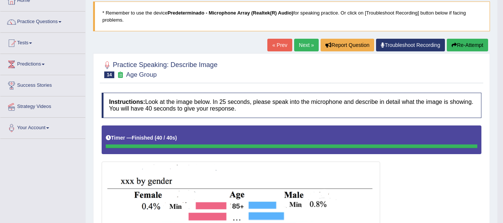
click at [298, 44] on link "Next »" at bounding box center [306, 45] width 25 height 13
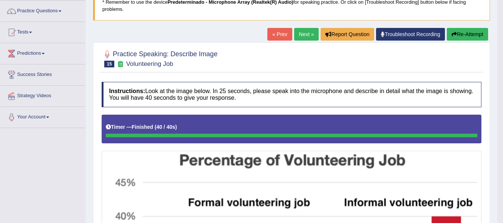
scroll to position [56, 0]
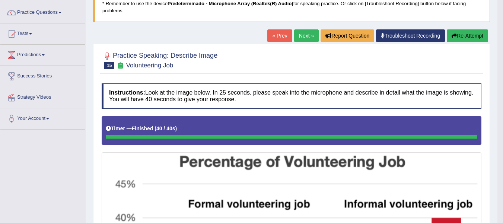
click at [297, 36] on link "Next »" at bounding box center [306, 35] width 25 height 13
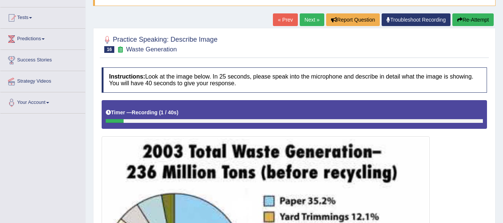
scroll to position [65, 0]
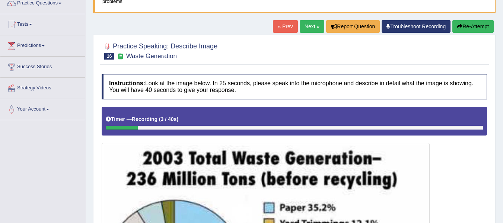
click at [273, 29] on link "« Prev" at bounding box center [285, 26] width 25 height 13
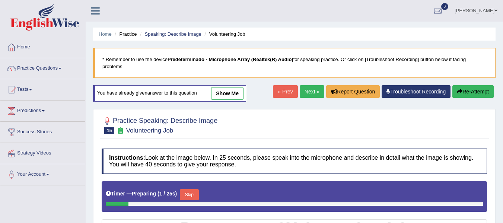
click at [303, 94] on link "Next »" at bounding box center [311, 91] width 25 height 13
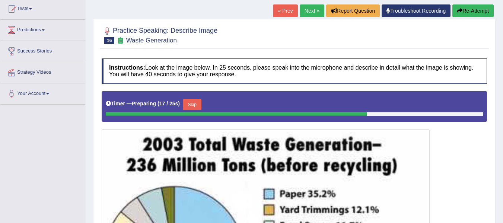
scroll to position [35, 0]
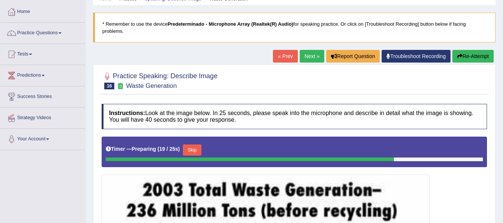
click at [288, 59] on link "« Prev" at bounding box center [285, 56] width 25 height 13
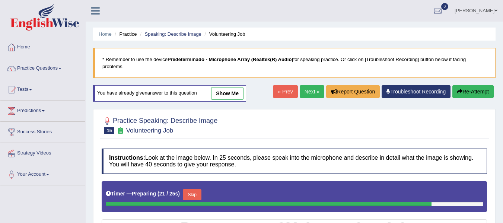
click at [314, 87] on link "Next »" at bounding box center [311, 91] width 25 height 13
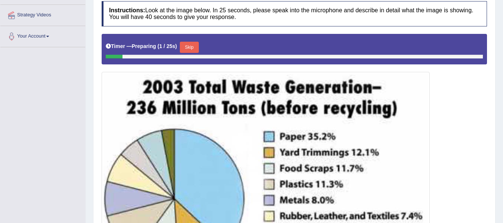
scroll to position [152, 0]
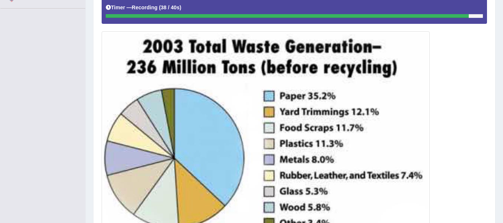
scroll to position [177, 0]
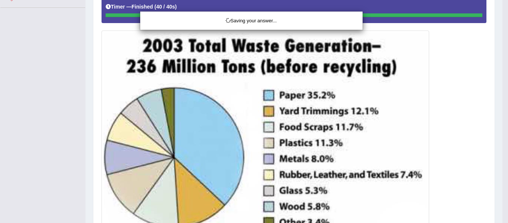
drag, startPoint x: 508, startPoint y: 169, endPoint x: 507, endPoint y: 158, distance: 10.8
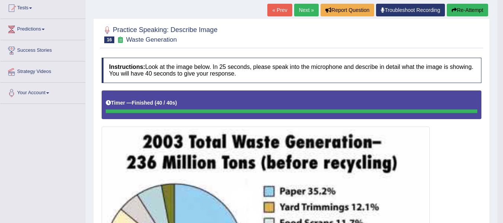
scroll to position [71, 0]
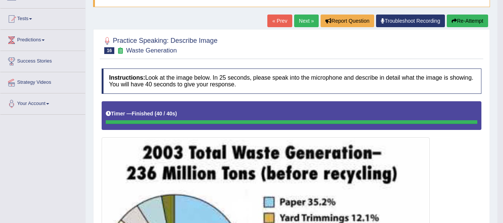
drag, startPoint x: 508, startPoint y: 94, endPoint x: 508, endPoint y: 77, distance: 16.7
click at [502, 77] on html "Toggle navigation Home Practice Questions Speaking Practice Read Aloud Repeat S…" at bounding box center [251, 40] width 503 height 223
click at [302, 23] on link "Next »" at bounding box center [306, 21] width 25 height 13
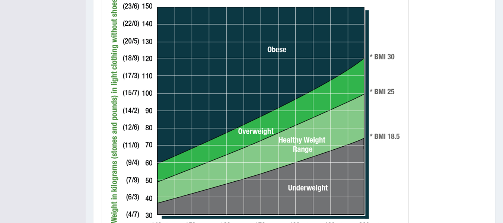
scroll to position [262, 0]
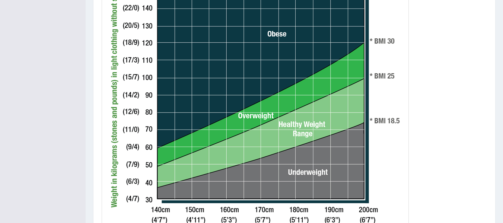
drag, startPoint x: 499, startPoint y: 128, endPoint x: 501, endPoint y: 118, distance: 9.9
click at [501, 118] on div "Home Practice Speaking: Describe Image BMI * Remember to use the device Predete…" at bounding box center [294, 19] width 417 height 563
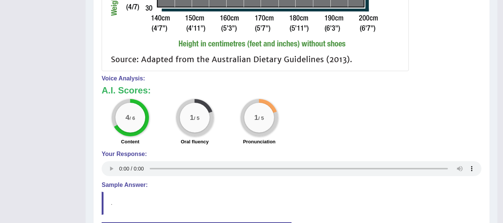
scroll to position [81, 0]
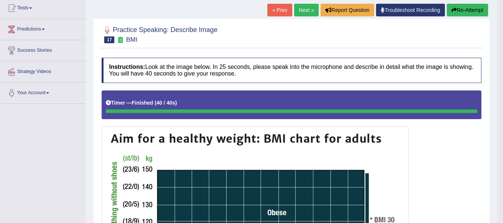
click at [304, 13] on link "Next »" at bounding box center [306, 10] width 25 height 13
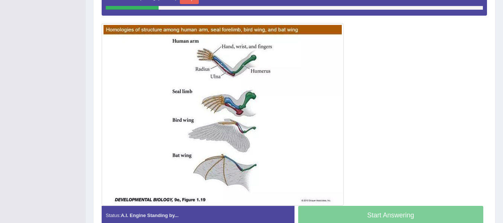
scroll to position [186, 0]
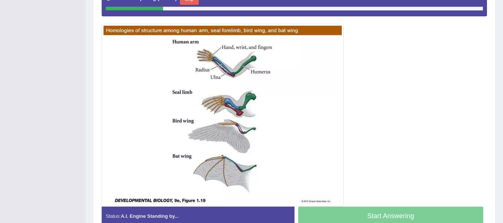
drag, startPoint x: 508, startPoint y: 90, endPoint x: 492, endPoint y: 176, distance: 88.0
click at [492, 179] on div "Practice Speaking: Describe Image 18 Homologies of Structure Instructions: Look…" at bounding box center [294, 76] width 402 height 325
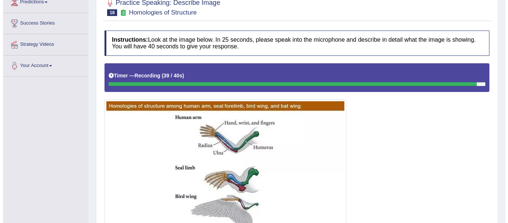
scroll to position [42, 0]
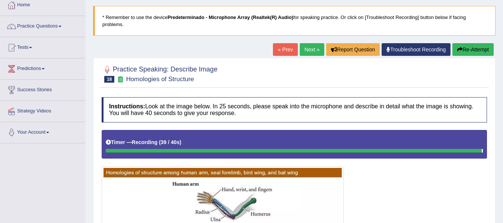
click at [481, 47] on button "Re-Attempt" at bounding box center [472, 49] width 41 height 13
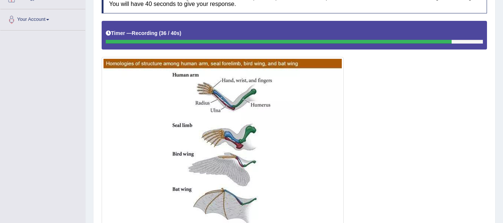
scroll to position [154, 0]
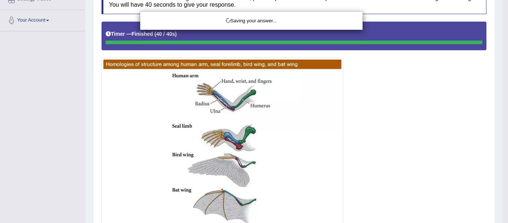
drag, startPoint x: 508, startPoint y: 148, endPoint x: 508, endPoint y: 118, distance: 29.8
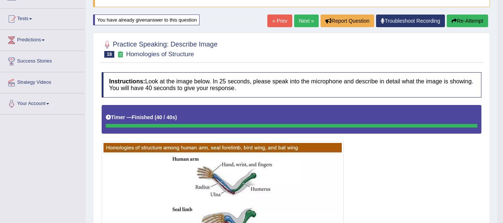
scroll to position [0, 0]
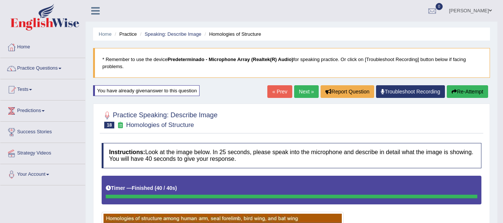
click at [487, 11] on link "Anderson Sanabria" at bounding box center [470, 9] width 54 height 19
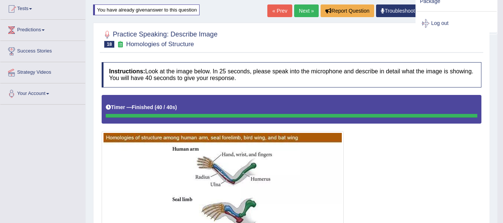
scroll to position [31, 0]
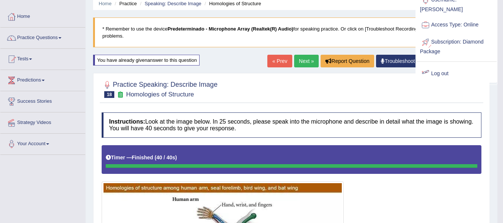
click at [296, 60] on link "Next »" at bounding box center [306, 61] width 25 height 13
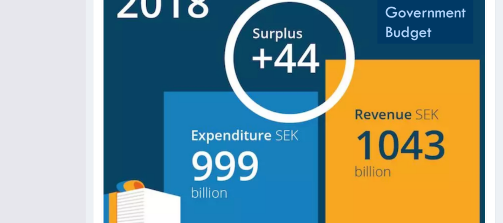
scroll to position [245, 0]
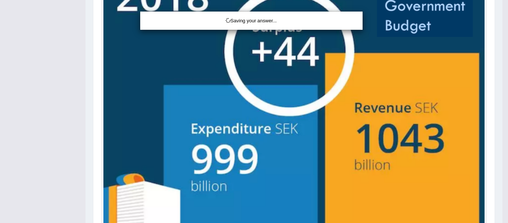
drag, startPoint x: 508, startPoint y: 163, endPoint x: 507, endPoint y: 183, distance: 19.4
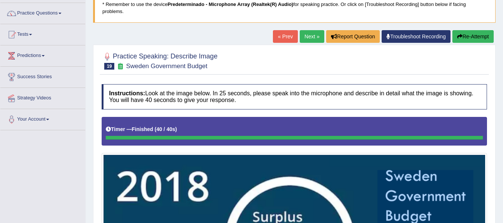
scroll to position [0, 0]
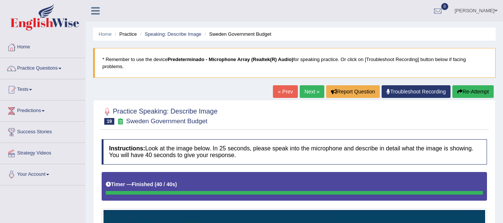
click at [481, 16] on link "[PERSON_NAME]" at bounding box center [476, 9] width 54 height 19
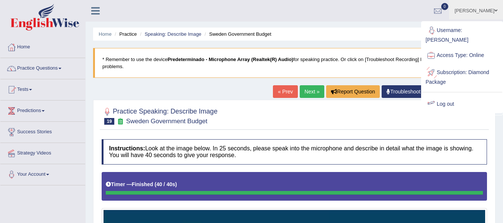
click at [445, 96] on link "Log out" at bounding box center [461, 104] width 80 height 17
